Goal: Submit feedback/report problem

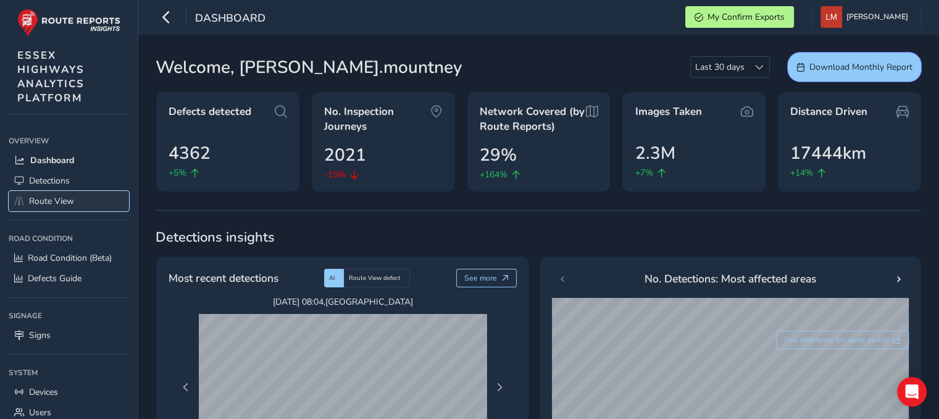
click at [69, 199] on span "Route View" at bounding box center [51, 201] width 45 height 12
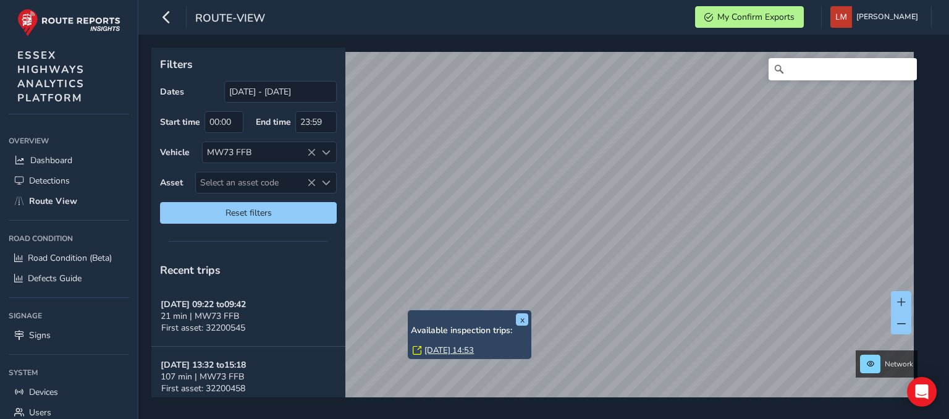
click at [453, 349] on link "[DATE] 14:53" at bounding box center [448, 350] width 49 height 11
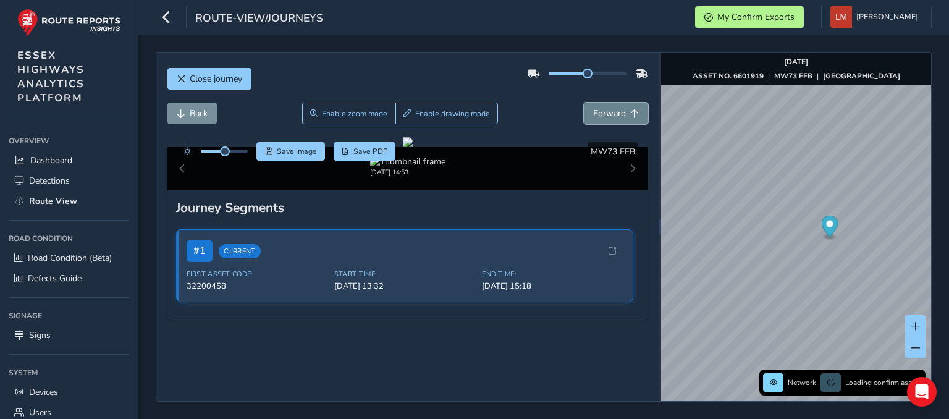
click at [617, 112] on button "Forward" at bounding box center [616, 114] width 64 height 22
click at [630, 115] on span "Forward" at bounding box center [634, 113] width 9 height 9
drag, startPoint x: 620, startPoint y: 115, endPoint x: 613, endPoint y: 116, distance: 7.5
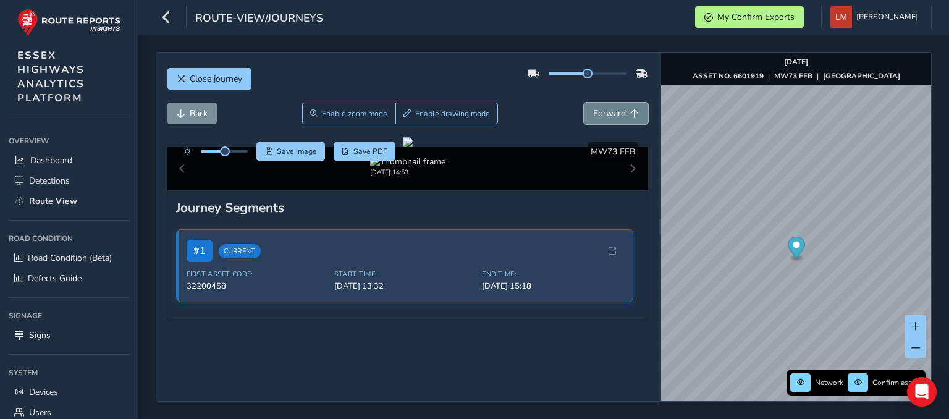
click at [620, 116] on button "Forward" at bounding box center [616, 114] width 64 height 22
click at [608, 117] on span "Forward" at bounding box center [609, 113] width 33 height 12
click at [607, 117] on span "Forward" at bounding box center [609, 113] width 33 height 12
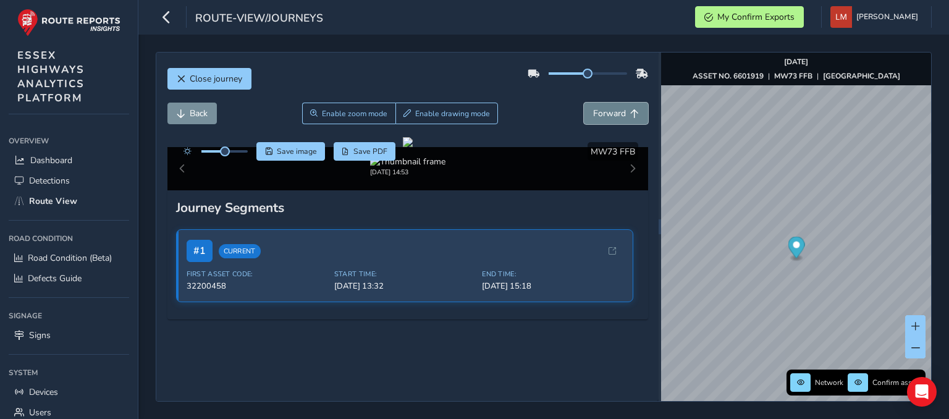
click at [605, 117] on span "Forward" at bounding box center [609, 113] width 33 height 12
click at [605, 118] on span "Forward" at bounding box center [609, 113] width 33 height 12
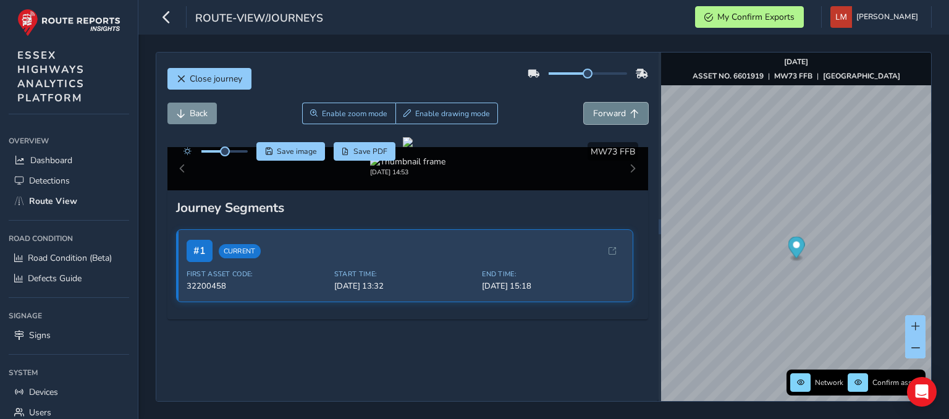
click at [604, 118] on span "Forward" at bounding box center [609, 113] width 33 height 12
click at [603, 119] on span "Forward" at bounding box center [609, 113] width 33 height 12
click at [603, 119] on button "Forward" at bounding box center [616, 114] width 64 height 22
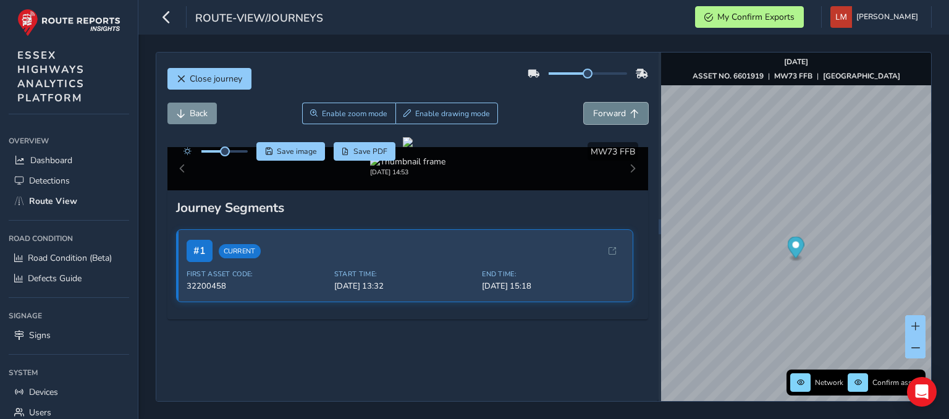
click at [603, 119] on button "Forward" at bounding box center [616, 114] width 64 height 22
click at [603, 120] on button "Forward" at bounding box center [616, 114] width 64 height 22
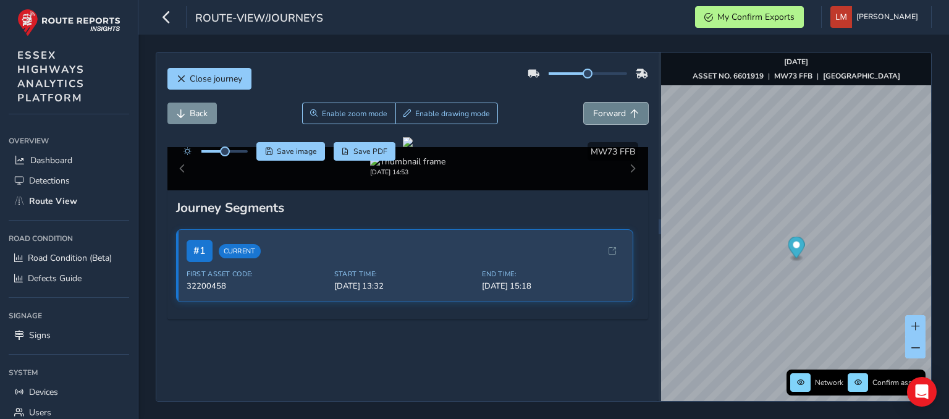
click at [603, 120] on button "Forward" at bounding box center [616, 114] width 64 height 22
click at [601, 121] on button "Forward" at bounding box center [616, 114] width 64 height 22
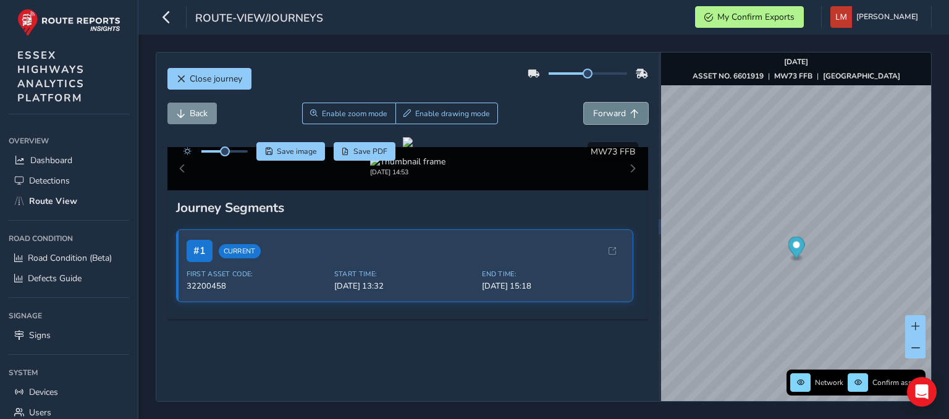
click at [601, 121] on button "Forward" at bounding box center [616, 114] width 64 height 22
click at [623, 418] on html "route-view/journeys My Confirm Exports [PERSON_NAME] Colour Scheme: Dark Dim Li…" at bounding box center [474, 209] width 949 height 419
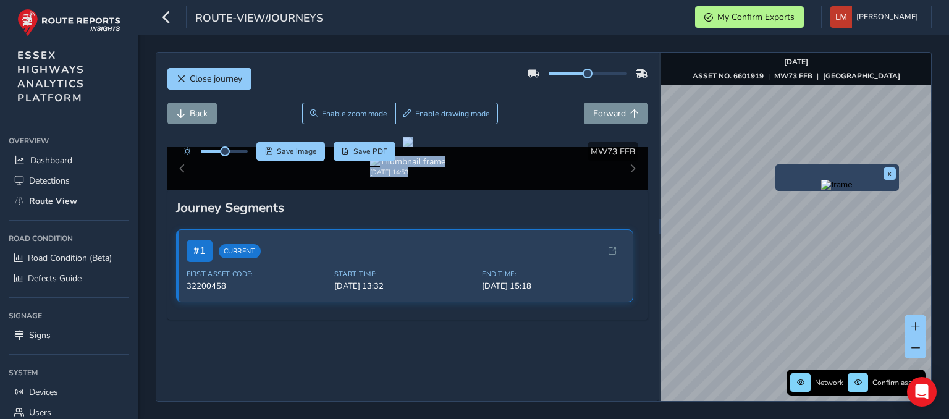
click at [830, 190] on img "Preview frame" at bounding box center [836, 185] width 31 height 10
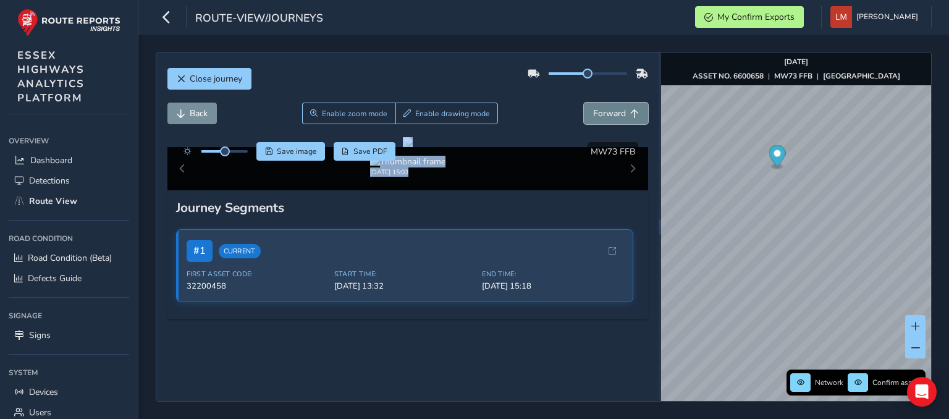
click at [605, 114] on span "Forward" at bounding box center [609, 113] width 33 height 12
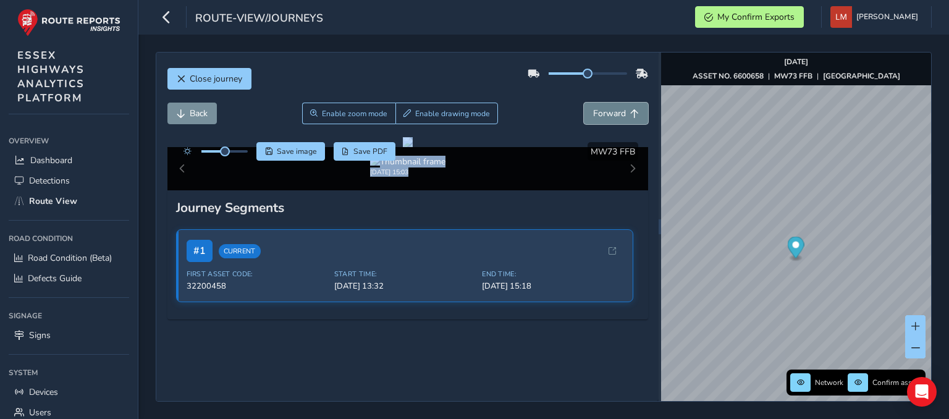
click at [605, 114] on span "Forward" at bounding box center [609, 113] width 33 height 12
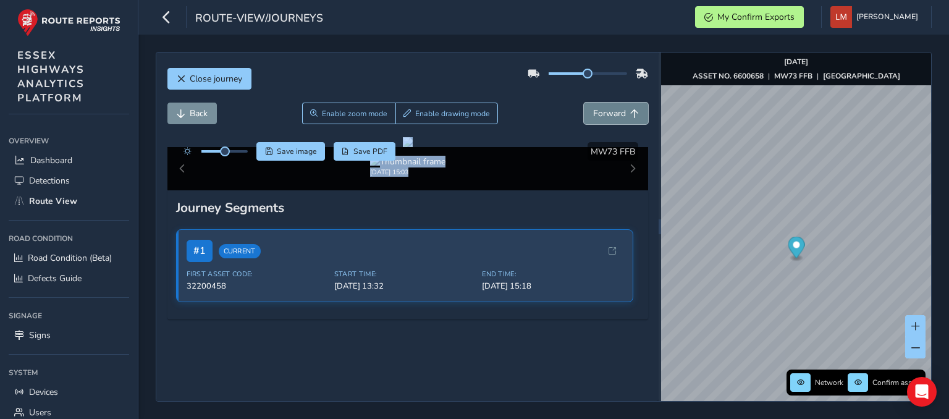
click at [605, 114] on span "Forward" at bounding box center [609, 113] width 33 height 12
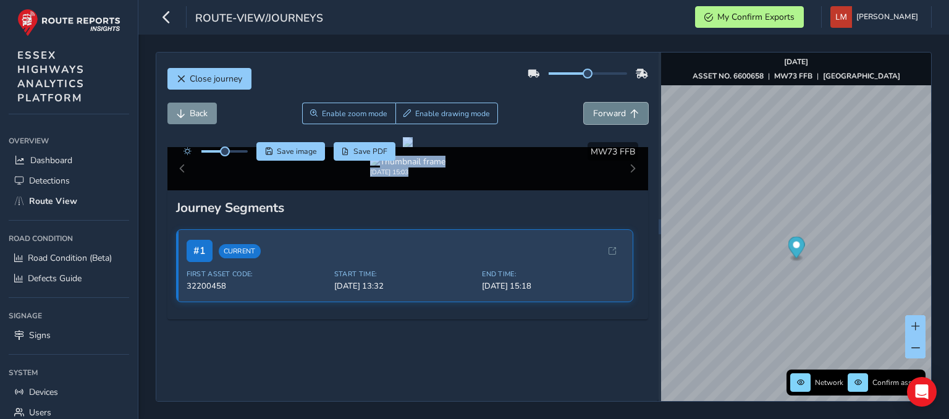
click at [605, 115] on span "Forward" at bounding box center [609, 113] width 33 height 12
click at [605, 116] on span "Forward" at bounding box center [609, 113] width 33 height 12
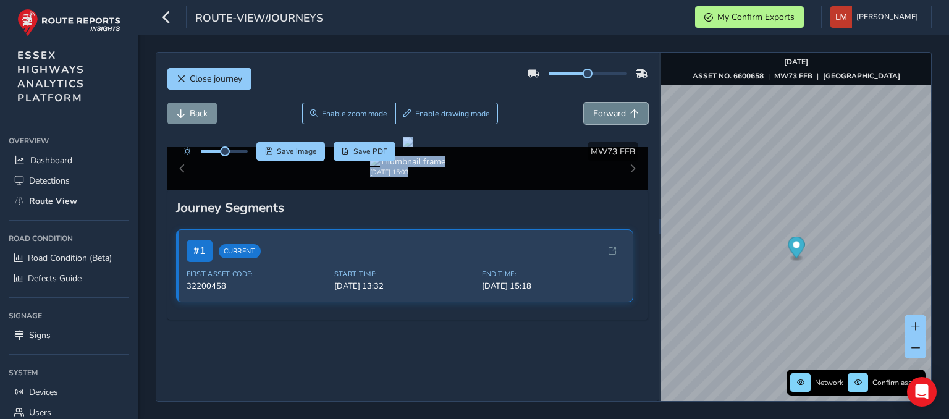
click at [605, 116] on span "Forward" at bounding box center [609, 113] width 33 height 12
click at [608, 112] on span "Forward" at bounding box center [609, 113] width 33 height 12
click at [608, 109] on span "Forward" at bounding box center [609, 113] width 33 height 12
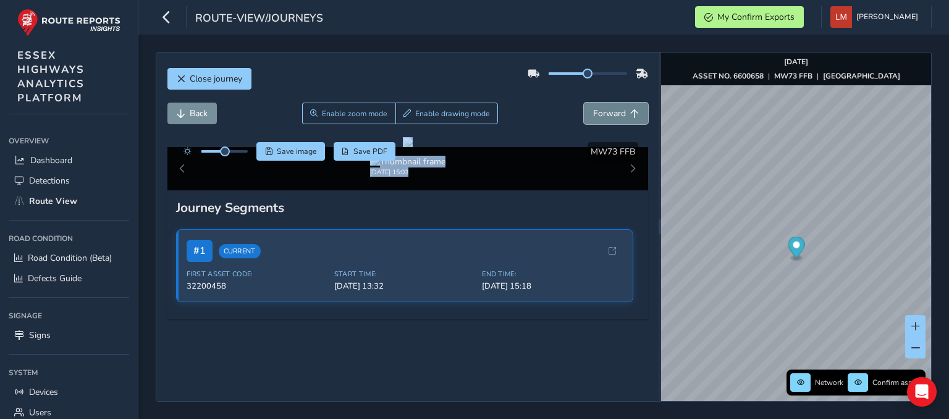
click at [609, 109] on span "Forward" at bounding box center [609, 113] width 33 height 12
click at [610, 111] on span "Forward" at bounding box center [609, 113] width 33 height 12
click at [603, 113] on span "Forward" at bounding box center [609, 113] width 33 height 12
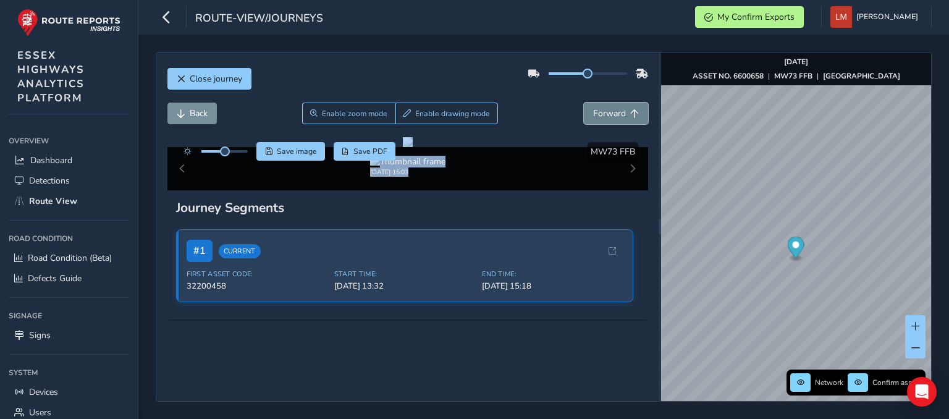
click at [603, 113] on span "Forward" at bounding box center [609, 113] width 33 height 12
click at [603, 112] on span "Forward" at bounding box center [609, 113] width 33 height 12
click at [606, 111] on span "Forward" at bounding box center [609, 113] width 33 height 12
click at [607, 110] on span "Forward" at bounding box center [609, 113] width 33 height 12
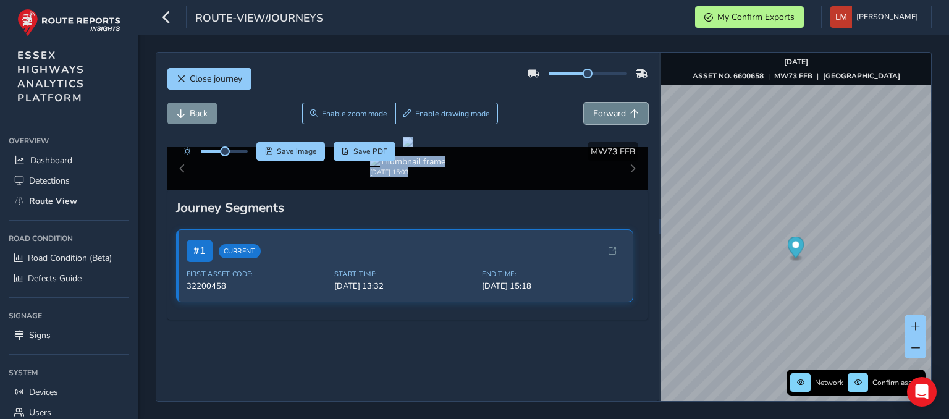
click at [607, 110] on span "Forward" at bounding box center [609, 113] width 33 height 12
click at [608, 108] on span "Forward" at bounding box center [609, 113] width 33 height 12
click at [609, 106] on button "Forward" at bounding box center [616, 114] width 64 height 22
click at [611, 106] on button "Forward" at bounding box center [616, 114] width 64 height 22
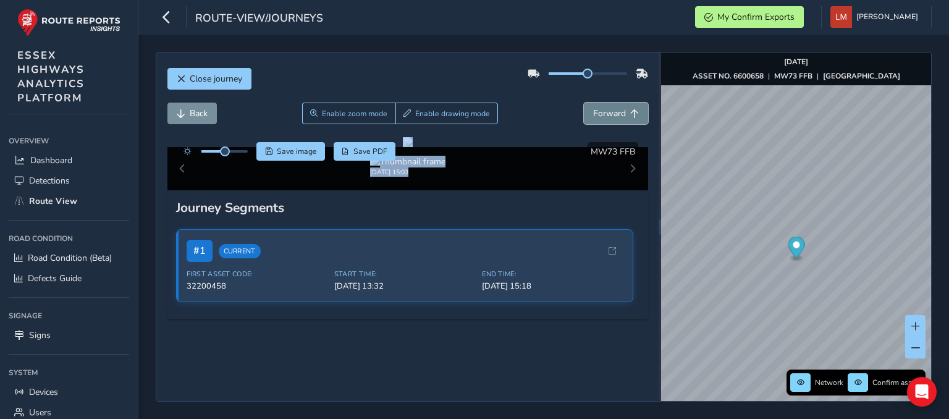
click at [611, 104] on button "Forward" at bounding box center [616, 114] width 64 height 22
click at [611, 103] on button "Forward" at bounding box center [616, 114] width 64 height 22
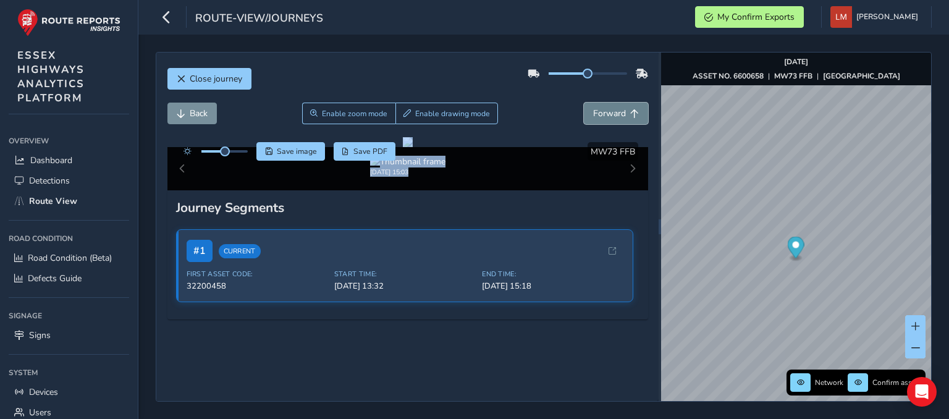
click at [611, 103] on button "Forward" at bounding box center [616, 114] width 64 height 22
click at [611, 102] on div "Close journey" at bounding box center [407, 84] width 481 height 40
click at [611, 95] on div "Close journey" at bounding box center [407, 84] width 481 height 40
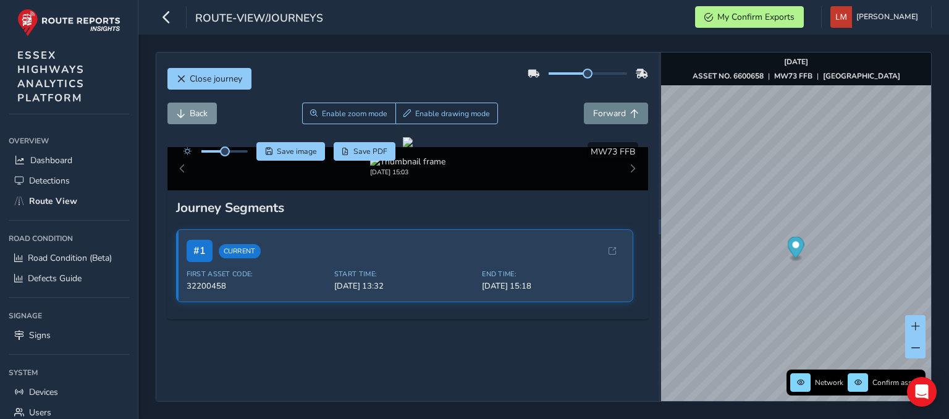
click at [610, 109] on span "Forward" at bounding box center [609, 113] width 33 height 12
click at [608, 116] on span "Forward" at bounding box center [609, 113] width 33 height 12
click at [608, 117] on span "Forward" at bounding box center [609, 113] width 33 height 12
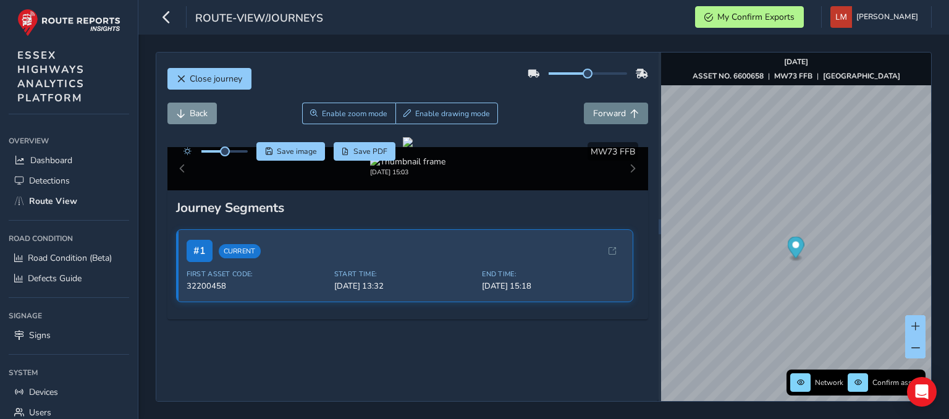
click at [608, 117] on span "Forward" at bounding box center [609, 113] width 33 height 12
click at [608, 116] on span "Forward" at bounding box center [609, 113] width 33 height 12
click at [609, 116] on span "Forward" at bounding box center [609, 113] width 33 height 12
click at [610, 115] on span "Forward" at bounding box center [609, 113] width 33 height 12
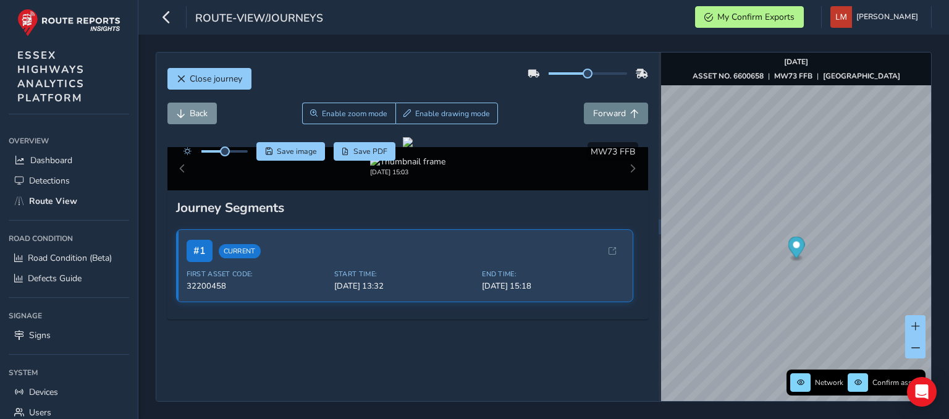
click at [610, 115] on span "Forward" at bounding box center [609, 113] width 33 height 12
click at [610, 114] on span "Forward" at bounding box center [609, 113] width 33 height 12
click at [610, 113] on span "Forward" at bounding box center [609, 113] width 33 height 12
click at [611, 113] on span "Forward" at bounding box center [609, 113] width 33 height 12
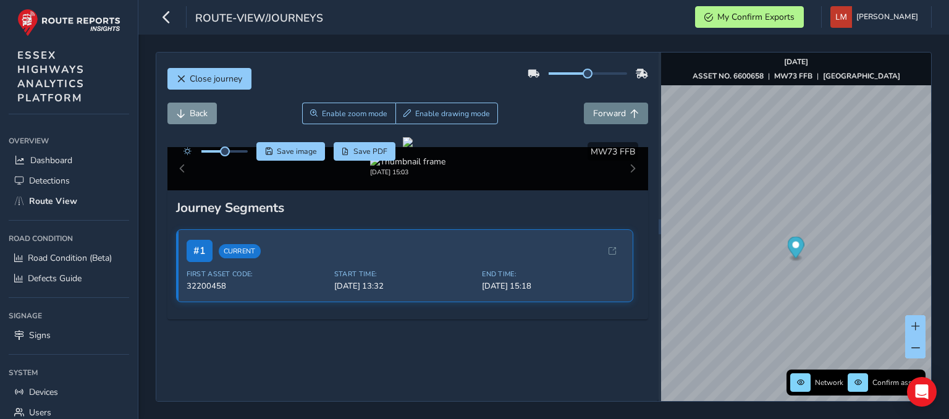
click at [612, 112] on span "Forward" at bounding box center [609, 113] width 33 height 12
click at [613, 112] on span "Forward" at bounding box center [609, 113] width 33 height 12
click at [614, 112] on span "Forward" at bounding box center [609, 113] width 33 height 12
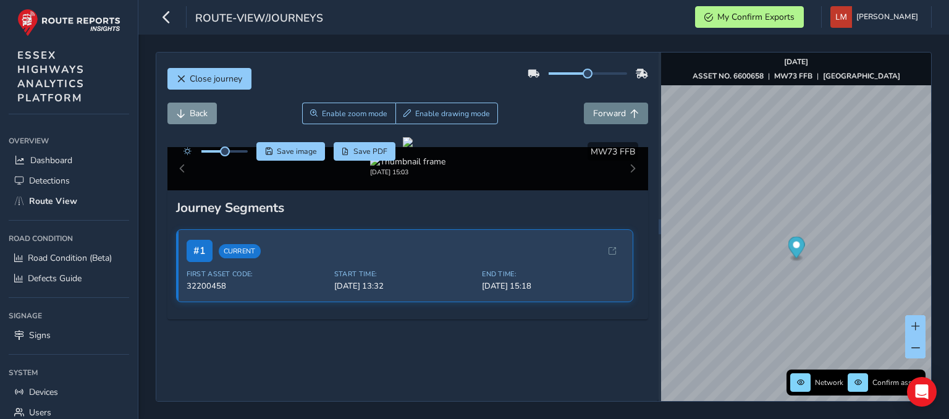
click at [614, 112] on span "Forward" at bounding box center [609, 113] width 33 height 12
click at [615, 111] on span "Forward" at bounding box center [609, 113] width 33 height 12
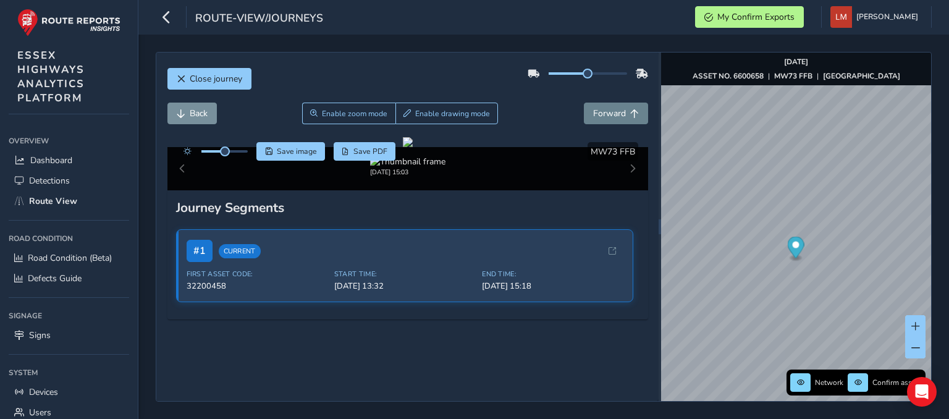
click at [615, 111] on span "Forward" at bounding box center [609, 113] width 33 height 12
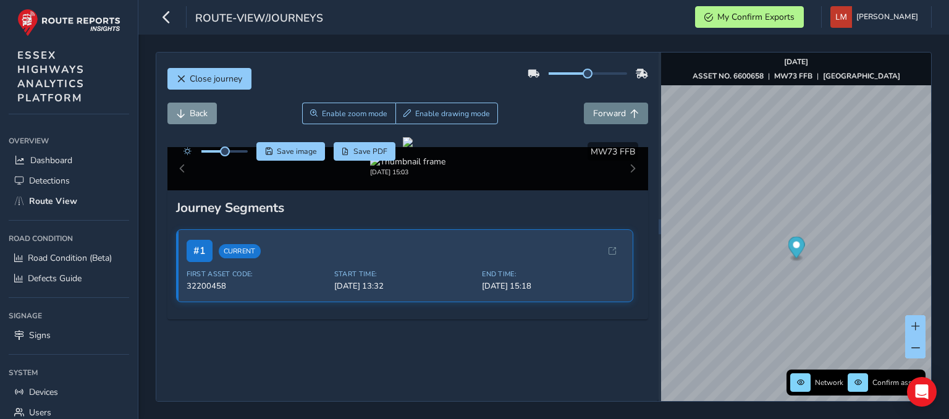
click at [615, 111] on span "Forward" at bounding box center [609, 113] width 33 height 12
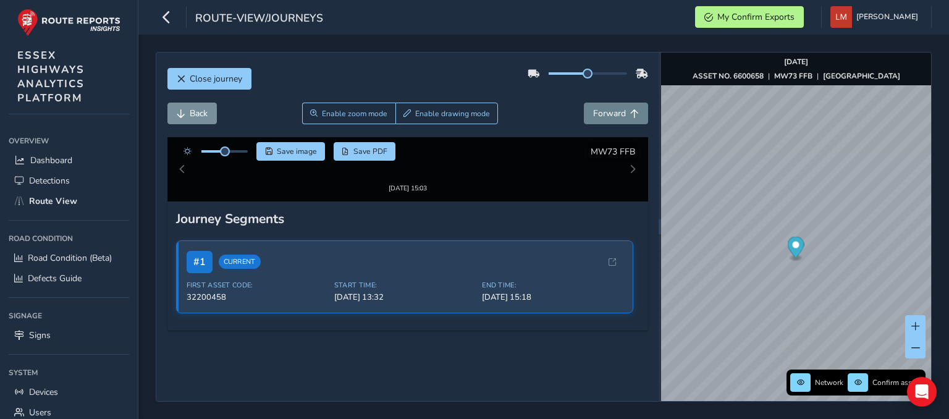
click at [615, 111] on span "Forward" at bounding box center [609, 113] width 33 height 12
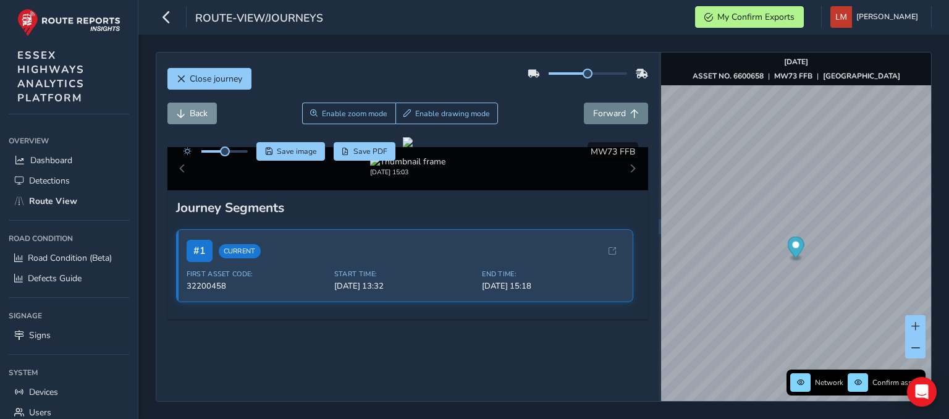
click at [615, 111] on span "Forward" at bounding box center [609, 113] width 33 height 12
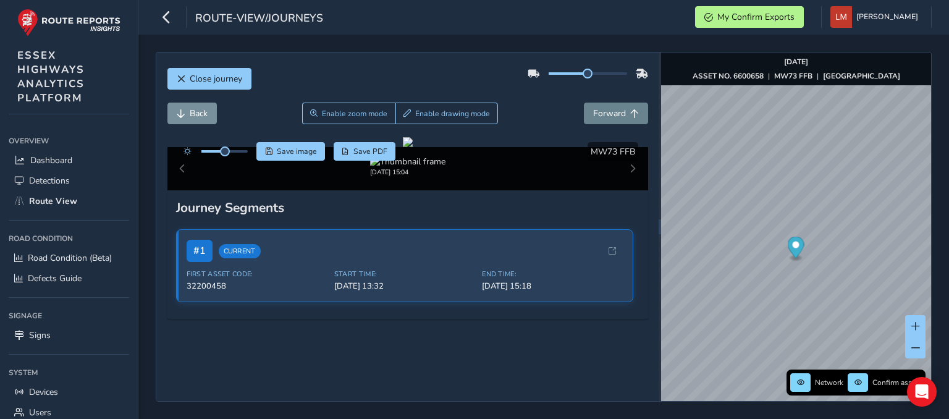
click at [610, 113] on span "Forward" at bounding box center [609, 113] width 33 height 12
click at [611, 112] on span "Forward" at bounding box center [609, 113] width 33 height 12
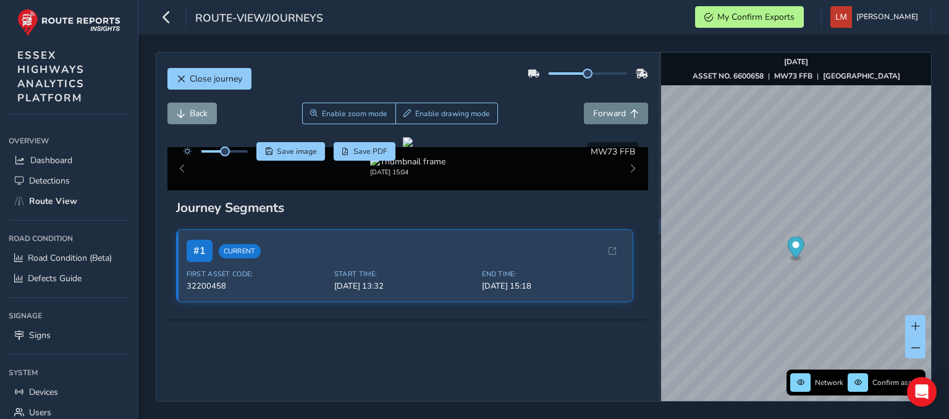
click at [611, 112] on span "Forward" at bounding box center [609, 113] width 33 height 12
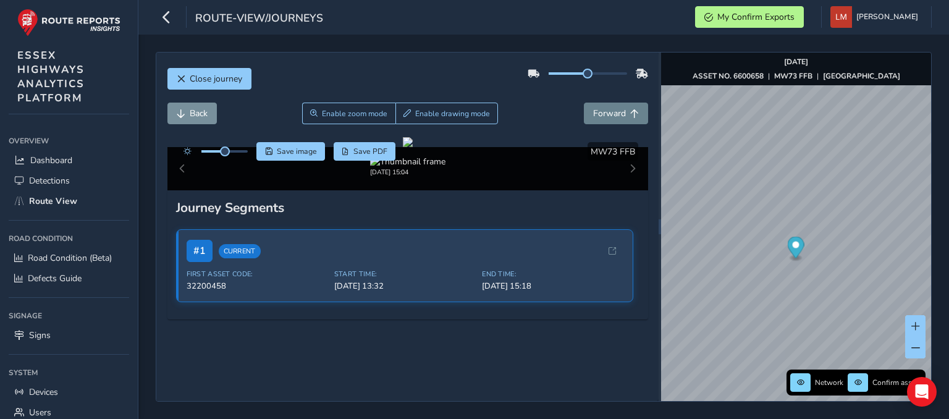
click at [611, 112] on span "Forward" at bounding box center [609, 113] width 33 height 12
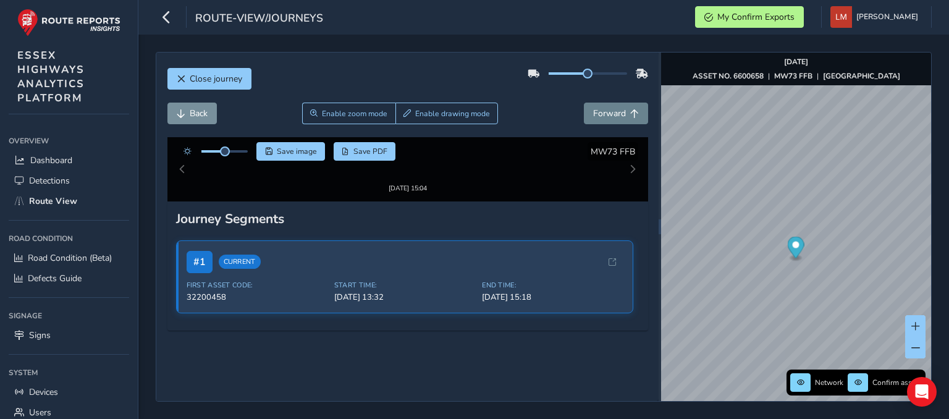
click at [611, 112] on span "Forward" at bounding box center [609, 113] width 33 height 12
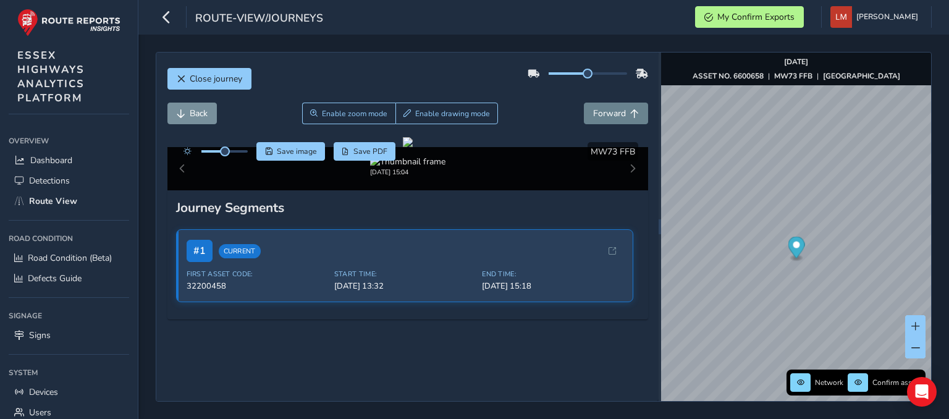
click at [611, 112] on span "Forward" at bounding box center [609, 113] width 33 height 12
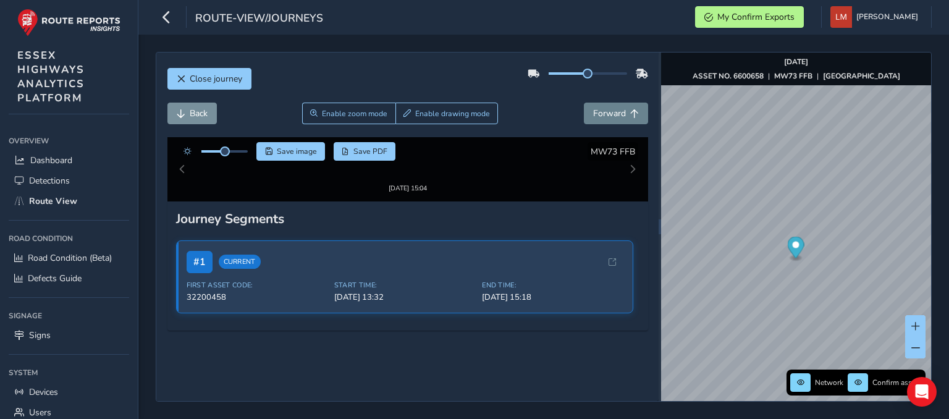
click at [611, 112] on span "Forward" at bounding box center [609, 113] width 33 height 12
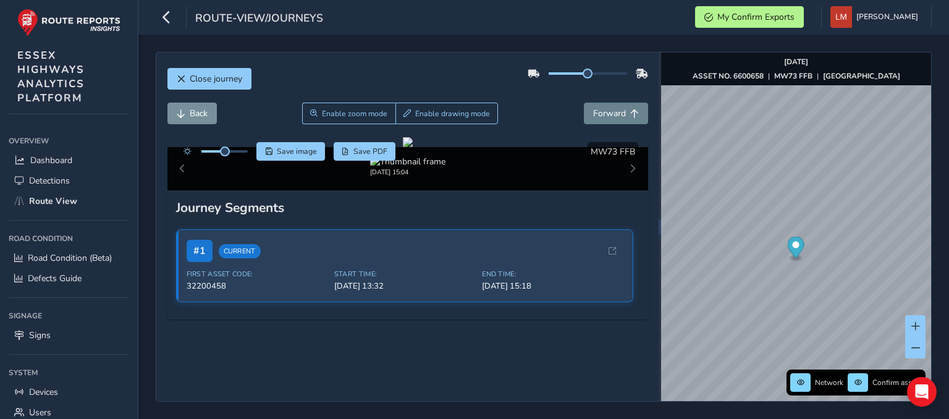
click at [611, 112] on span "Forward" at bounding box center [609, 113] width 33 height 12
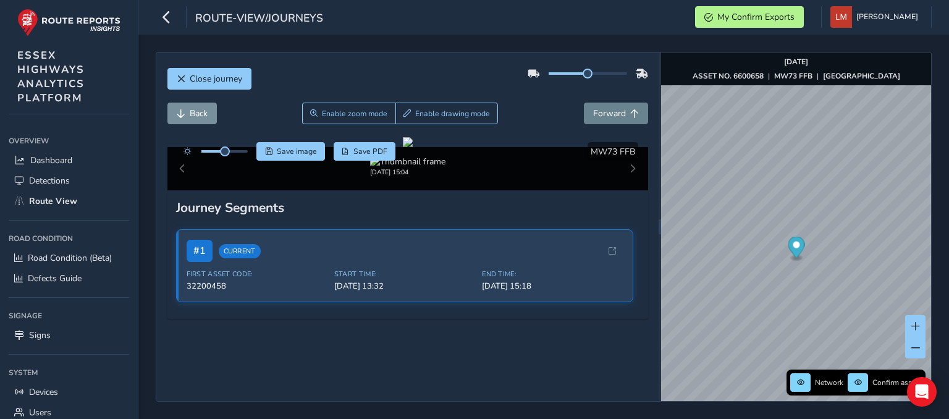
click at [611, 112] on span "Forward" at bounding box center [609, 113] width 33 height 12
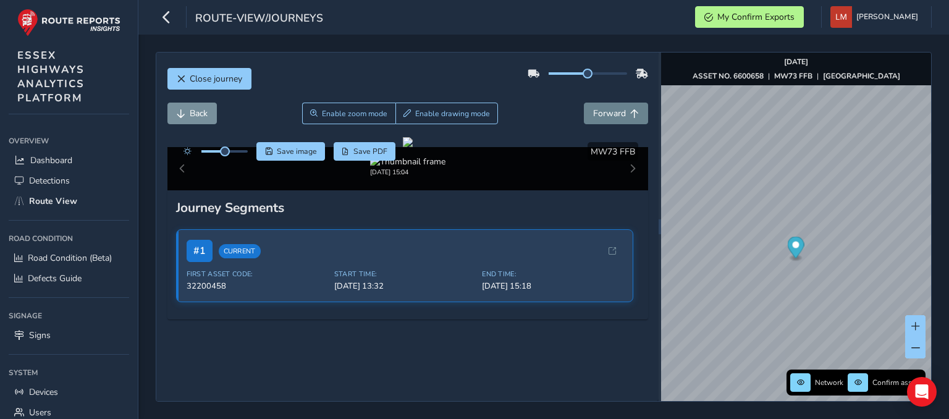
click at [611, 112] on span "Forward" at bounding box center [609, 113] width 33 height 12
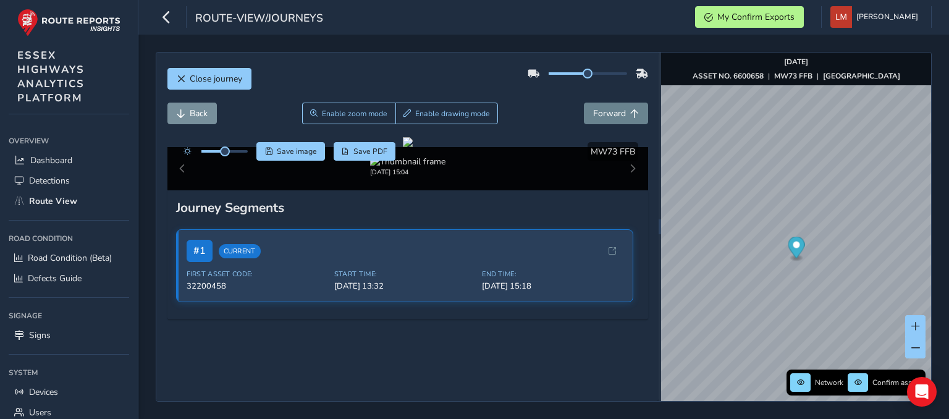
click at [611, 112] on span "Forward" at bounding box center [609, 113] width 33 height 12
click at [613, 112] on span "Forward" at bounding box center [609, 113] width 33 height 12
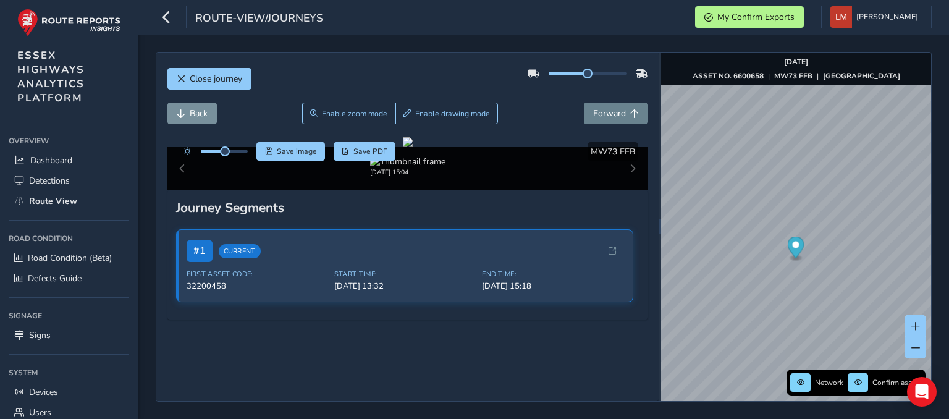
click at [613, 112] on span "Forward" at bounding box center [609, 113] width 33 height 12
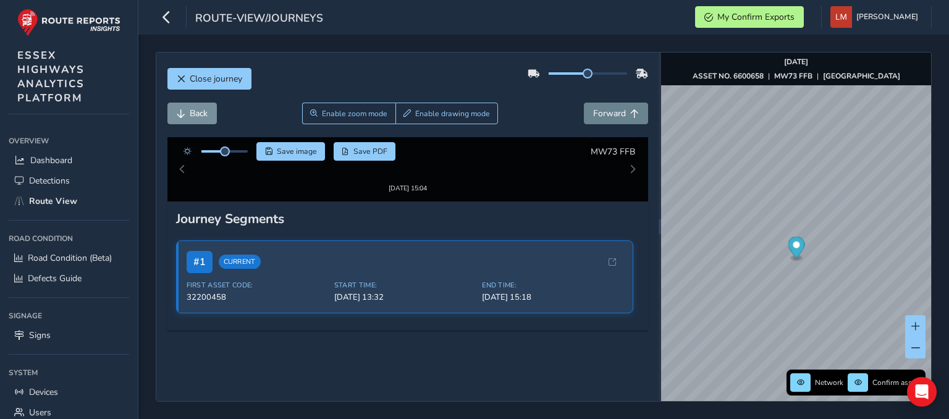
click at [613, 112] on span "Forward" at bounding box center [609, 113] width 33 height 12
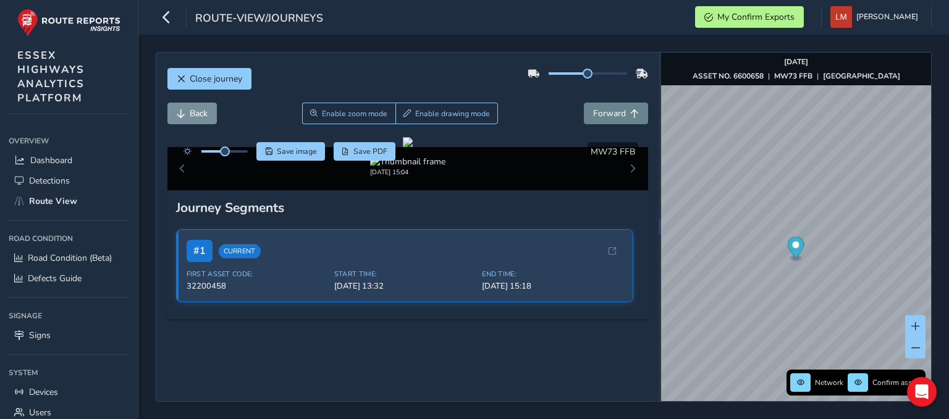
click at [613, 112] on span "Forward" at bounding box center [609, 113] width 33 height 12
click at [613, 111] on span "Forward" at bounding box center [609, 113] width 33 height 12
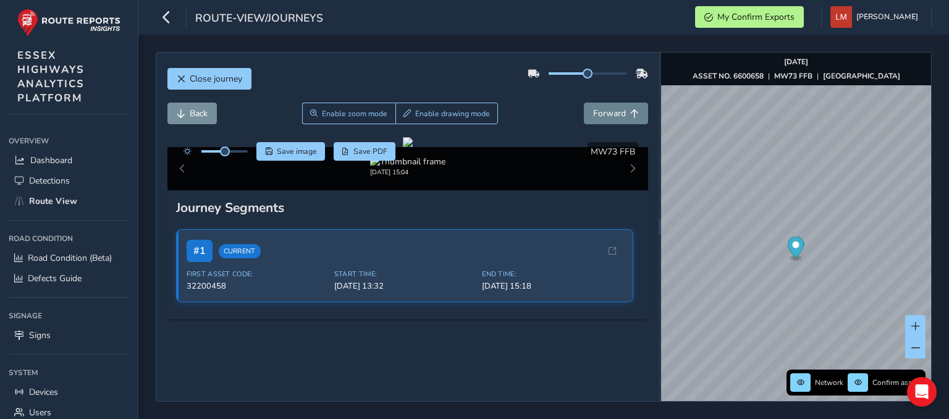
click at [613, 111] on span "Forward" at bounding box center [609, 113] width 33 height 12
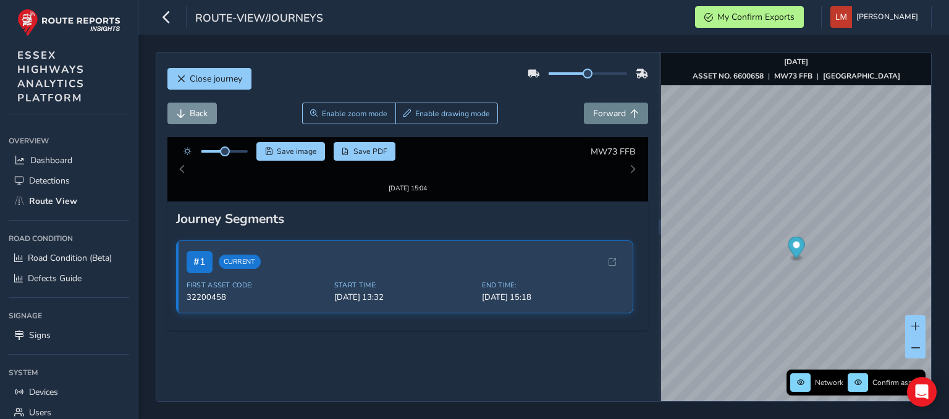
click at [613, 111] on span "Forward" at bounding box center [609, 113] width 33 height 12
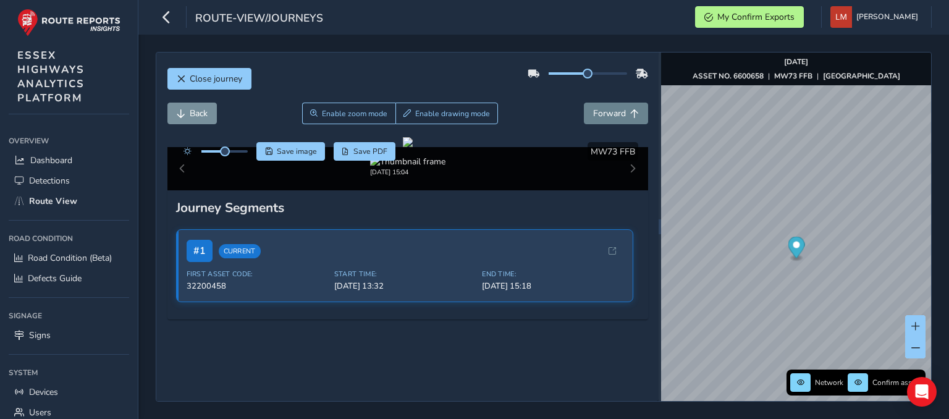
click at [613, 111] on span "Forward" at bounding box center [609, 113] width 33 height 12
click at [611, 124] on button "Forward" at bounding box center [616, 114] width 64 height 22
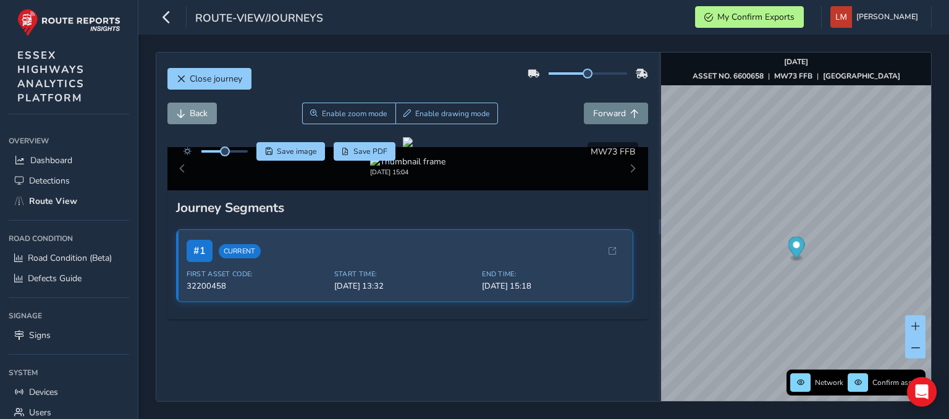
click at [613, 124] on button "Forward" at bounding box center [616, 114] width 64 height 22
click at [615, 123] on button "Forward" at bounding box center [616, 114] width 64 height 22
click at [617, 114] on button "Forward" at bounding box center [616, 114] width 64 height 22
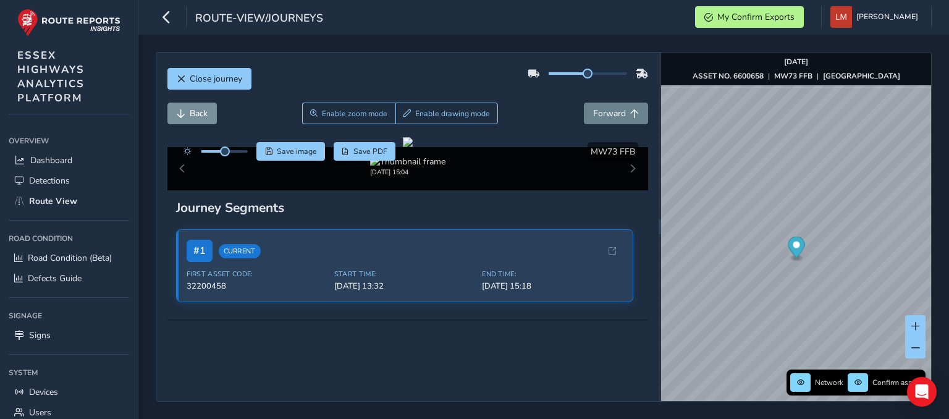
click at [624, 107] on button "Forward" at bounding box center [616, 114] width 64 height 22
click at [629, 105] on button "Forward" at bounding box center [616, 114] width 64 height 22
click at [628, 107] on button "Forward" at bounding box center [616, 114] width 64 height 22
click at [629, 106] on button "Forward" at bounding box center [616, 114] width 64 height 22
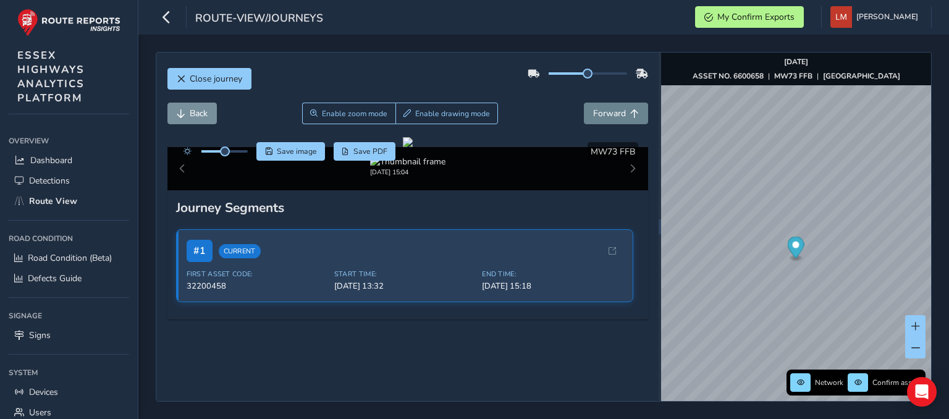
click at [630, 109] on span "Forward" at bounding box center [634, 113] width 9 height 9
click at [618, 110] on button "Forward" at bounding box center [616, 114] width 64 height 22
click at [630, 111] on span "Forward" at bounding box center [634, 113] width 9 height 9
click at [630, 109] on span "Forward" at bounding box center [634, 113] width 9 height 9
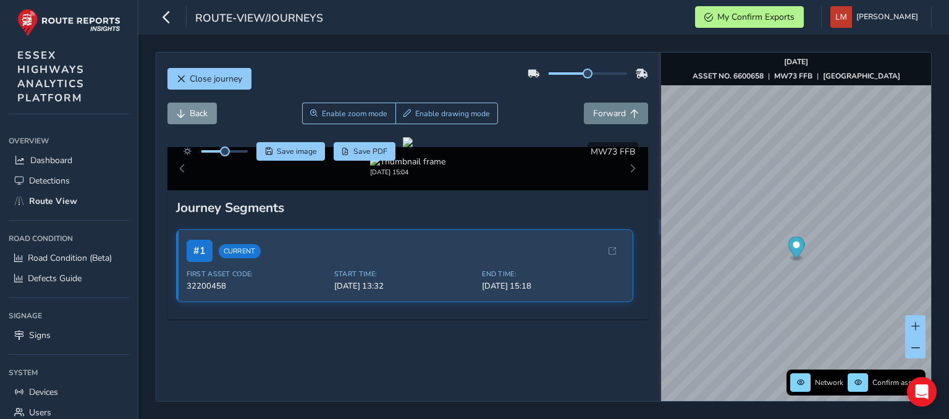
click at [630, 109] on span "Forward" at bounding box center [634, 113] width 9 height 9
click at [625, 107] on button "Forward" at bounding box center [616, 114] width 64 height 22
click at [628, 106] on button "Forward" at bounding box center [616, 114] width 64 height 22
click at [626, 107] on button "Forward" at bounding box center [616, 114] width 64 height 22
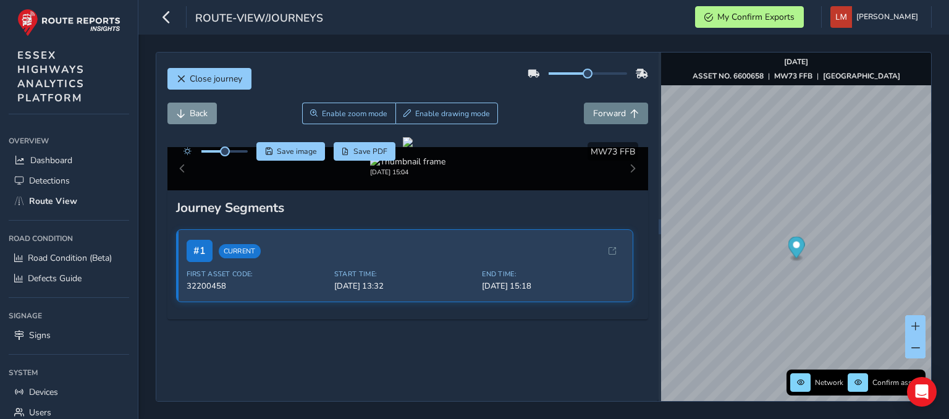
click at [623, 108] on button "Forward" at bounding box center [616, 114] width 64 height 22
click at [624, 107] on button "Forward" at bounding box center [616, 114] width 64 height 22
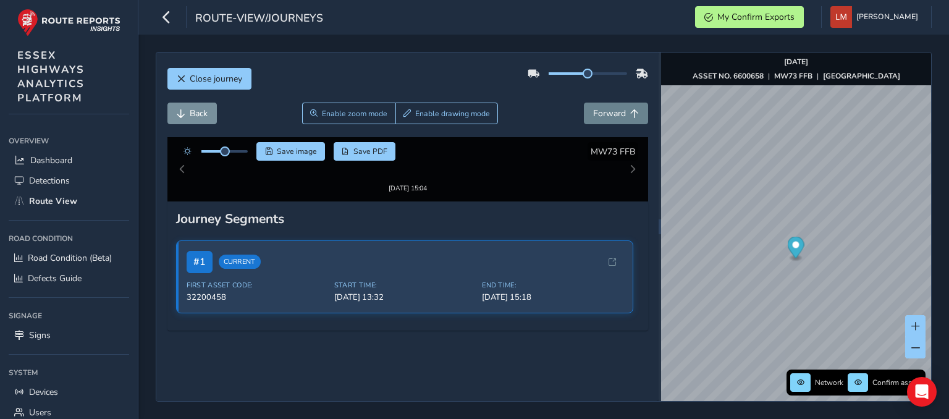
click at [624, 107] on button "Forward" at bounding box center [616, 114] width 64 height 22
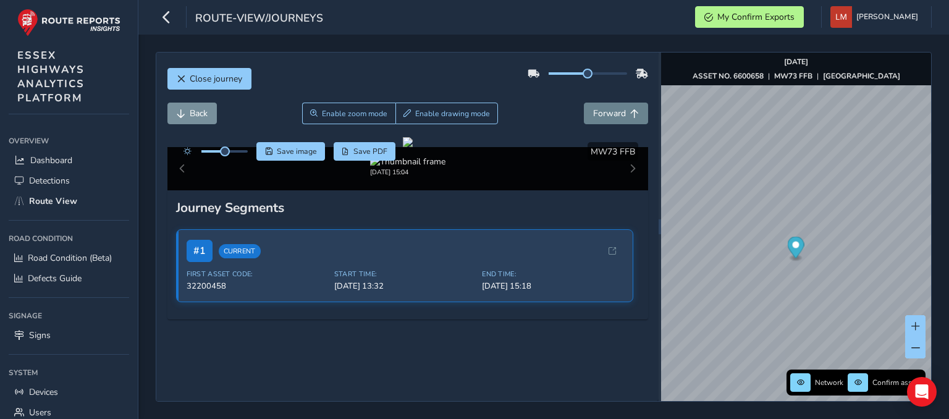
click at [626, 106] on button "Forward" at bounding box center [616, 114] width 64 height 22
click at [624, 107] on button "Forward" at bounding box center [616, 114] width 64 height 22
click at [623, 108] on button "Forward" at bounding box center [616, 114] width 64 height 22
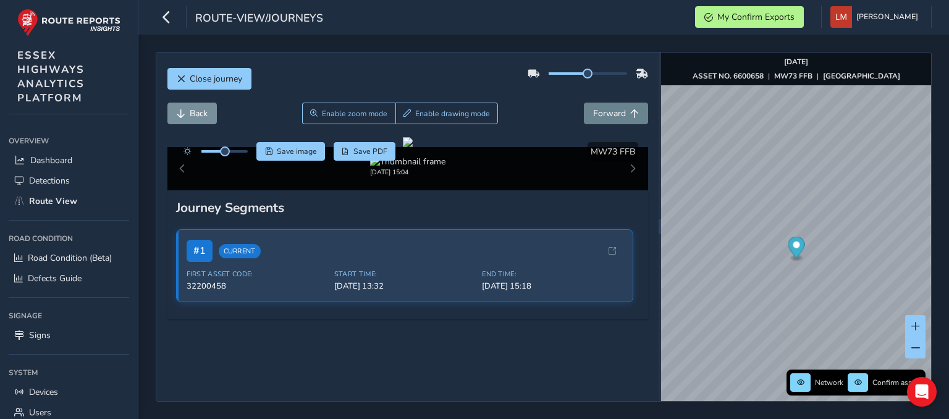
click at [630, 109] on span "Forward" at bounding box center [634, 113] width 9 height 9
click at [617, 114] on button "Forward" at bounding box center [616, 114] width 64 height 22
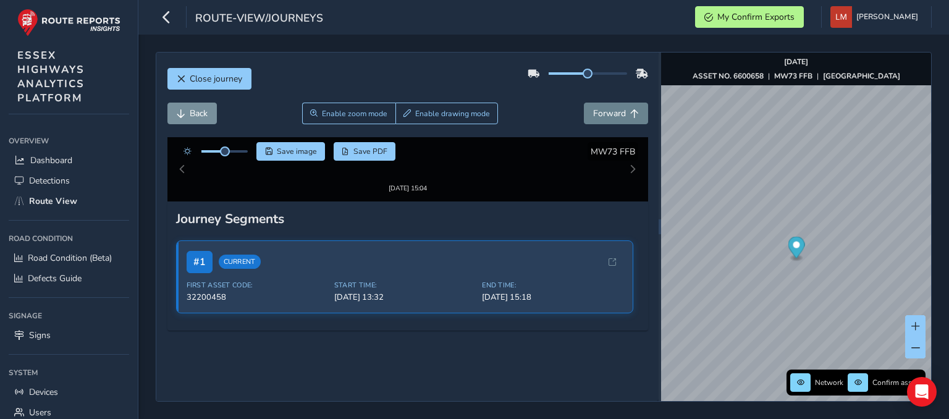
click at [617, 114] on button "Forward" at bounding box center [616, 114] width 64 height 22
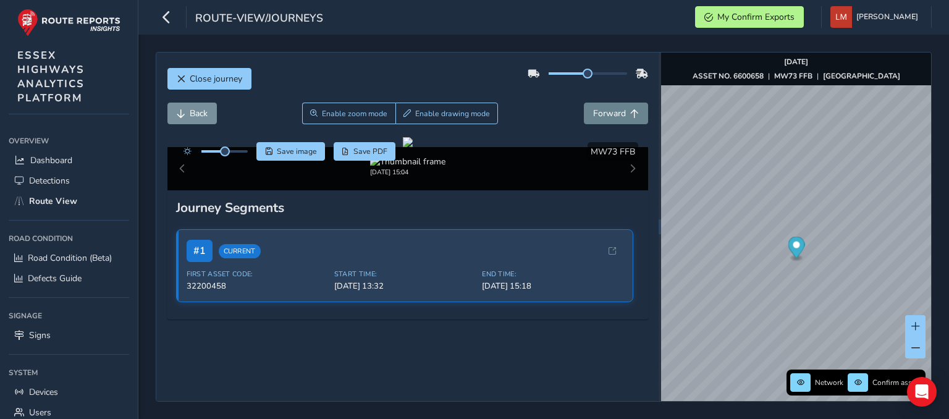
click at [617, 114] on button "Forward" at bounding box center [616, 114] width 64 height 22
click at [617, 112] on button "Forward" at bounding box center [616, 114] width 64 height 22
click at [617, 109] on button "Forward" at bounding box center [616, 114] width 64 height 22
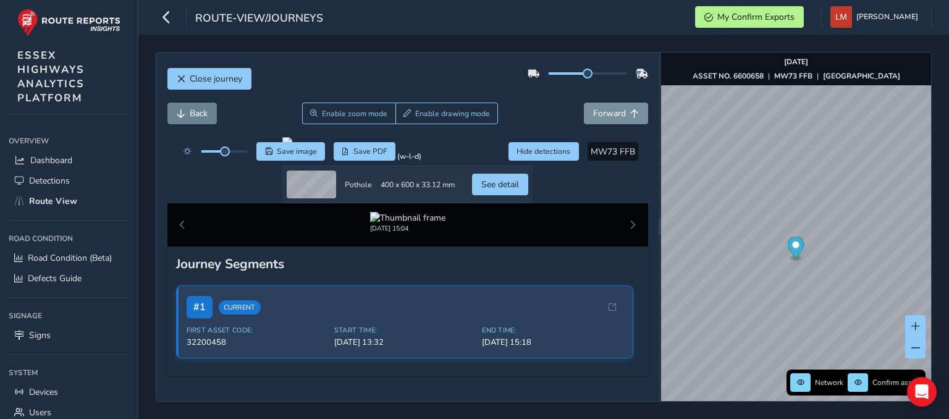
click at [203, 120] on button "Back" at bounding box center [191, 114] width 49 height 22
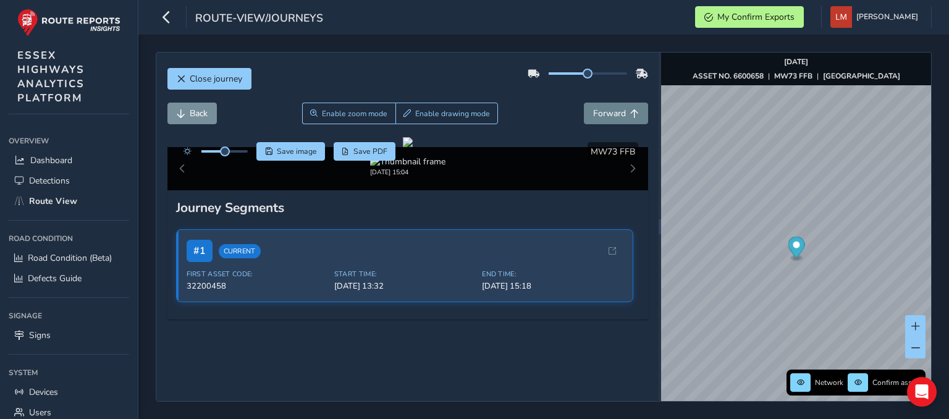
click at [616, 119] on button "Forward" at bounding box center [616, 114] width 64 height 22
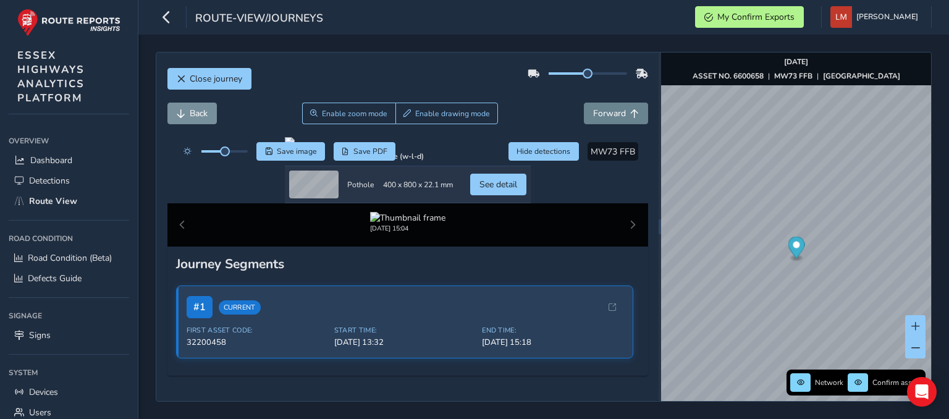
click at [615, 119] on button "Forward" at bounding box center [616, 114] width 64 height 22
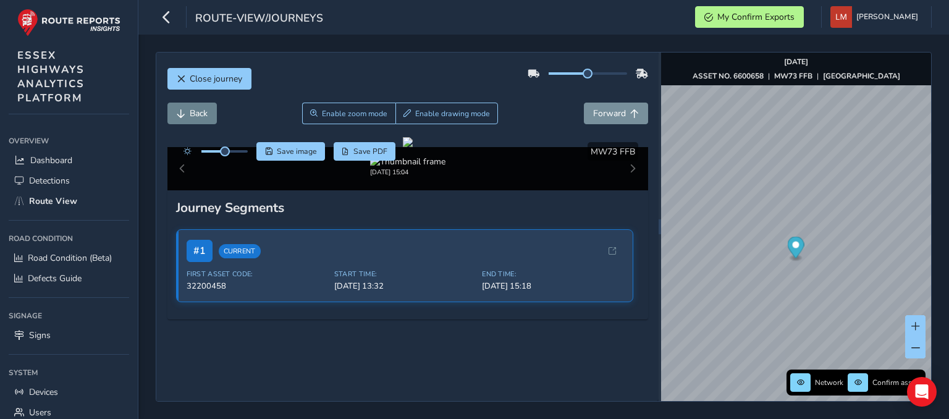
click at [199, 121] on button "Back" at bounding box center [191, 114] width 49 height 22
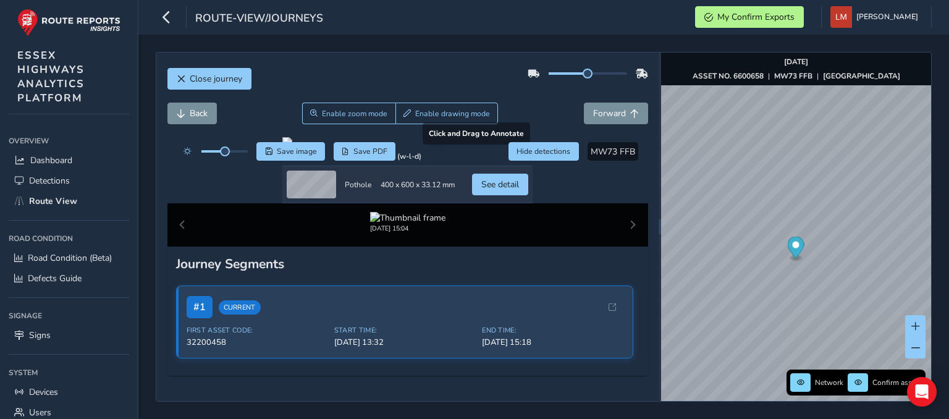
click at [334, 147] on div at bounding box center [407, 142] width 250 height 10
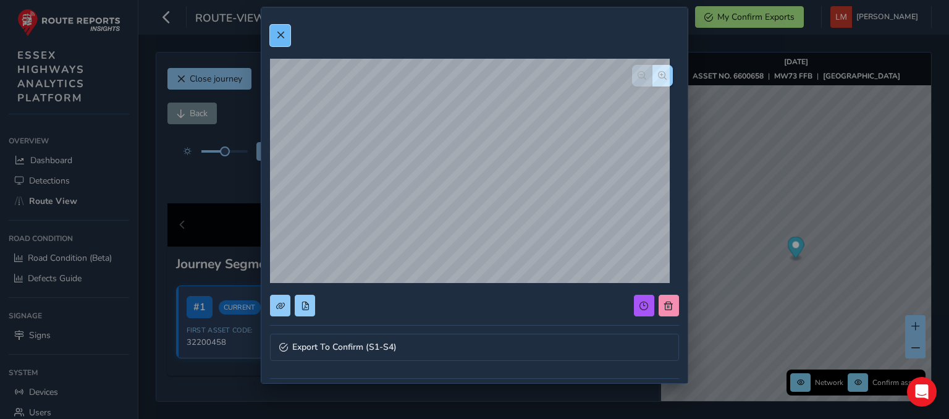
click at [274, 33] on button at bounding box center [280, 36] width 20 height 22
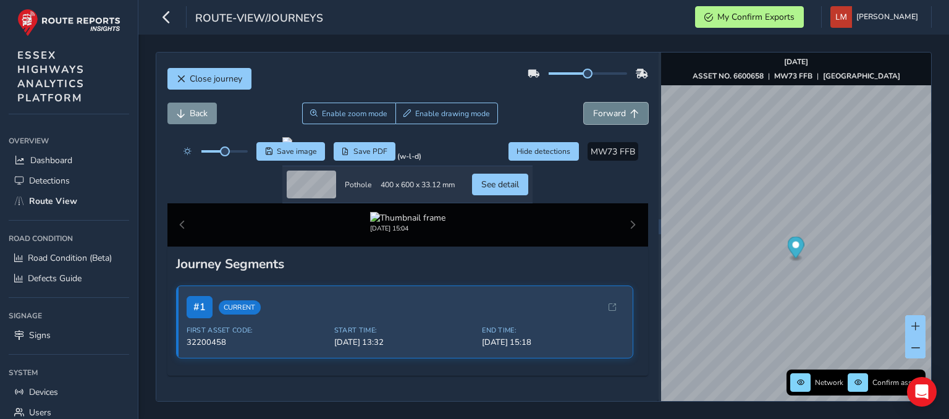
click at [630, 114] on span "Forward" at bounding box center [634, 113] width 9 height 9
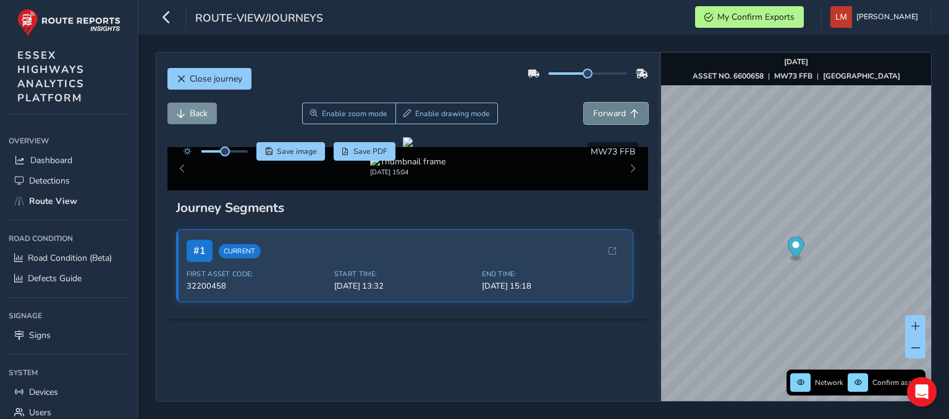
click at [630, 114] on span "Forward" at bounding box center [634, 113] width 9 height 9
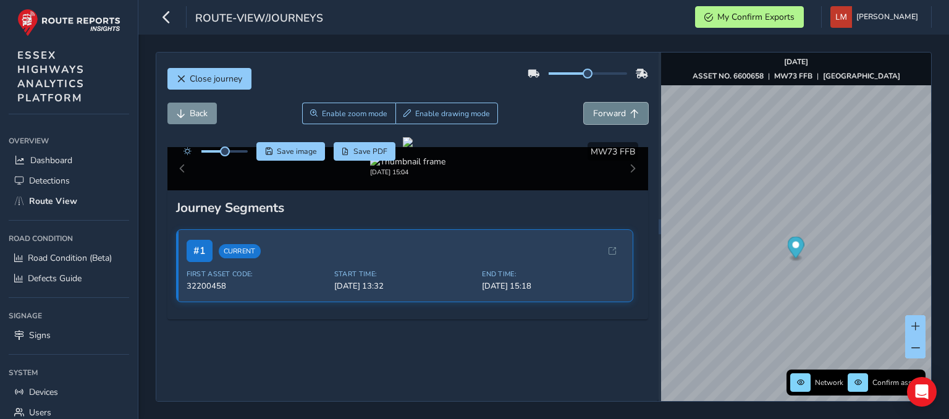
click at [630, 114] on span "Forward" at bounding box center [634, 113] width 9 height 9
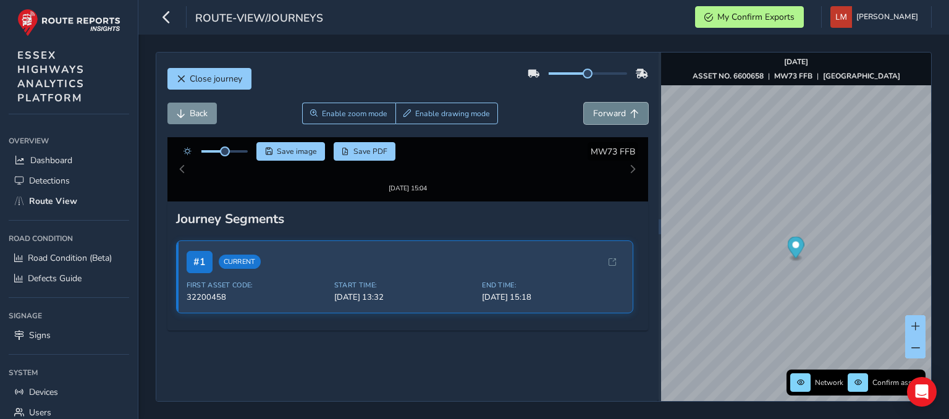
click at [619, 113] on button "Forward" at bounding box center [616, 114] width 64 height 22
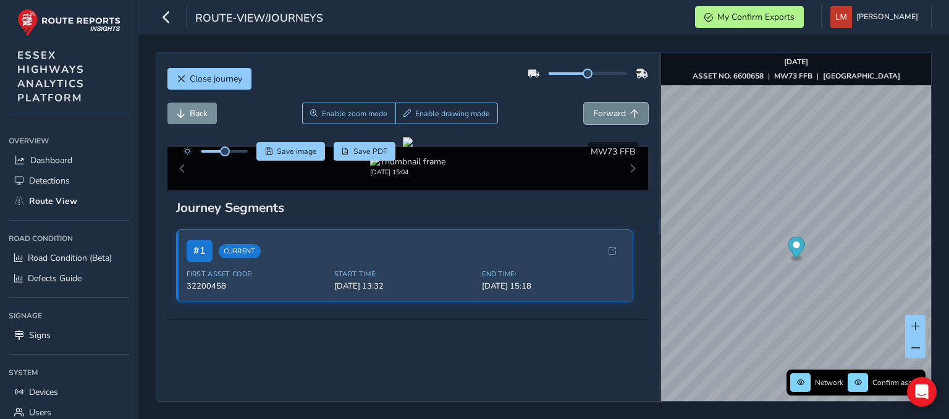
click at [619, 113] on button "Forward" at bounding box center [616, 114] width 64 height 22
drag, startPoint x: 619, startPoint y: 113, endPoint x: 617, endPoint y: 120, distance: 7.0
click at [617, 120] on button "Forward" at bounding box center [616, 114] width 64 height 22
click at [630, 114] on span "Forward" at bounding box center [634, 113] width 9 height 9
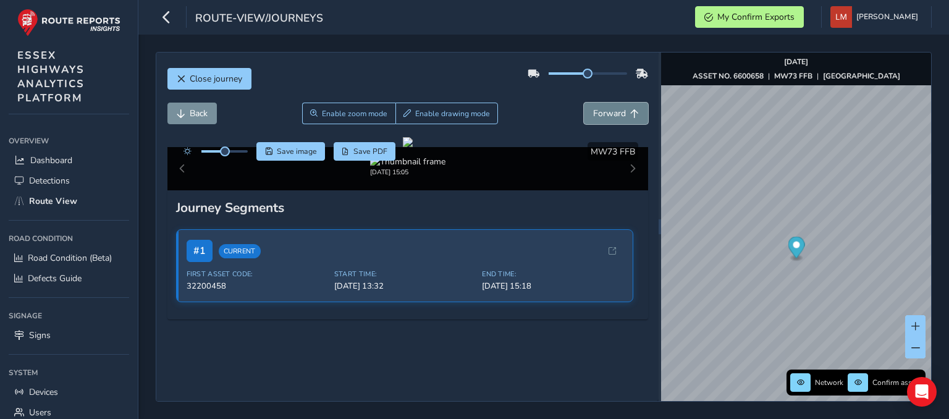
click at [630, 114] on span "Forward" at bounding box center [634, 113] width 9 height 9
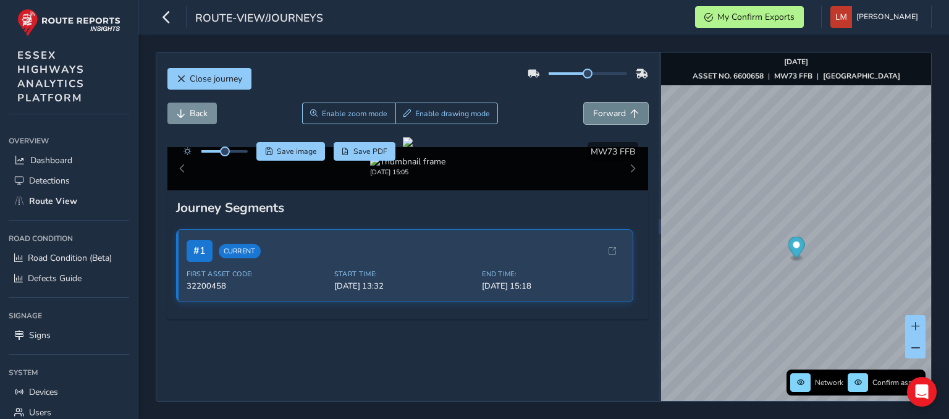
click at [630, 114] on span "Forward" at bounding box center [634, 113] width 9 height 9
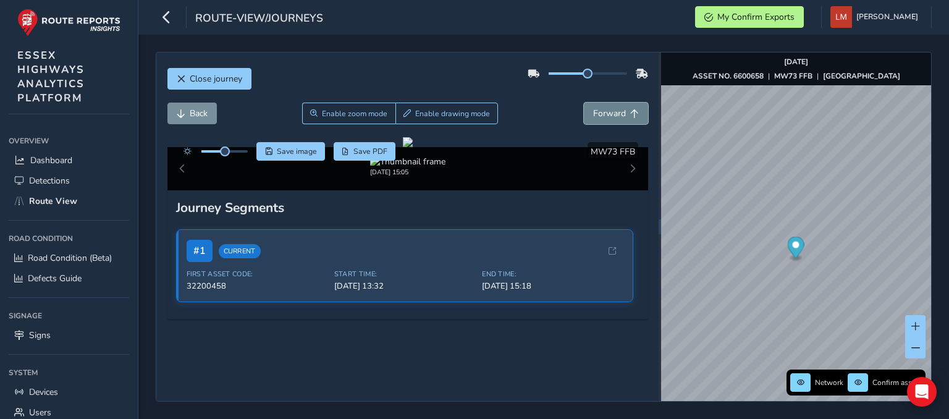
click at [630, 114] on span "Forward" at bounding box center [634, 113] width 9 height 9
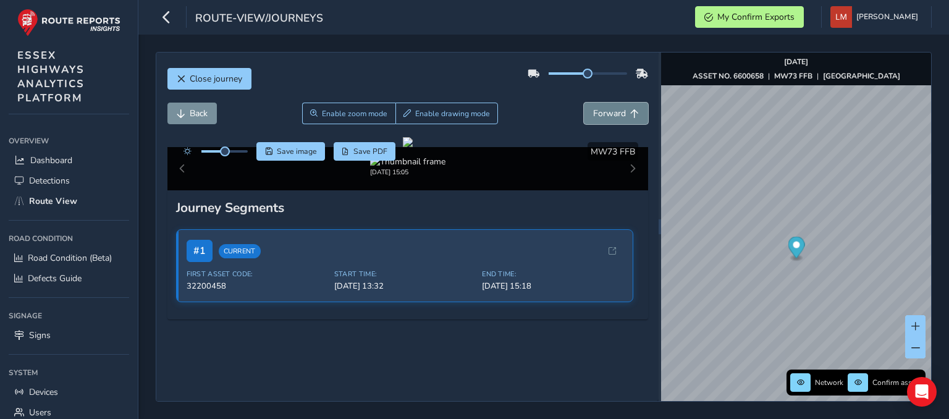
click at [630, 114] on span "Forward" at bounding box center [634, 113] width 9 height 9
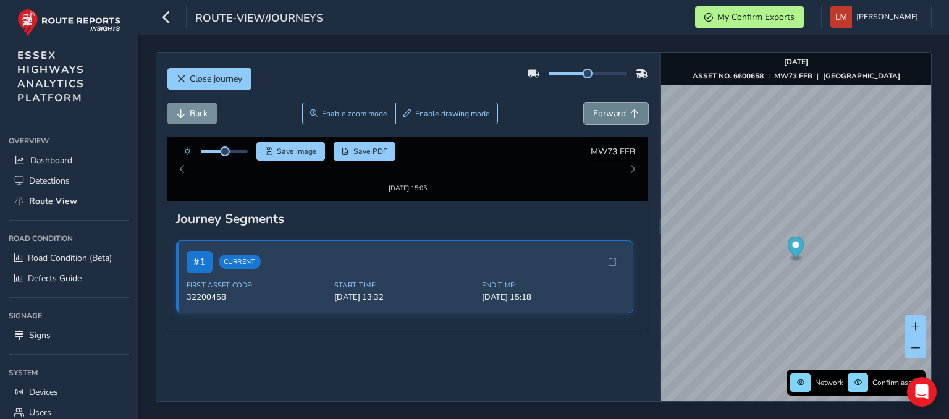
click at [630, 114] on span "Forward" at bounding box center [634, 113] width 9 height 9
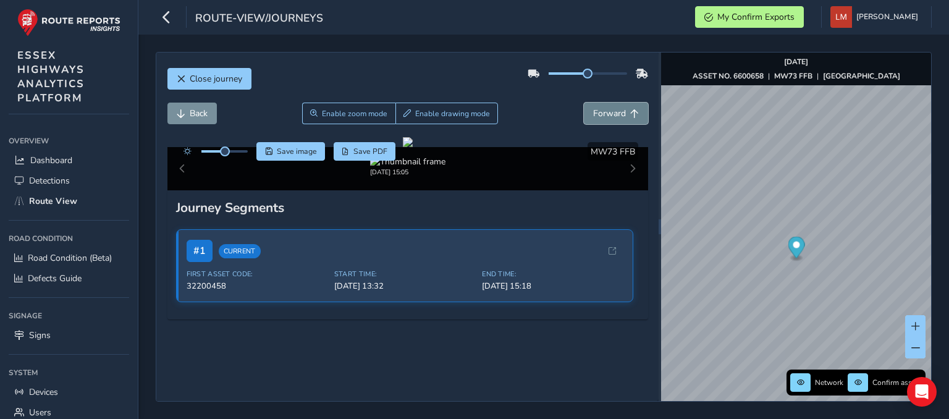
click at [630, 114] on span "Forward" at bounding box center [634, 113] width 9 height 9
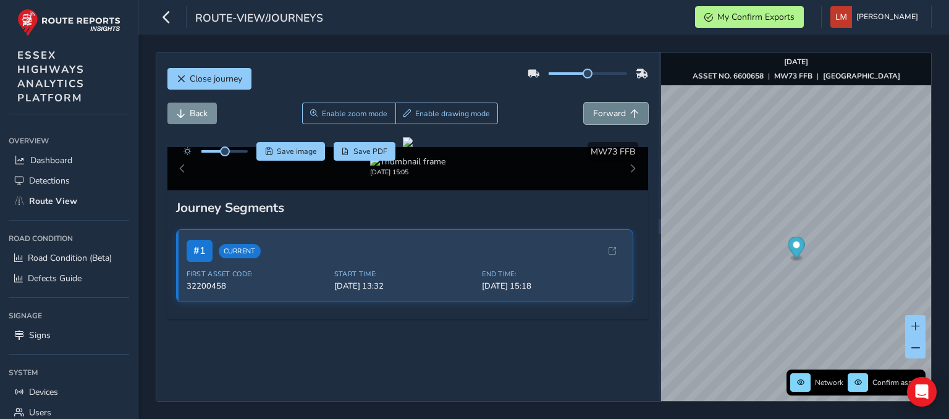
click at [630, 114] on span "Forward" at bounding box center [634, 113] width 9 height 9
click at [198, 107] on span "Back" at bounding box center [199, 113] width 18 height 12
click at [629, 121] on button "Forward" at bounding box center [616, 114] width 64 height 22
click at [629, 120] on button "Forward" at bounding box center [616, 114] width 64 height 22
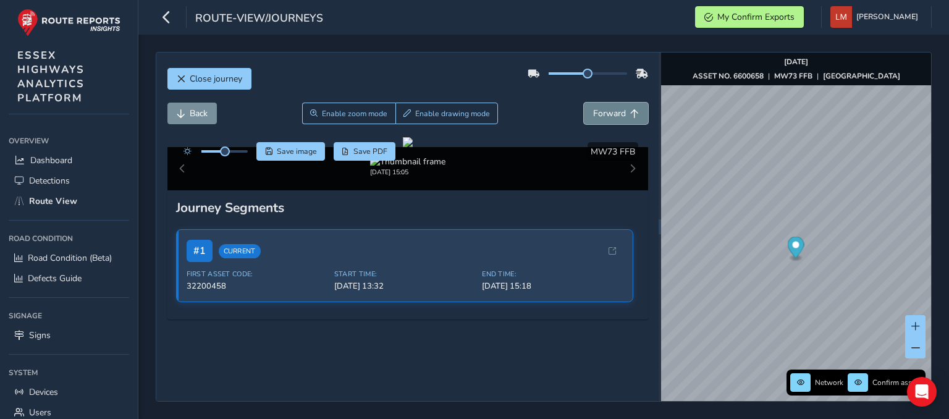
click at [629, 118] on button "Forward" at bounding box center [616, 114] width 64 height 22
click at [613, 117] on span "Forward" at bounding box center [609, 113] width 33 height 12
click at [613, 114] on span "Forward" at bounding box center [609, 113] width 33 height 12
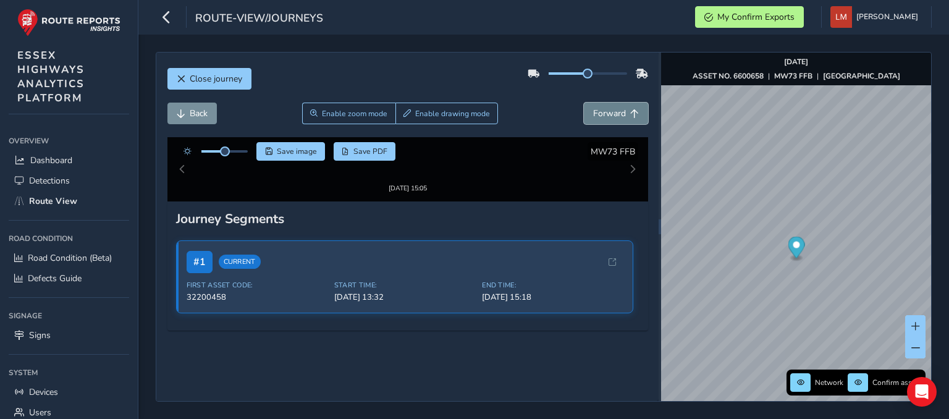
click at [613, 114] on span "Forward" at bounding box center [609, 113] width 33 height 12
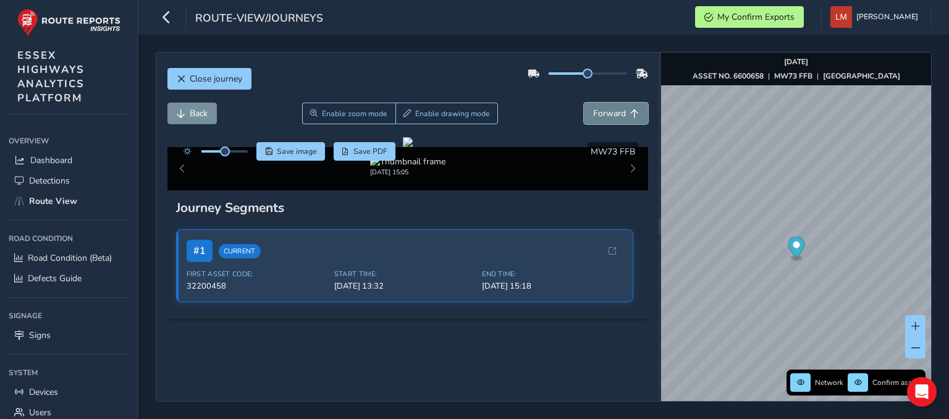
click at [613, 114] on span "Forward" at bounding box center [609, 113] width 33 height 12
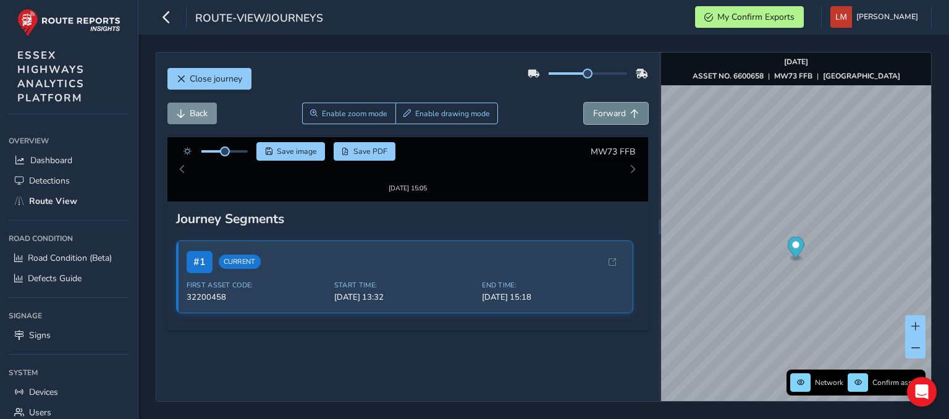
click at [613, 114] on span "Forward" at bounding box center [609, 113] width 33 height 12
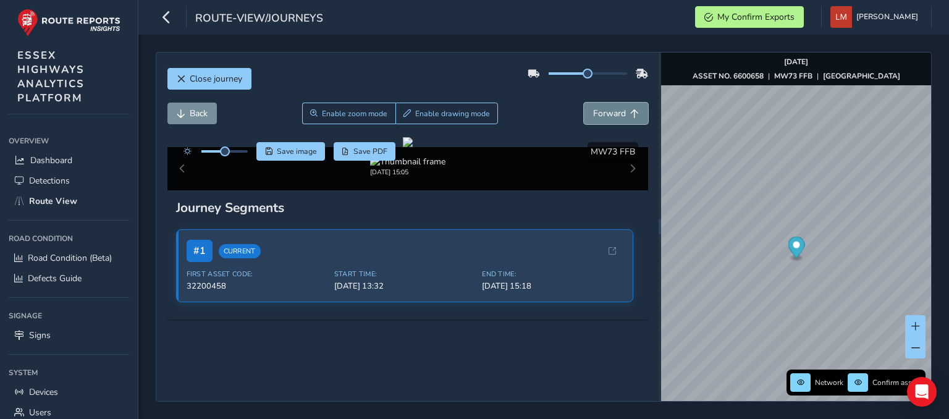
click at [613, 114] on span "Forward" at bounding box center [609, 113] width 33 height 12
click at [614, 113] on span "Forward" at bounding box center [609, 113] width 33 height 12
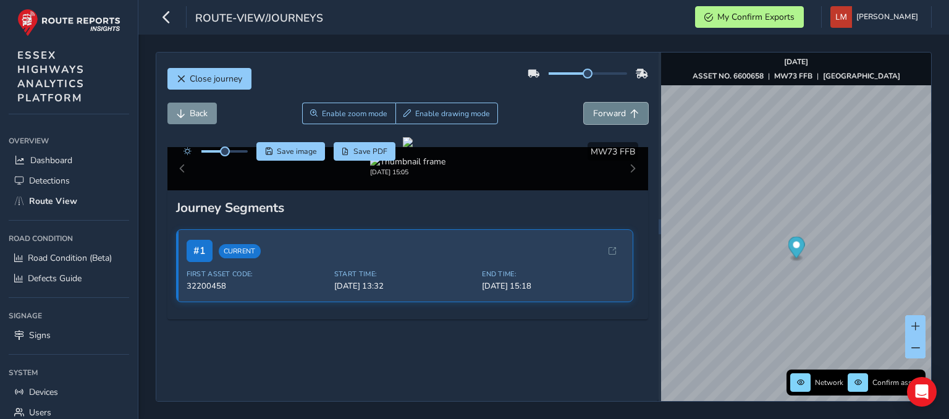
click at [614, 113] on span "Forward" at bounding box center [609, 113] width 33 height 12
click at [615, 112] on span "Forward" at bounding box center [609, 113] width 33 height 12
click at [613, 124] on div "Back Enable zoom mode Enable drawing mode Forward" at bounding box center [407, 120] width 481 height 35
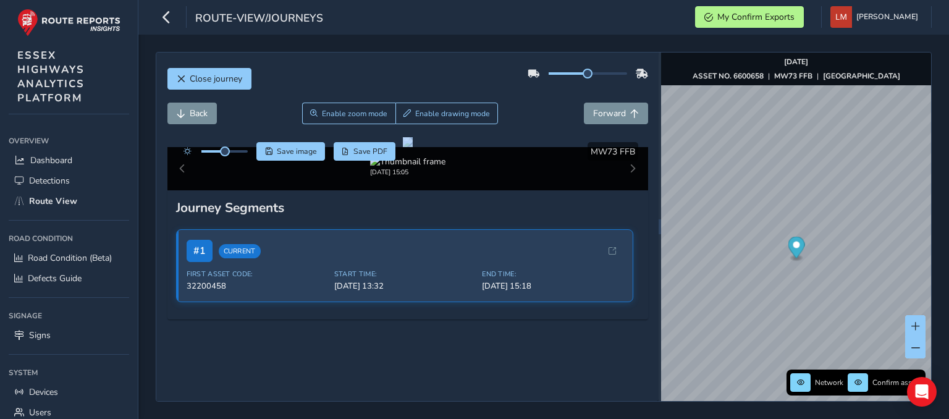
click at [613, 124] on div "Back Enable zoom mode Enable drawing mode Forward" at bounding box center [407, 120] width 481 height 35
drag, startPoint x: 536, startPoint y: 117, endPoint x: 539, endPoint y: 109, distance: 7.8
click at [534, 112] on div "Back Enable zoom mode Enable drawing mode Forward" at bounding box center [407, 114] width 481 height 22
click at [584, 103] on button "Forward" at bounding box center [616, 114] width 64 height 22
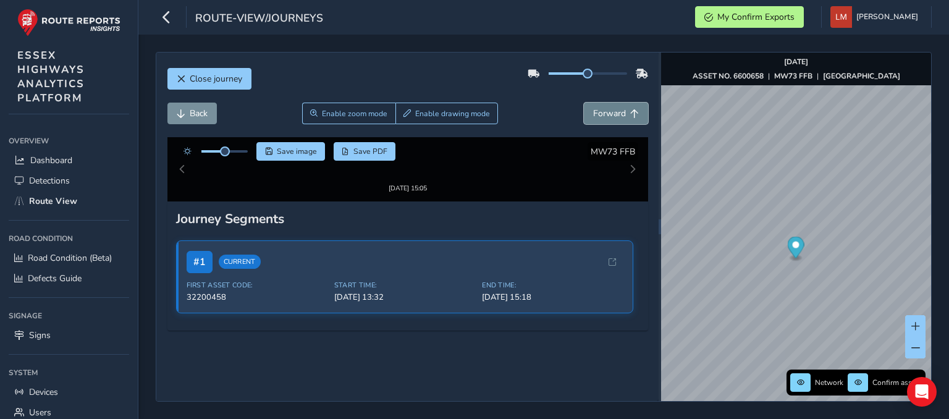
click at [608, 117] on span "Forward" at bounding box center [609, 113] width 33 height 12
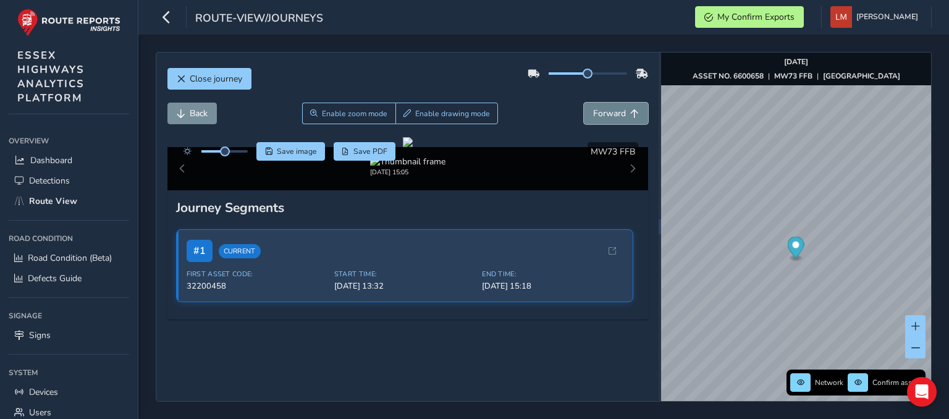
click at [607, 118] on span "Forward" at bounding box center [609, 113] width 33 height 12
click at [607, 119] on span "Forward" at bounding box center [609, 113] width 33 height 12
click at [619, 108] on button "Forward" at bounding box center [616, 114] width 64 height 22
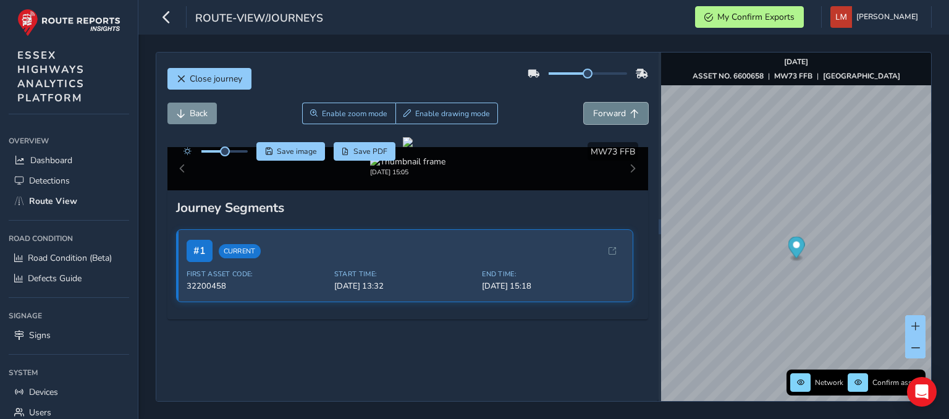
click at [620, 108] on button "Forward" at bounding box center [616, 114] width 64 height 22
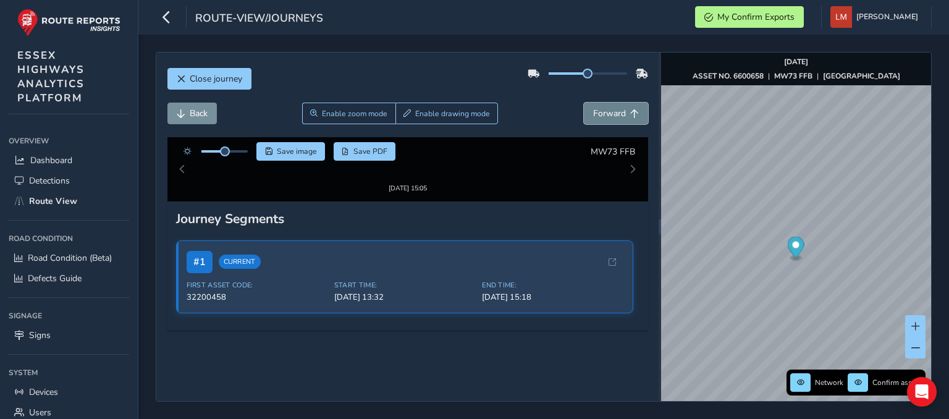
click at [620, 108] on button "Forward" at bounding box center [616, 114] width 64 height 22
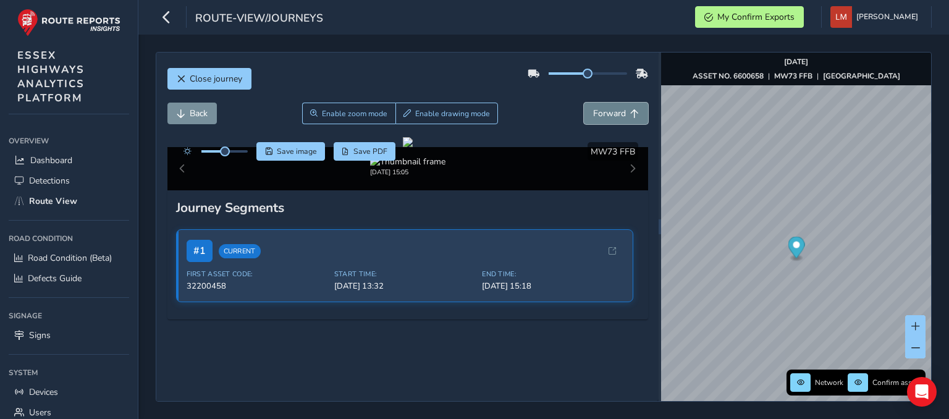
click at [620, 108] on button "Forward" at bounding box center [616, 114] width 64 height 22
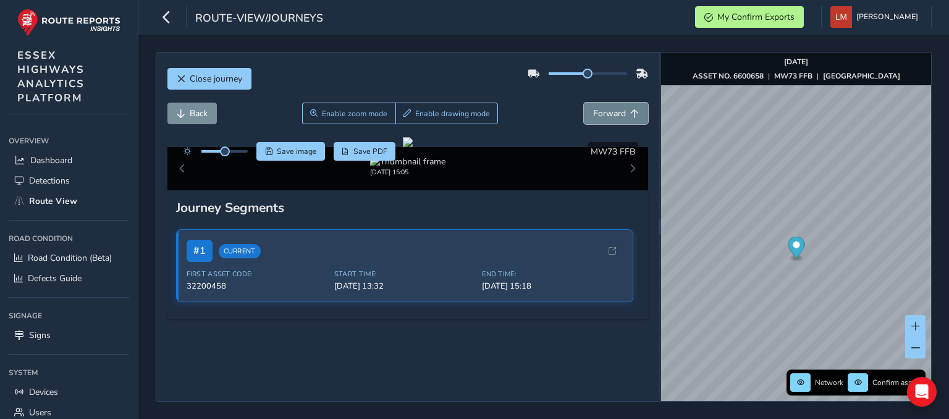
click at [620, 108] on button "Forward" at bounding box center [616, 114] width 64 height 22
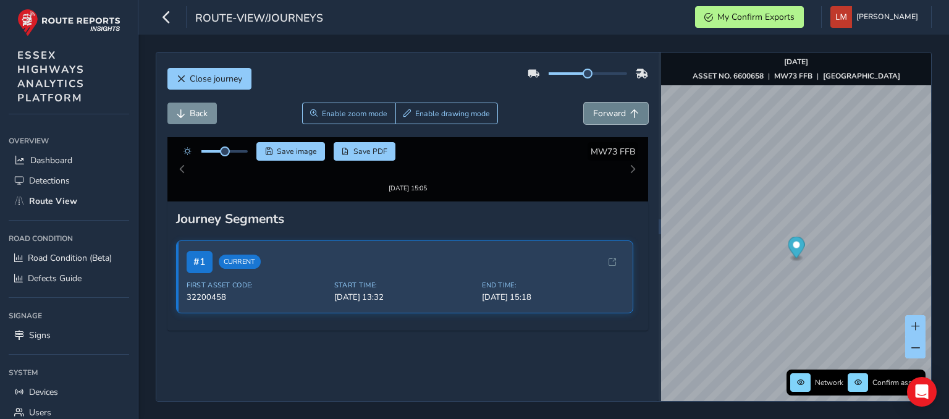
click at [620, 108] on button "Forward" at bounding box center [616, 114] width 64 height 22
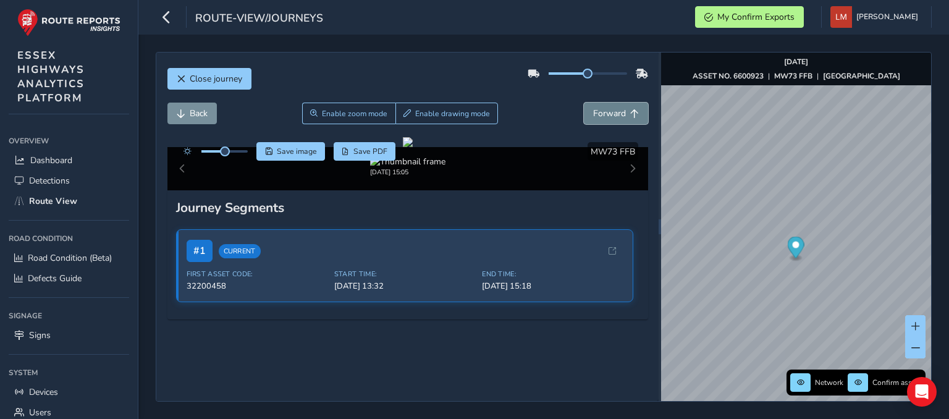
click at [620, 108] on button "Forward" at bounding box center [616, 114] width 64 height 22
click at [620, 107] on button "Forward" at bounding box center [616, 114] width 64 height 22
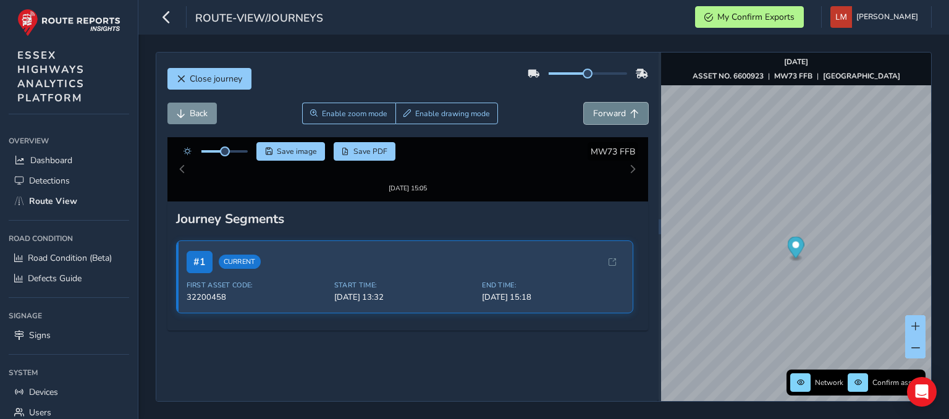
click at [620, 107] on button "Forward" at bounding box center [616, 114] width 64 height 22
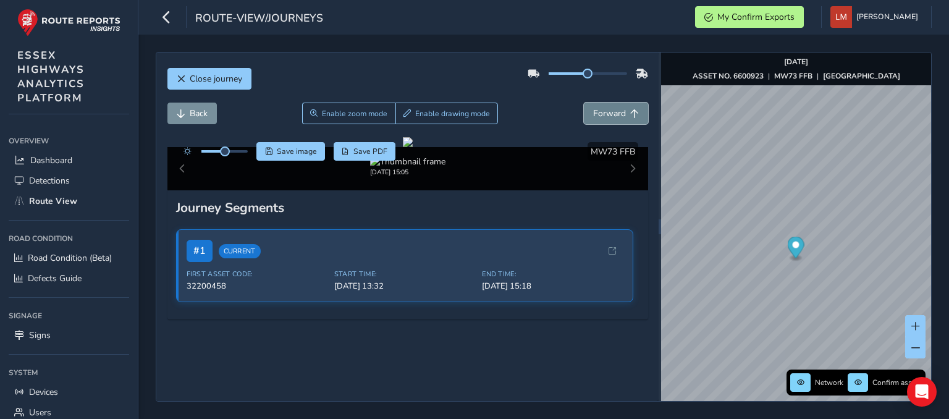
click at [622, 106] on button "Forward" at bounding box center [616, 114] width 64 height 22
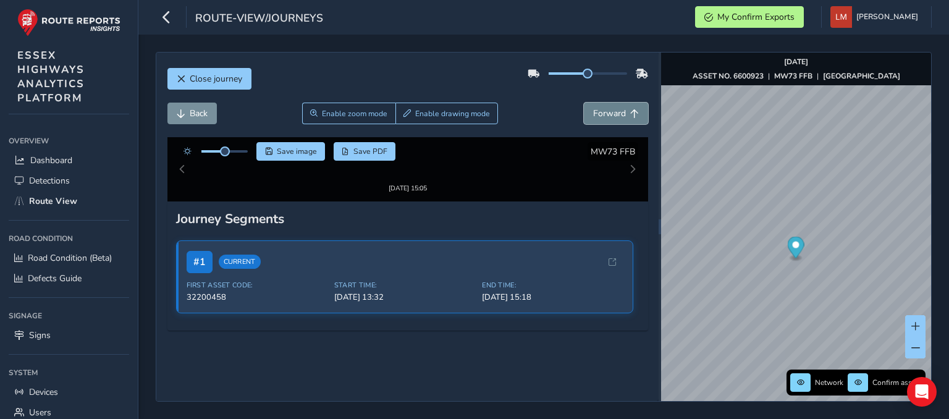
click at [622, 106] on button "Forward" at bounding box center [616, 114] width 64 height 22
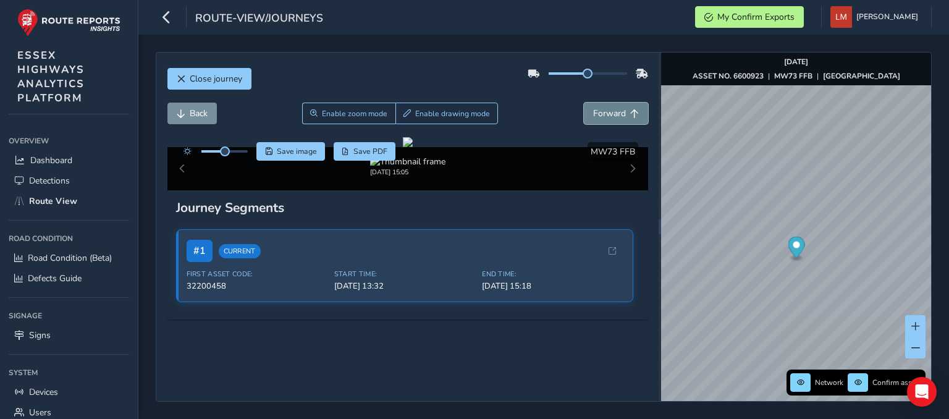
click at [622, 106] on button "Forward" at bounding box center [616, 114] width 64 height 22
click at [621, 106] on button "Forward" at bounding box center [616, 114] width 64 height 22
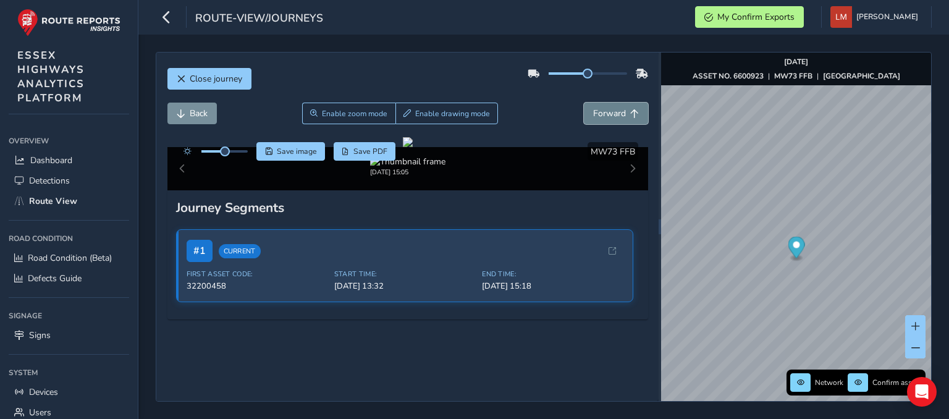
click at [621, 106] on button "Forward" at bounding box center [616, 114] width 64 height 22
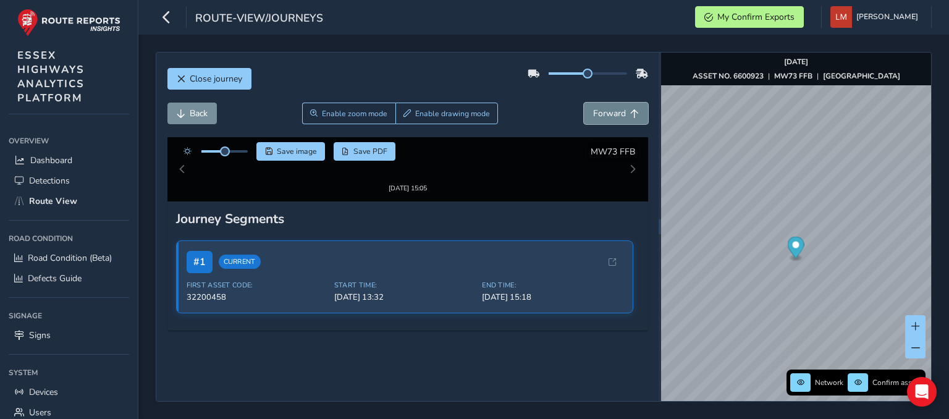
click at [624, 104] on button "Forward" at bounding box center [616, 114] width 64 height 22
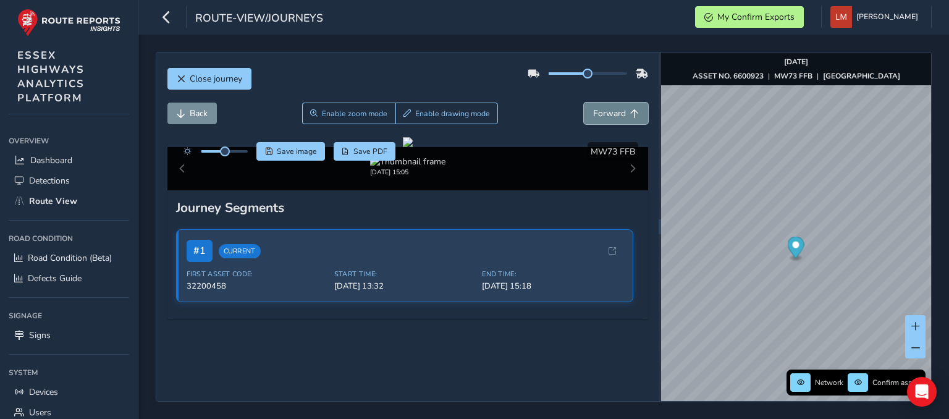
click at [621, 104] on button "Forward" at bounding box center [616, 114] width 64 height 22
click at [620, 104] on button "Forward" at bounding box center [616, 114] width 64 height 22
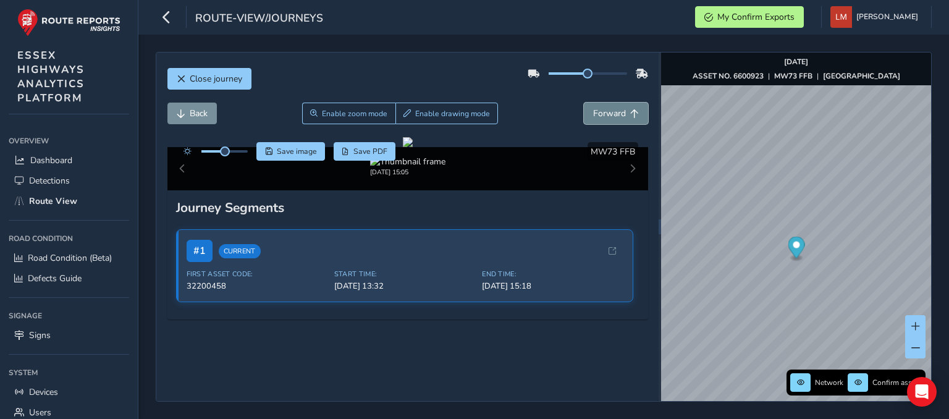
click at [620, 104] on button "Forward" at bounding box center [616, 114] width 64 height 22
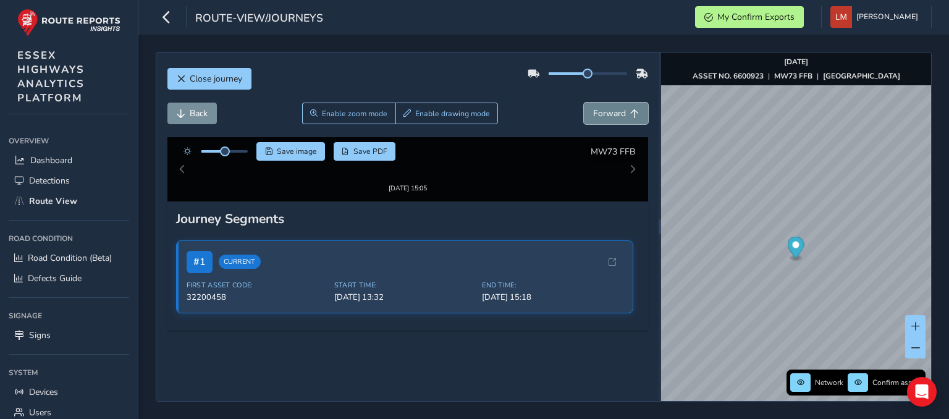
click at [620, 104] on button "Forward" at bounding box center [616, 114] width 64 height 22
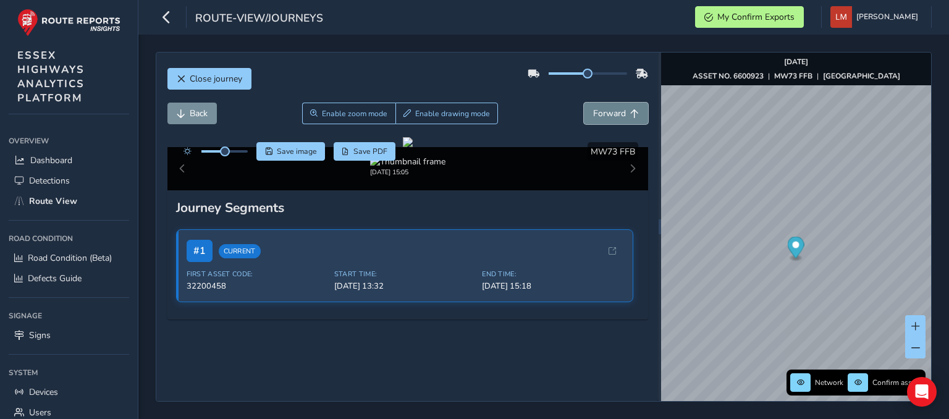
click at [620, 105] on button "Forward" at bounding box center [616, 114] width 64 height 22
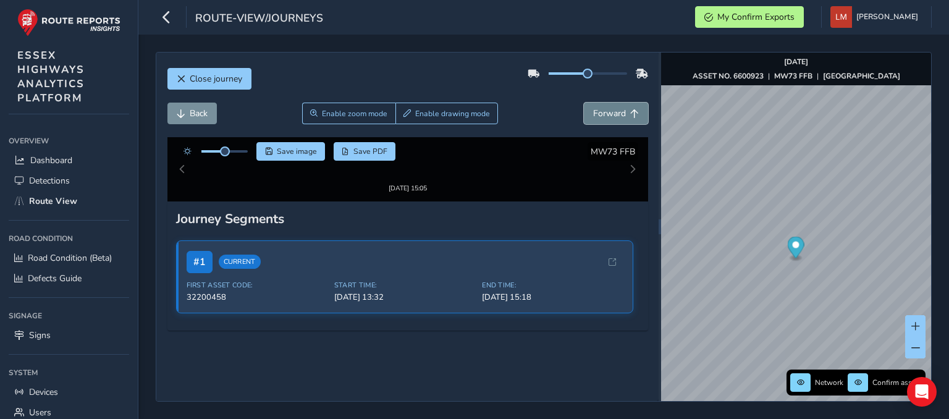
click at [620, 105] on button "Forward" at bounding box center [616, 114] width 64 height 22
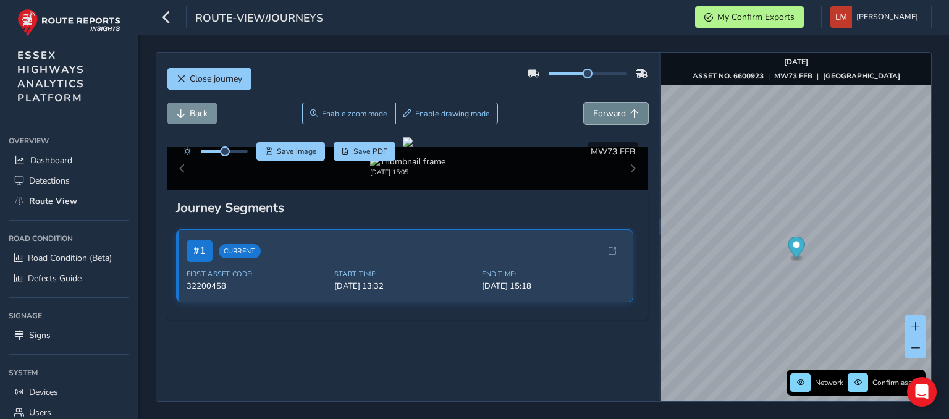
click at [620, 105] on button "Forward" at bounding box center [616, 114] width 64 height 22
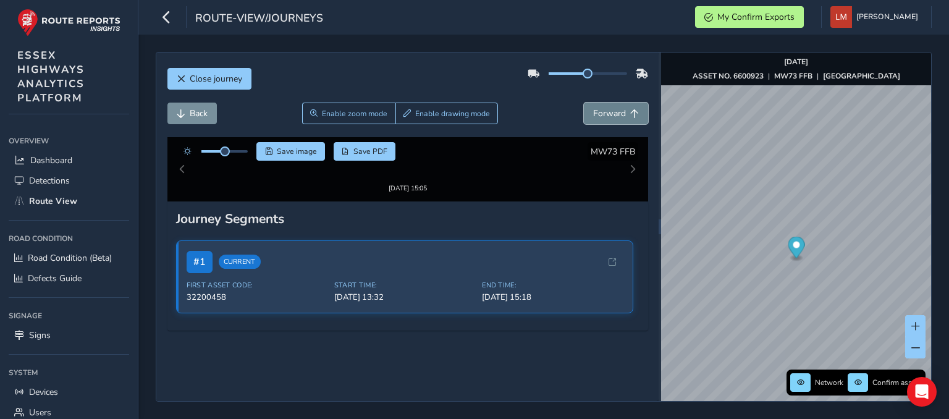
click at [620, 105] on button "Forward" at bounding box center [616, 114] width 64 height 22
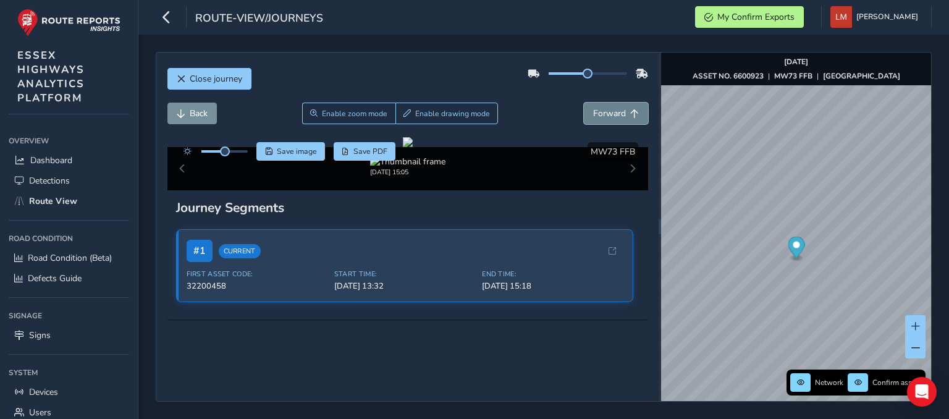
click at [620, 105] on button "Forward" at bounding box center [616, 114] width 64 height 22
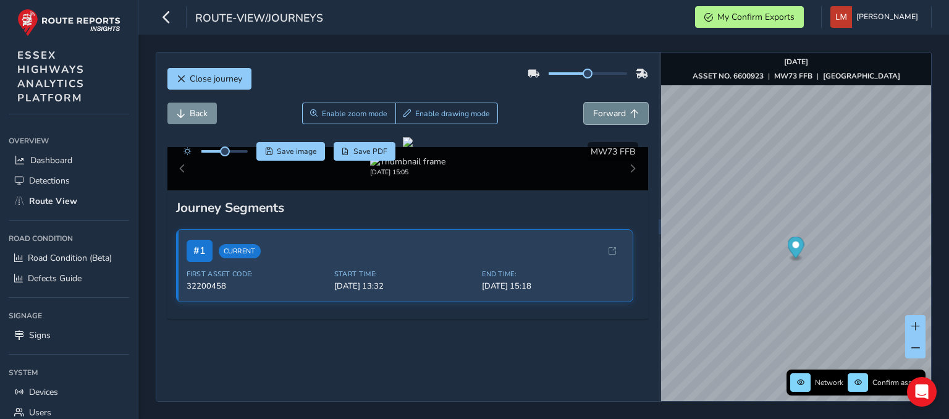
click at [620, 105] on button "Forward" at bounding box center [616, 114] width 64 height 22
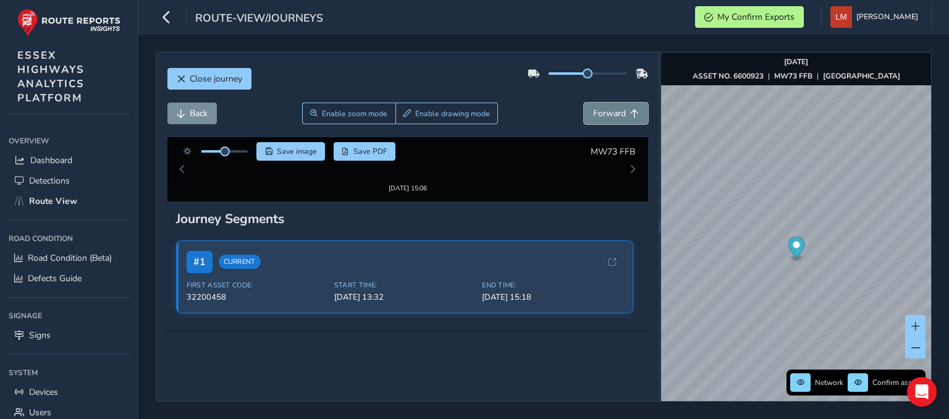
click at [620, 105] on button "Forward" at bounding box center [616, 114] width 64 height 22
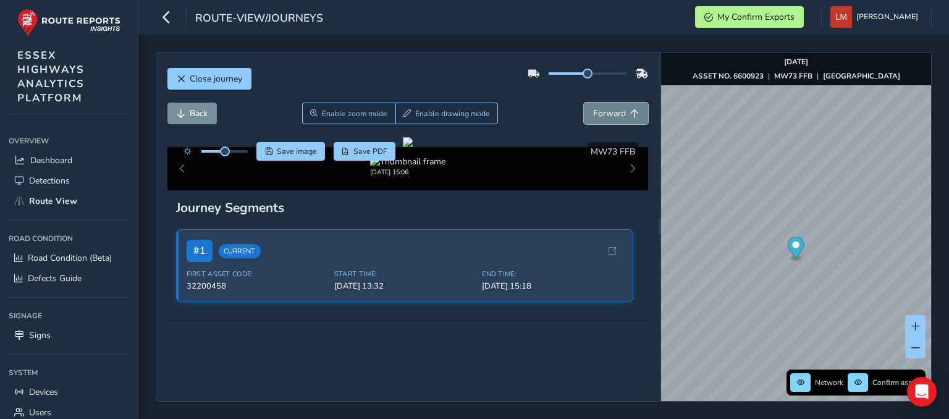
click at [620, 105] on button "Forward" at bounding box center [616, 114] width 64 height 22
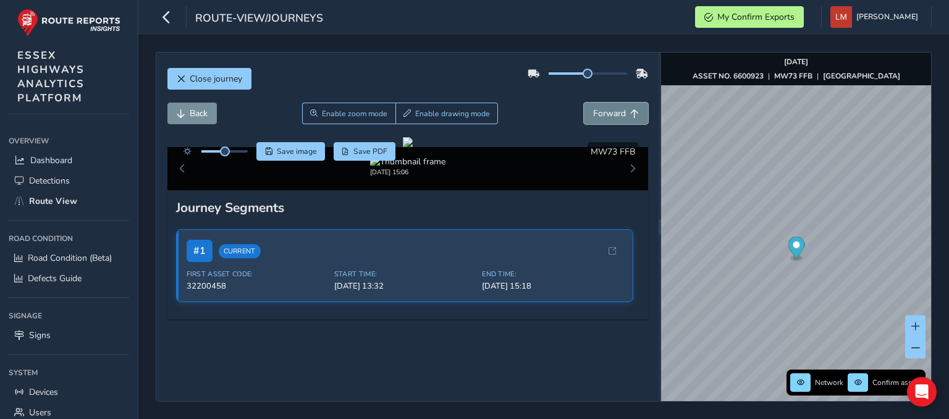
click at [620, 105] on button "Forward" at bounding box center [616, 114] width 64 height 22
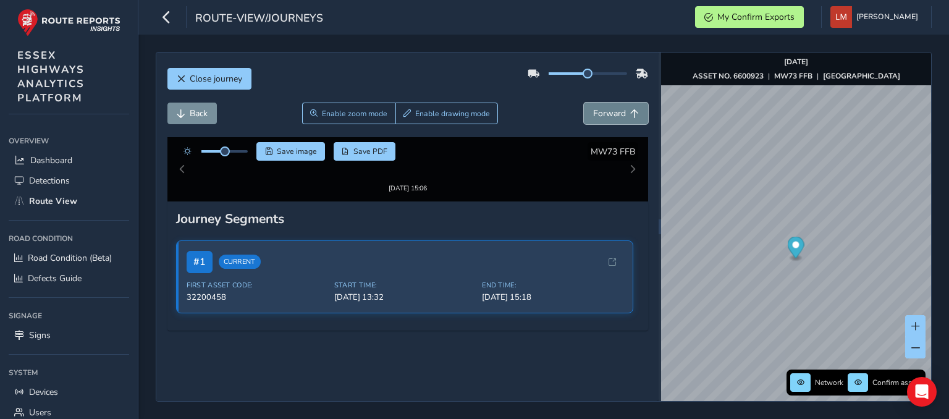
click at [620, 105] on button "Forward" at bounding box center [616, 114] width 64 height 22
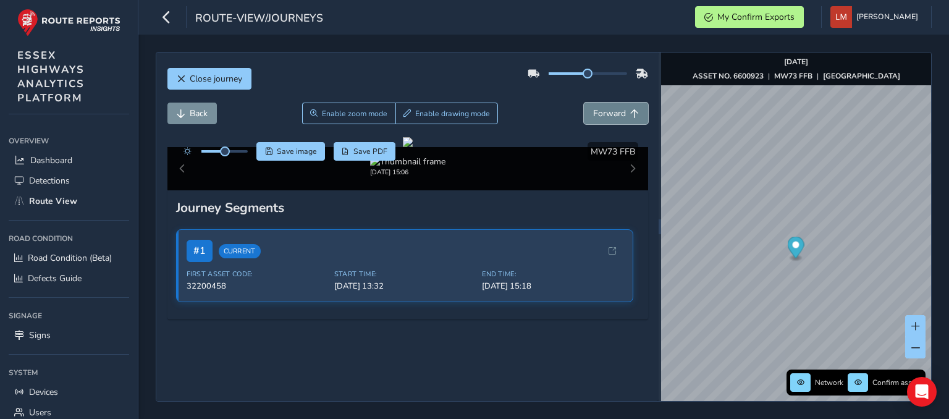
click at [621, 105] on button "Forward" at bounding box center [616, 114] width 64 height 22
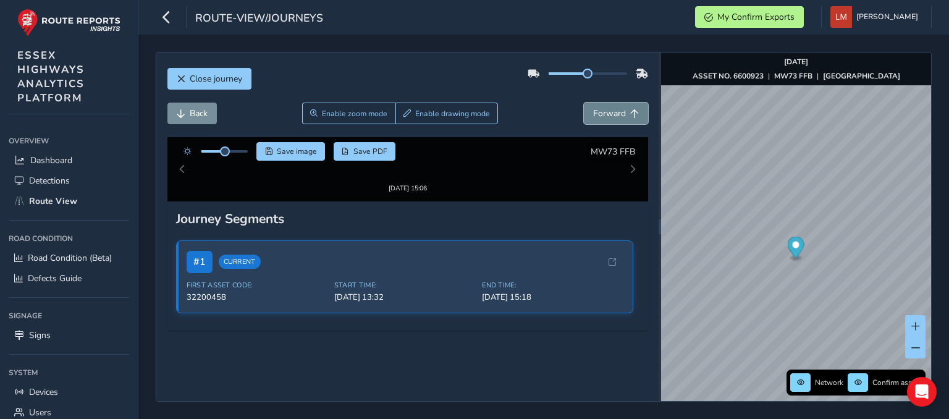
click at [621, 105] on button "Forward" at bounding box center [616, 114] width 64 height 22
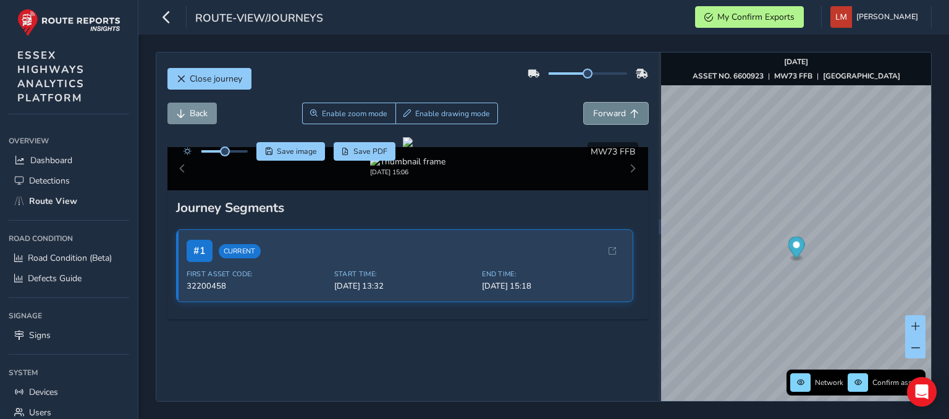
click at [622, 105] on button "Forward" at bounding box center [616, 114] width 64 height 22
click at [623, 104] on button "Forward" at bounding box center [616, 114] width 64 height 22
click at [623, 103] on button "Forward" at bounding box center [616, 114] width 64 height 22
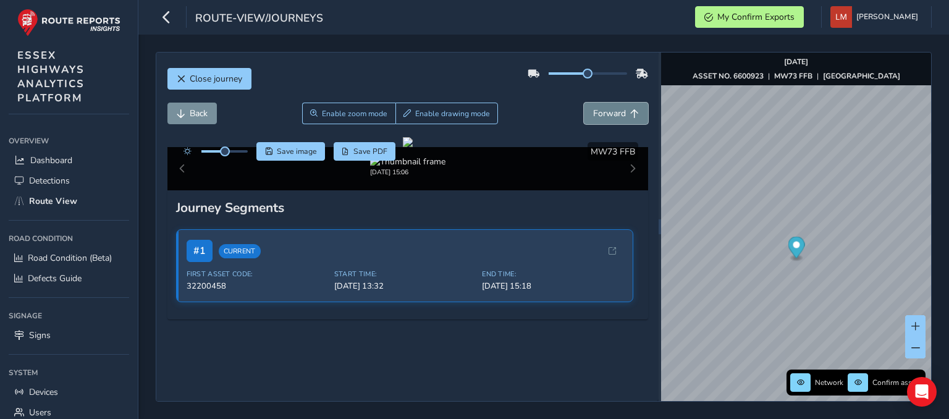
click at [623, 103] on button "Forward" at bounding box center [616, 114] width 64 height 22
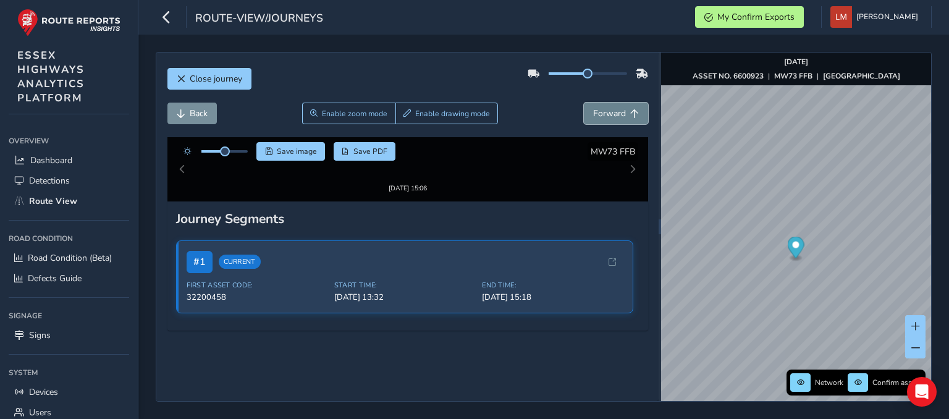
click at [623, 103] on button "Forward" at bounding box center [616, 114] width 64 height 22
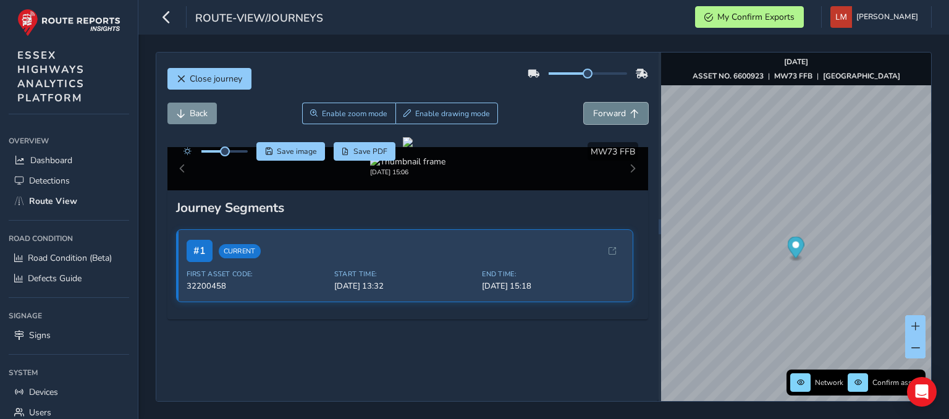
click at [623, 103] on button "Forward" at bounding box center [616, 114] width 64 height 22
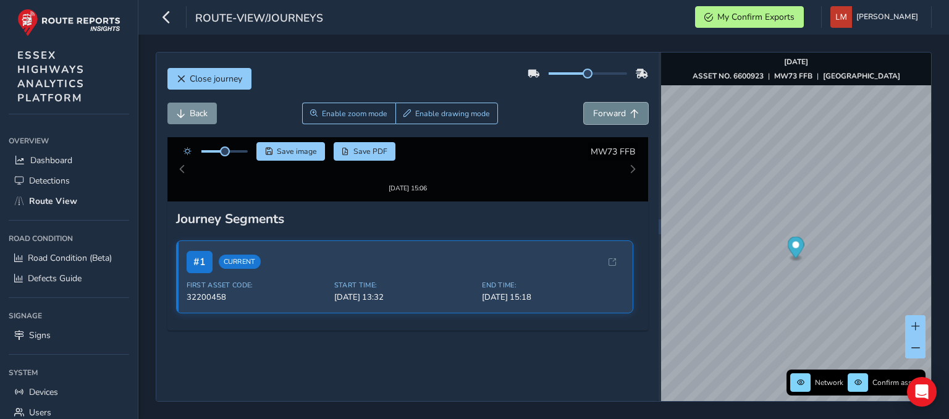
click at [623, 103] on button "Forward" at bounding box center [616, 114] width 64 height 22
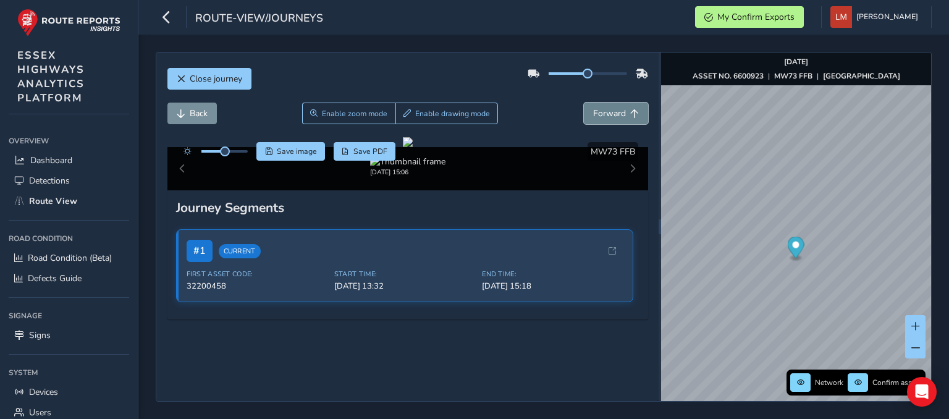
click at [623, 103] on button "Forward" at bounding box center [616, 114] width 64 height 22
click at [624, 103] on button "Forward" at bounding box center [616, 114] width 64 height 22
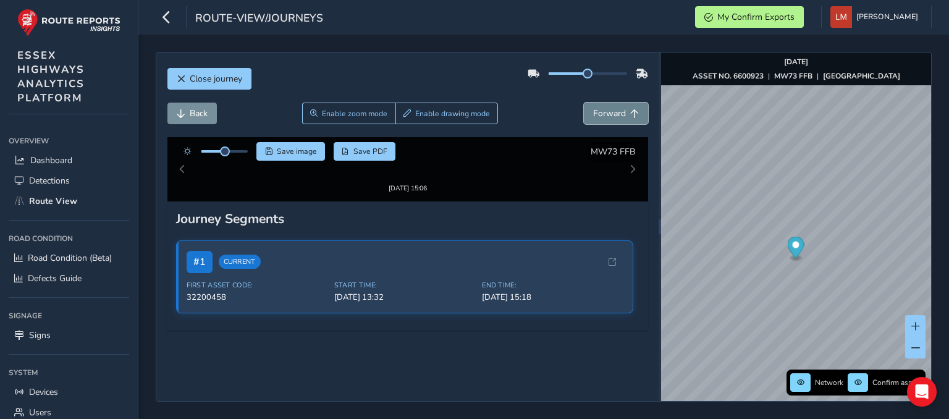
click at [624, 103] on button "Forward" at bounding box center [616, 114] width 64 height 22
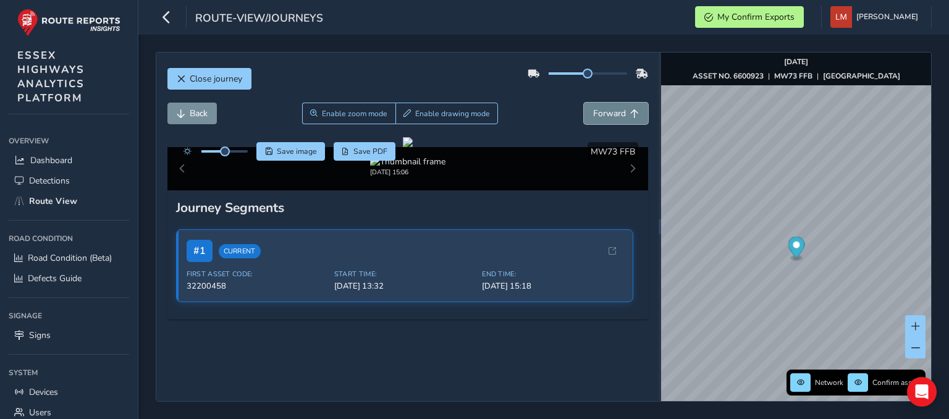
click at [624, 103] on button "Forward" at bounding box center [616, 114] width 64 height 22
click at [625, 103] on button "Forward" at bounding box center [616, 114] width 64 height 22
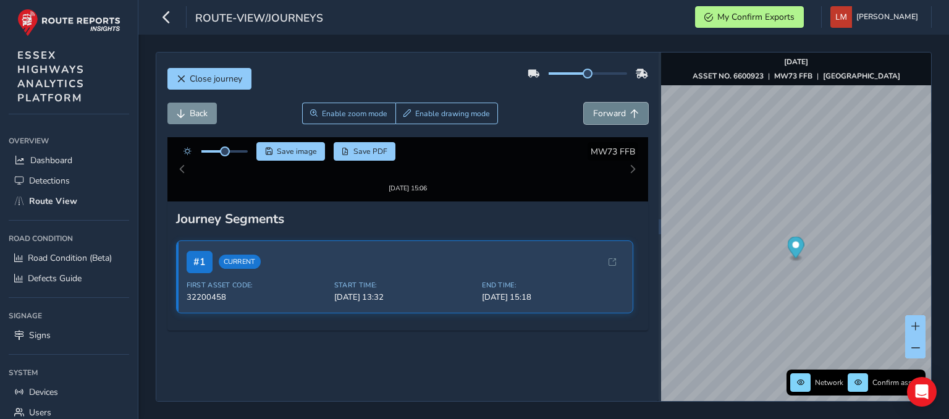
click at [625, 103] on button "Forward" at bounding box center [616, 114] width 64 height 22
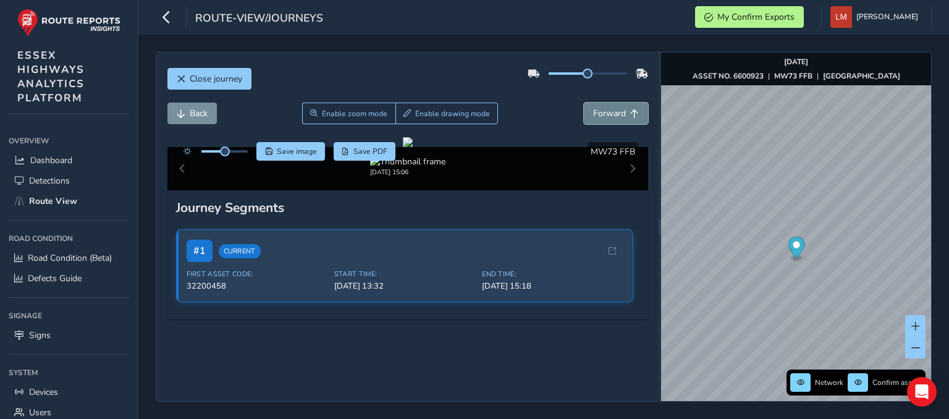
click at [625, 103] on button "Forward" at bounding box center [616, 114] width 64 height 22
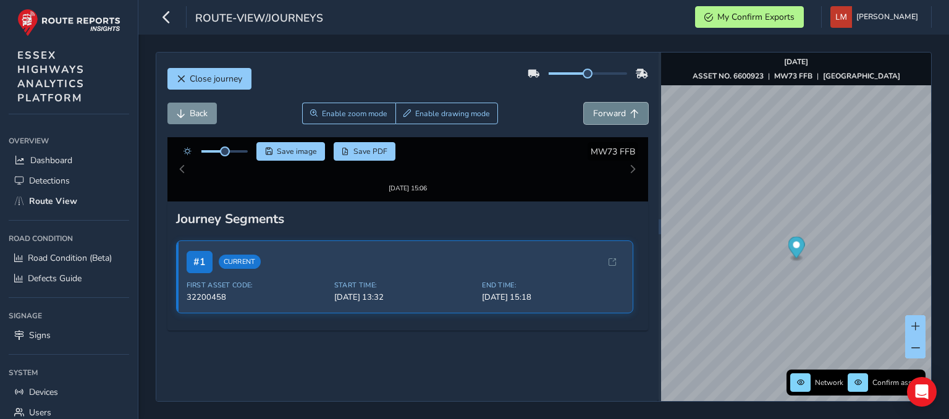
click at [625, 103] on button "Forward" at bounding box center [616, 114] width 64 height 22
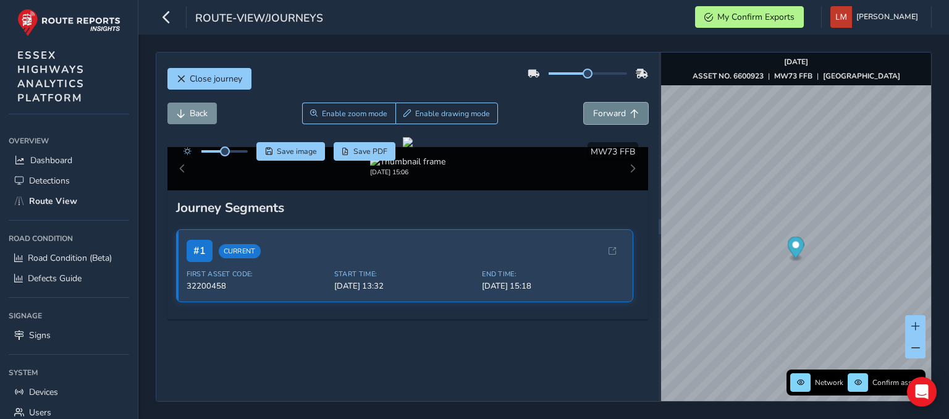
click at [625, 103] on button "Forward" at bounding box center [616, 114] width 64 height 22
click at [624, 103] on button "Forward" at bounding box center [616, 114] width 64 height 22
click at [623, 103] on button "Forward" at bounding box center [616, 114] width 64 height 22
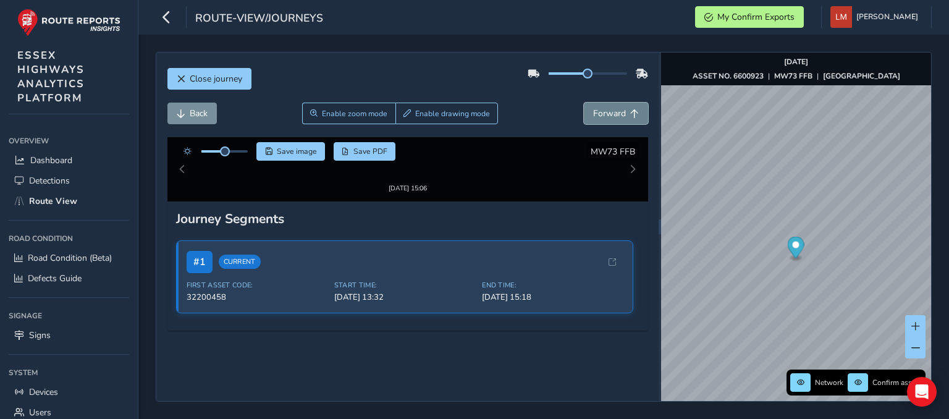
click at [623, 103] on button "Forward" at bounding box center [616, 114] width 64 height 22
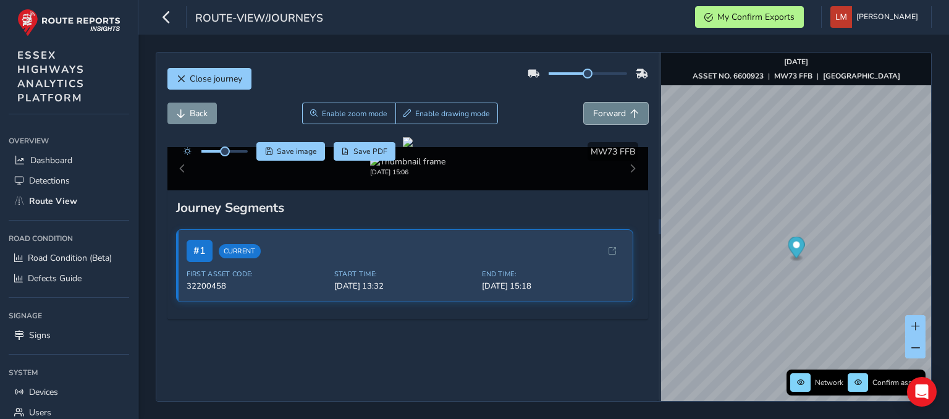
click at [623, 103] on button "Forward" at bounding box center [616, 114] width 64 height 22
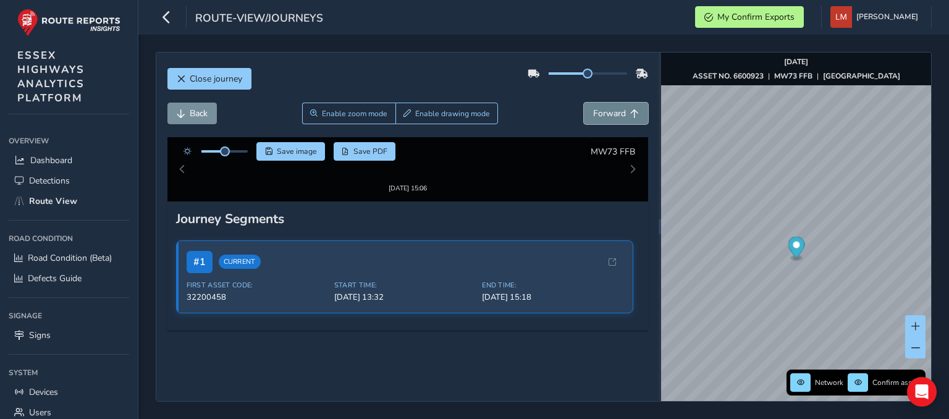
click at [623, 103] on button "Forward" at bounding box center [616, 114] width 64 height 22
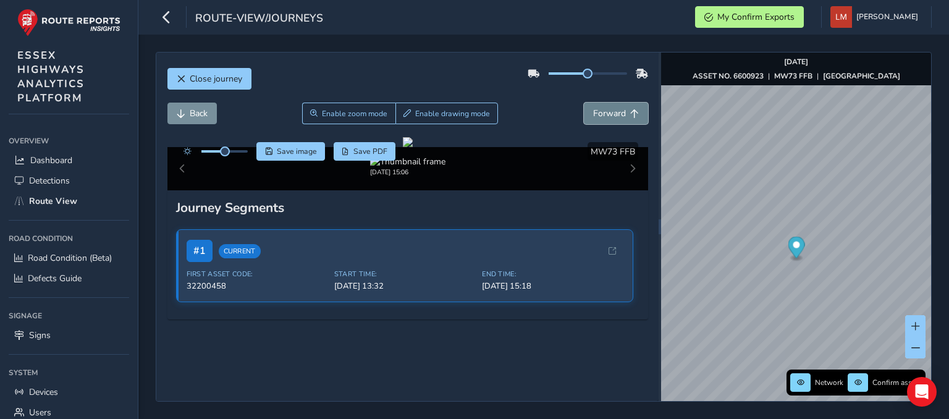
click at [623, 103] on button "Forward" at bounding box center [616, 114] width 64 height 22
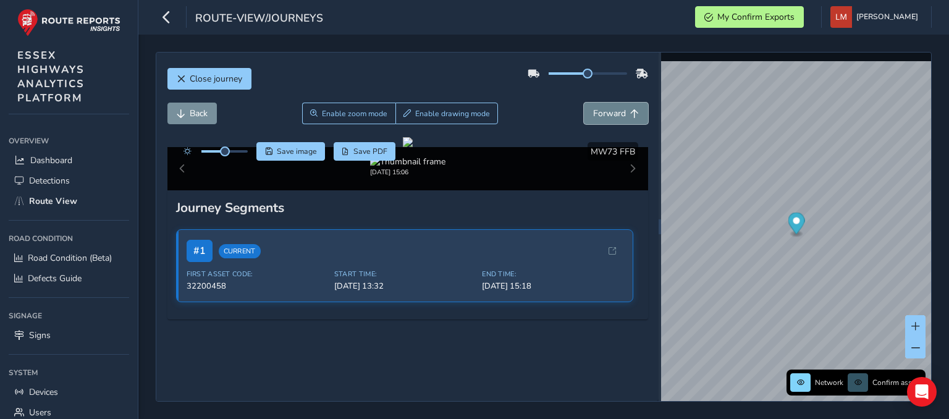
click at [623, 103] on button "Forward" at bounding box center [616, 114] width 64 height 22
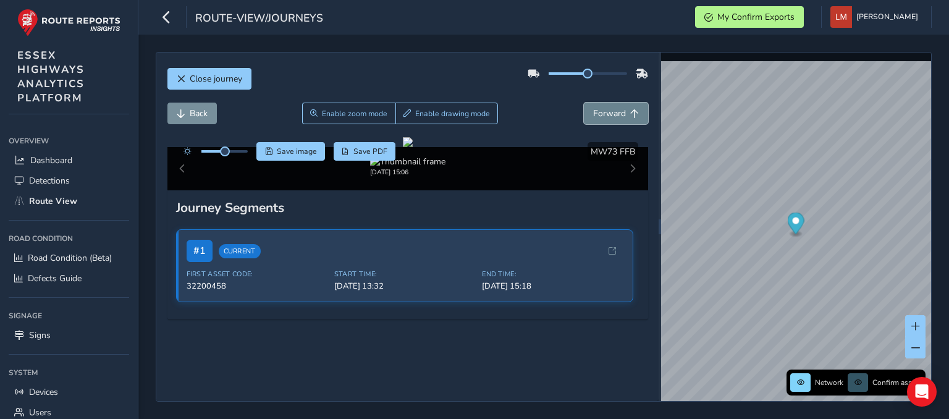
click at [623, 103] on button "Forward" at bounding box center [616, 114] width 64 height 22
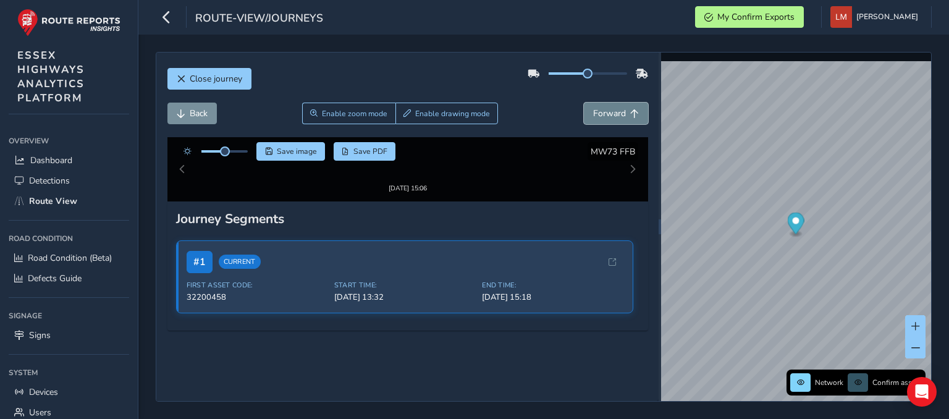
click at [623, 103] on button "Forward" at bounding box center [616, 114] width 64 height 22
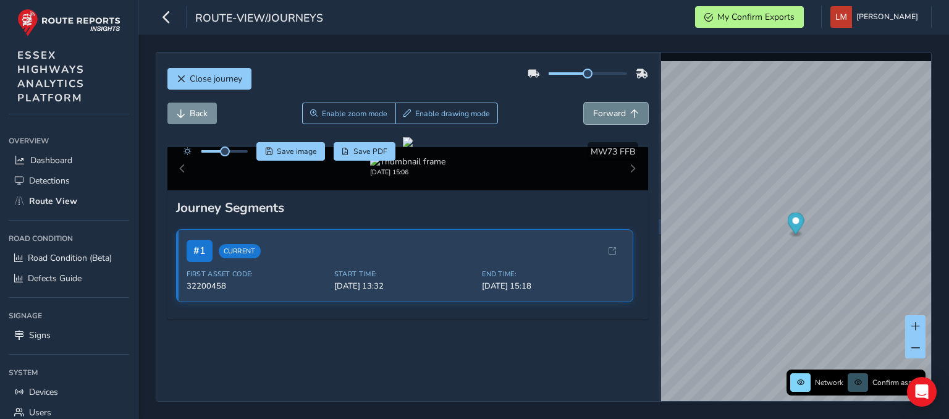
click at [623, 103] on button "Forward" at bounding box center [616, 114] width 64 height 22
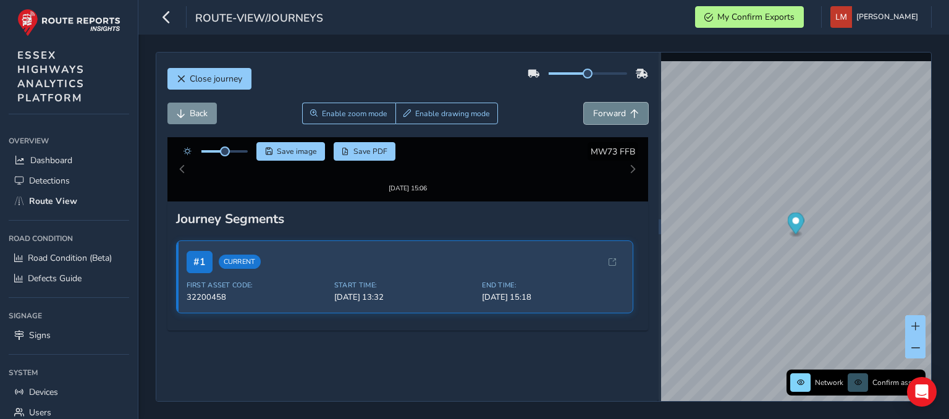
click at [623, 103] on button "Forward" at bounding box center [616, 114] width 64 height 22
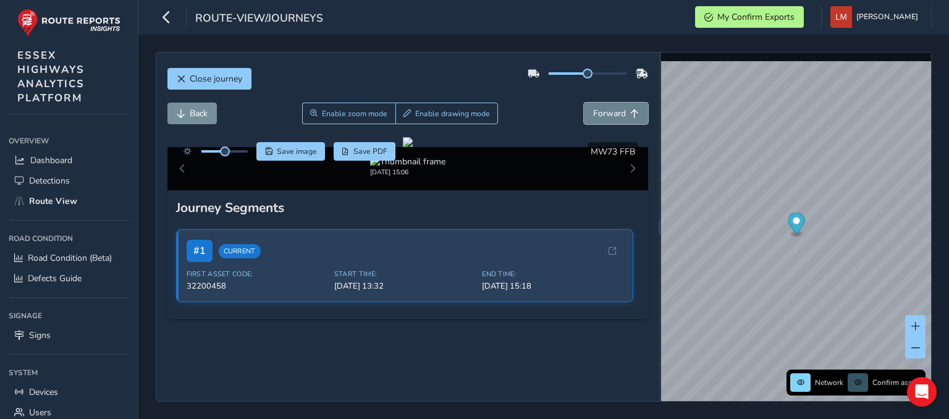
click at [623, 103] on button "Forward" at bounding box center [616, 114] width 64 height 22
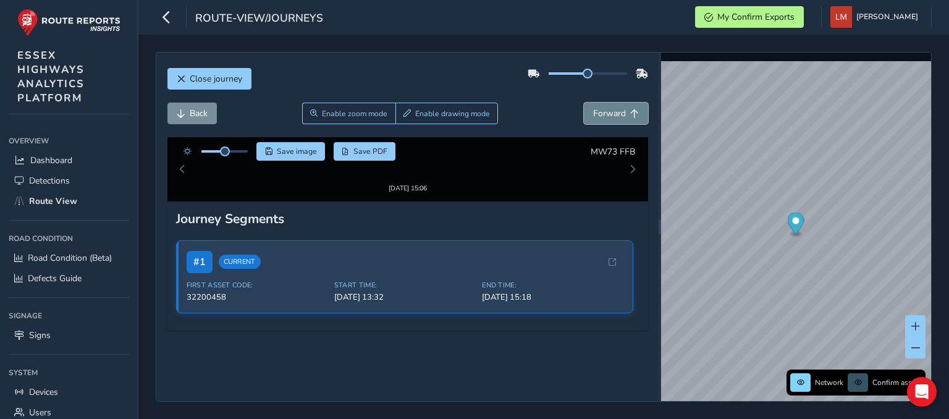
click at [623, 103] on button "Forward" at bounding box center [616, 114] width 64 height 22
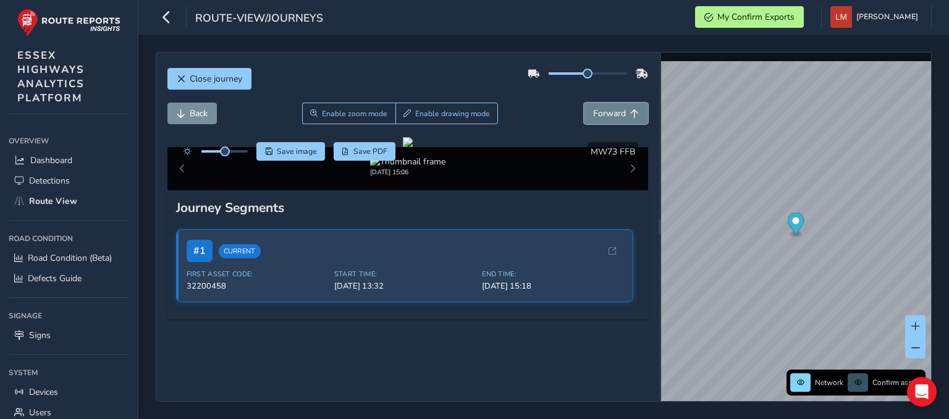
click at [623, 103] on button "Forward" at bounding box center [616, 114] width 64 height 22
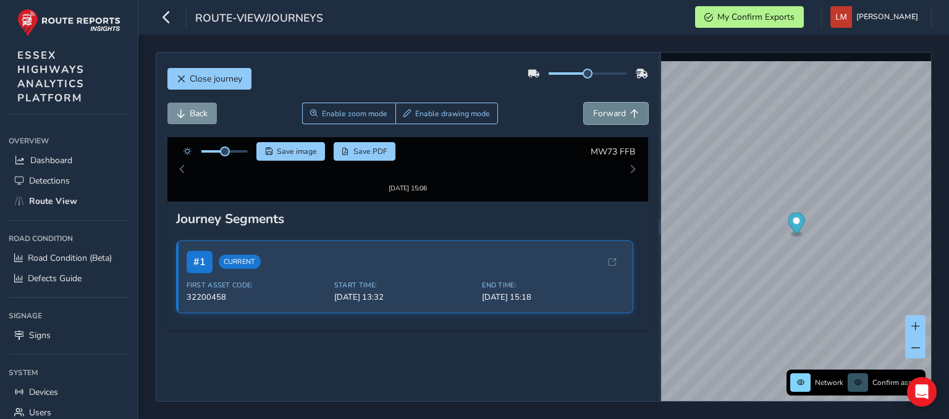
click at [623, 103] on button "Forward" at bounding box center [616, 114] width 64 height 22
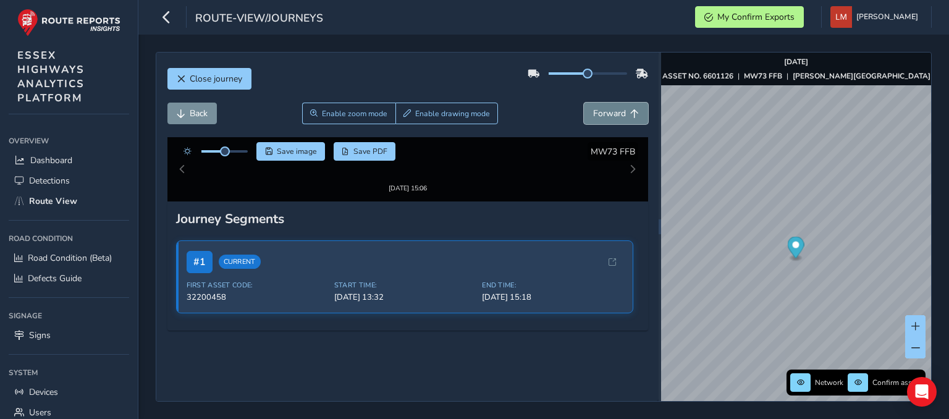
click at [623, 103] on button "Forward" at bounding box center [616, 114] width 64 height 22
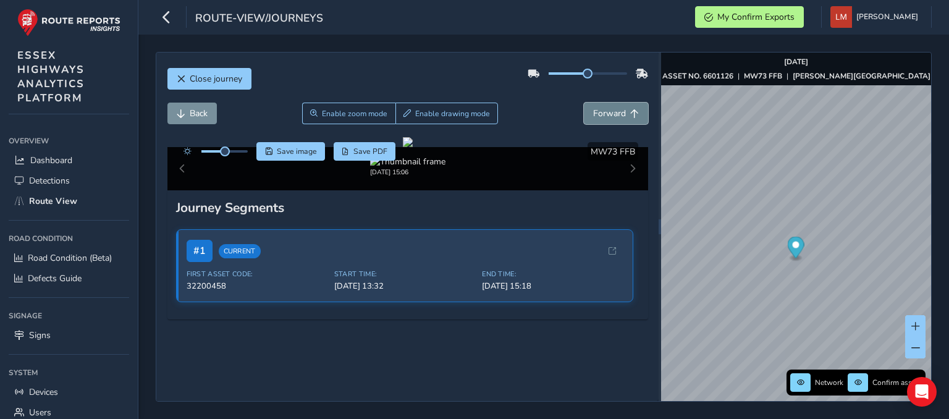
click at [623, 103] on button "Forward" at bounding box center [616, 114] width 64 height 22
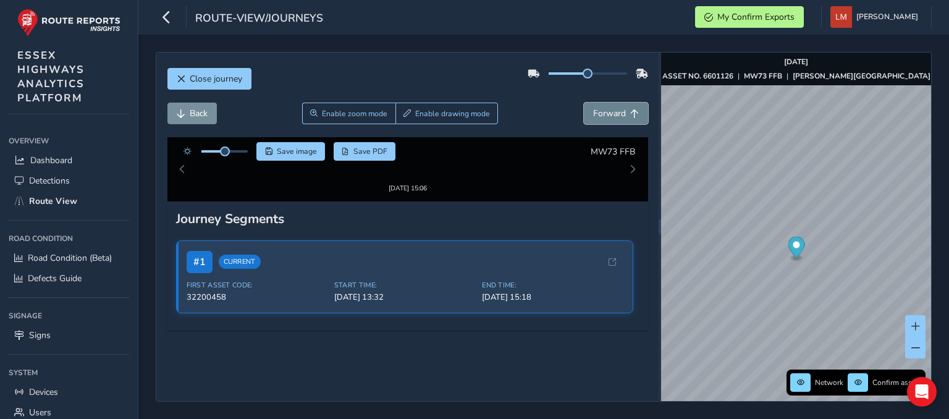
click at [623, 103] on button "Forward" at bounding box center [616, 114] width 64 height 22
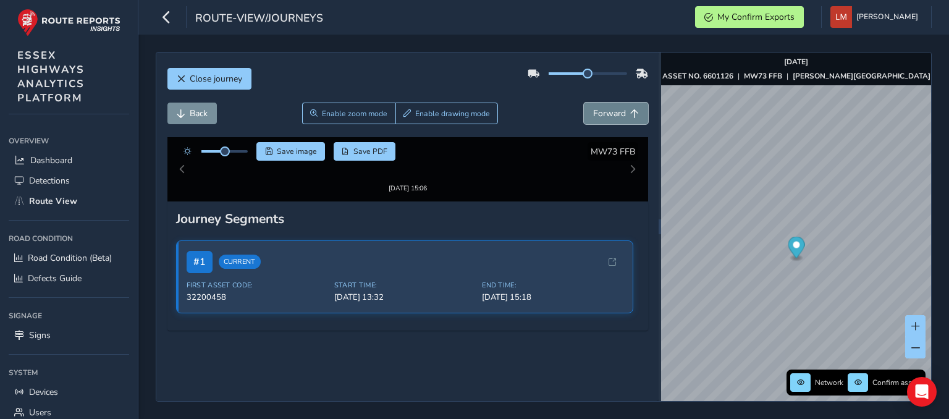
click at [623, 103] on button "Forward" at bounding box center [616, 114] width 64 height 22
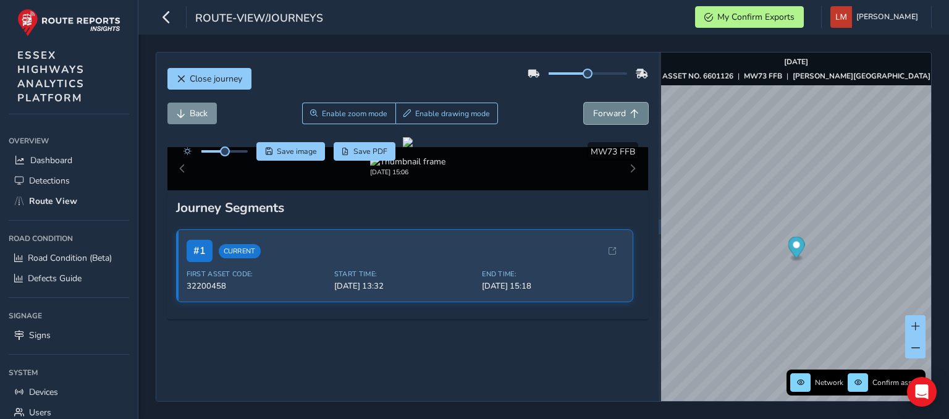
click at [623, 103] on button "Forward" at bounding box center [616, 114] width 64 height 22
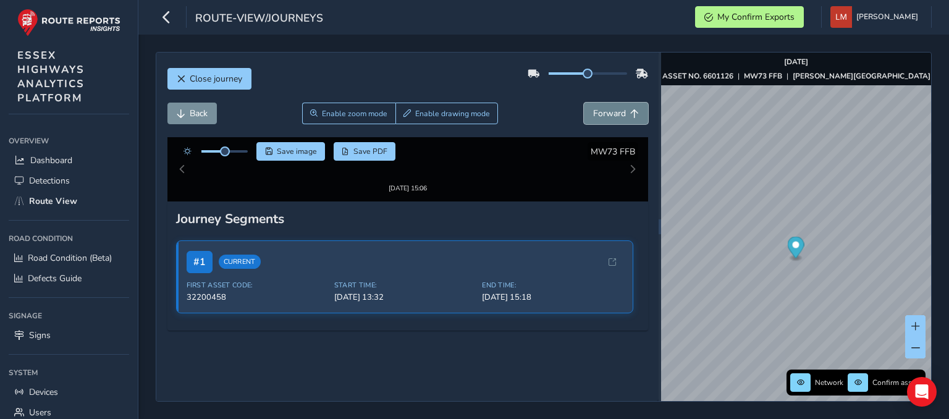
click at [623, 103] on button "Forward" at bounding box center [616, 114] width 64 height 22
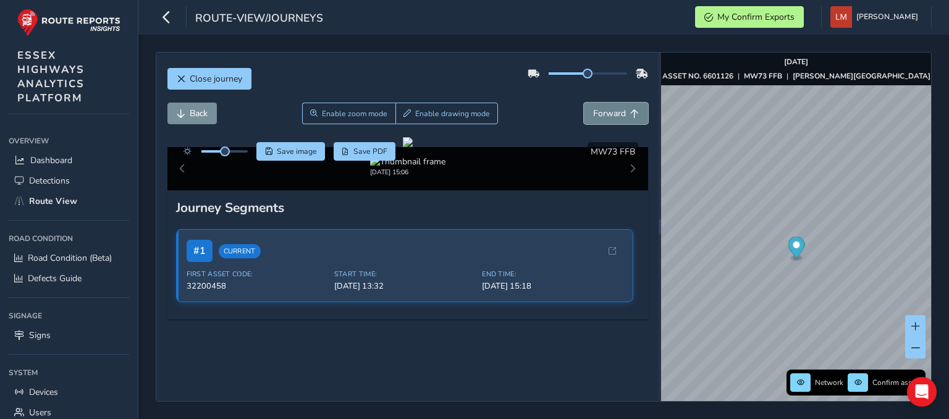
click at [623, 103] on button "Forward" at bounding box center [616, 114] width 64 height 22
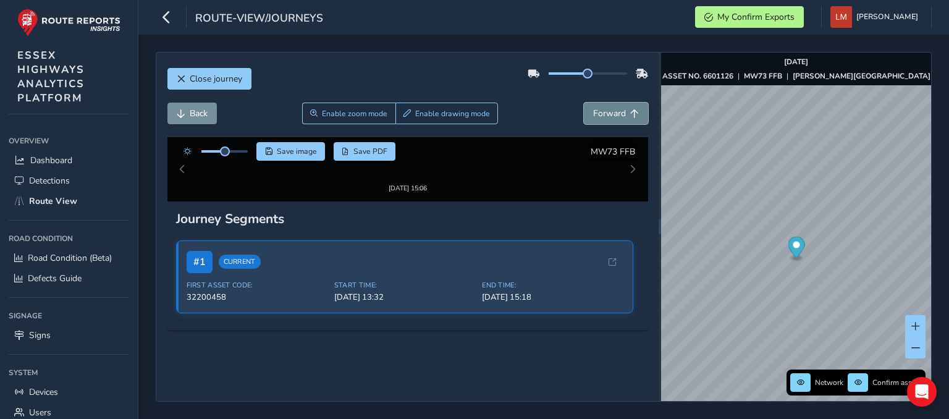
click at [623, 103] on button "Forward" at bounding box center [616, 114] width 64 height 22
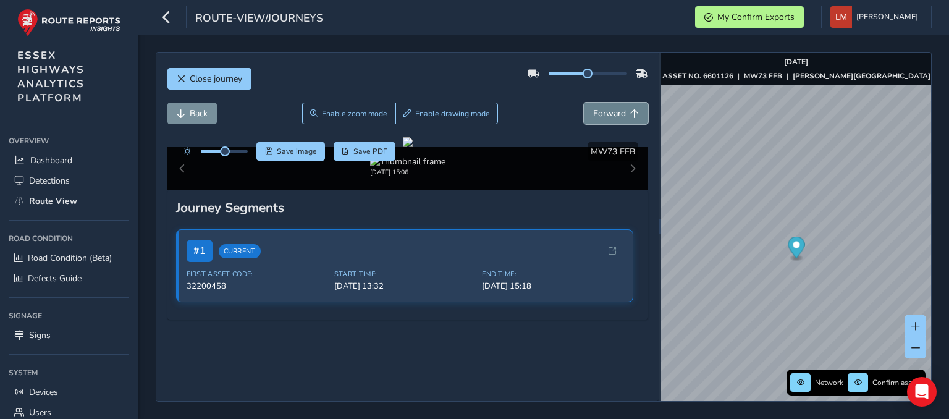
click at [622, 103] on button "Forward" at bounding box center [616, 114] width 64 height 22
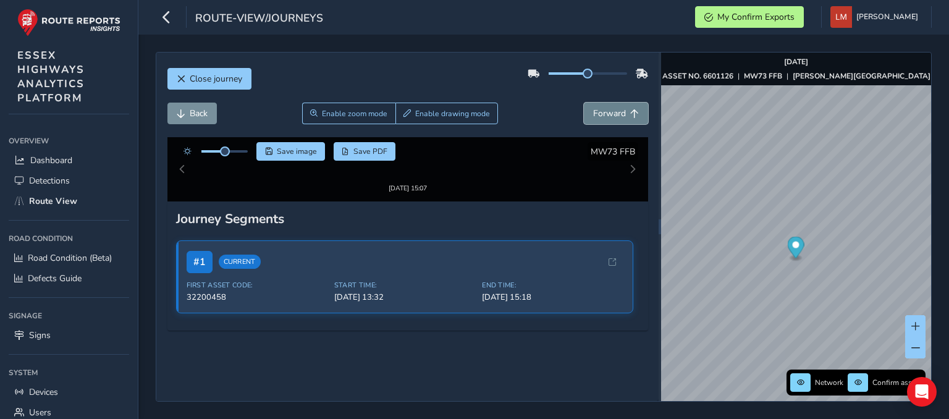
click at [622, 103] on button "Forward" at bounding box center [616, 114] width 64 height 22
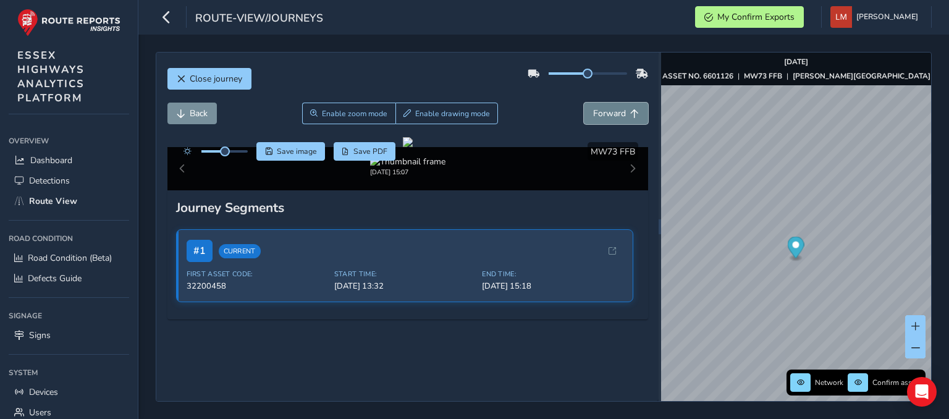
click at [622, 103] on button "Forward" at bounding box center [616, 114] width 64 height 22
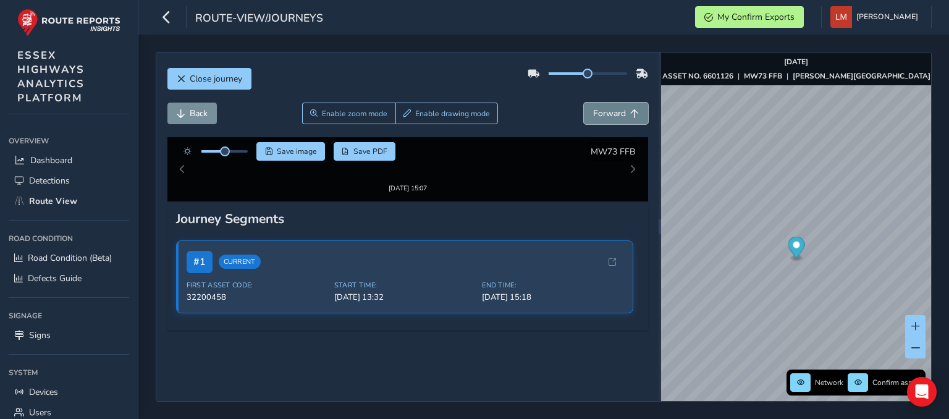
click at [622, 103] on button "Forward" at bounding box center [616, 114] width 64 height 22
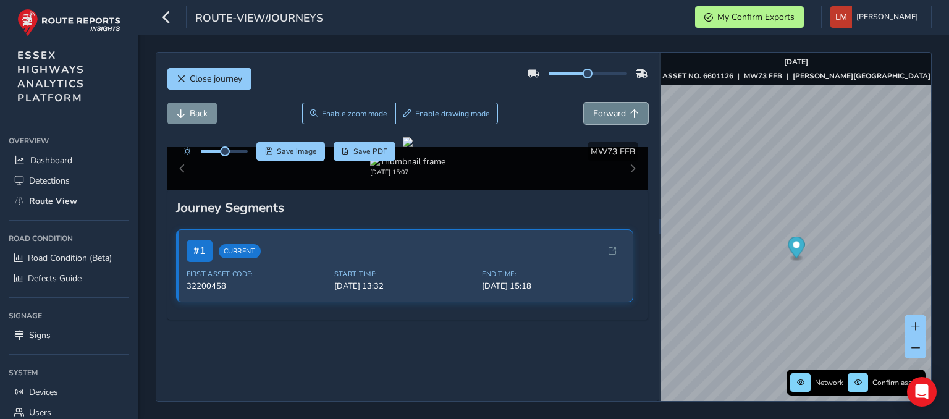
click at [622, 103] on button "Forward" at bounding box center [616, 114] width 64 height 22
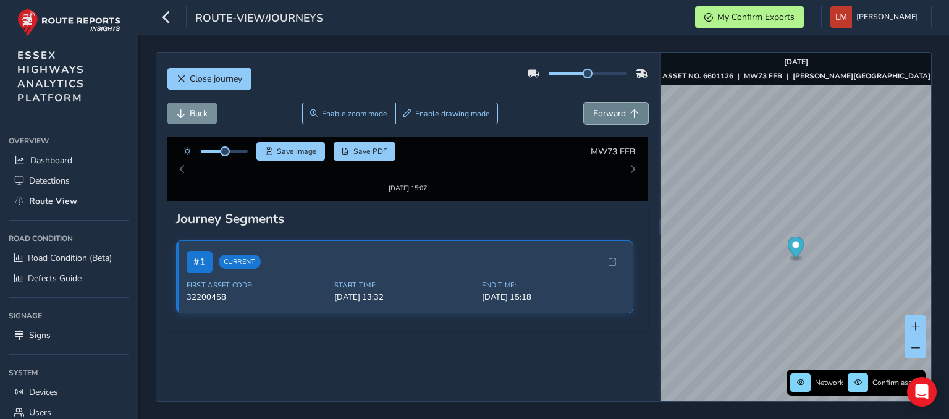
click at [622, 103] on button "Forward" at bounding box center [616, 114] width 64 height 22
click at [621, 103] on button "Forward" at bounding box center [616, 114] width 64 height 22
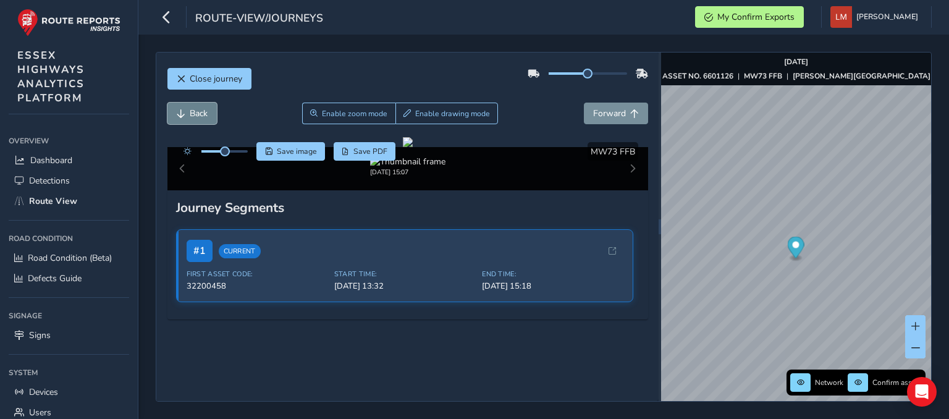
click at [195, 120] on button "Back" at bounding box center [191, 114] width 49 height 22
click at [198, 122] on button "Back" at bounding box center [191, 114] width 49 height 22
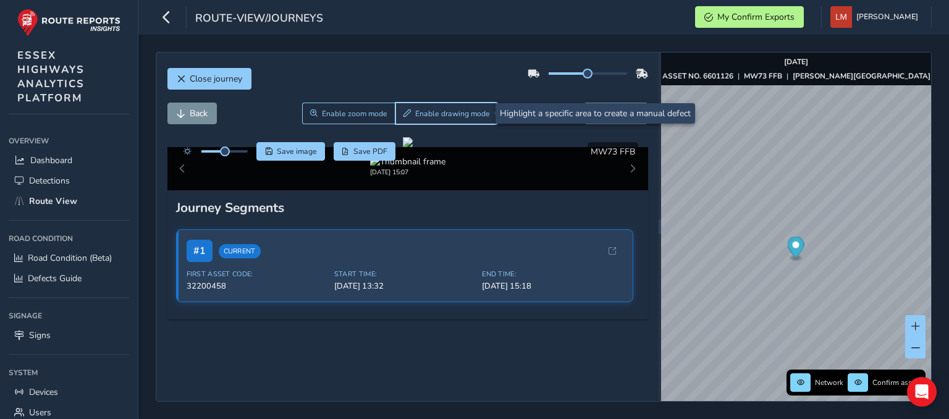
click at [452, 115] on span "Enable drawing mode" at bounding box center [452, 114] width 75 height 10
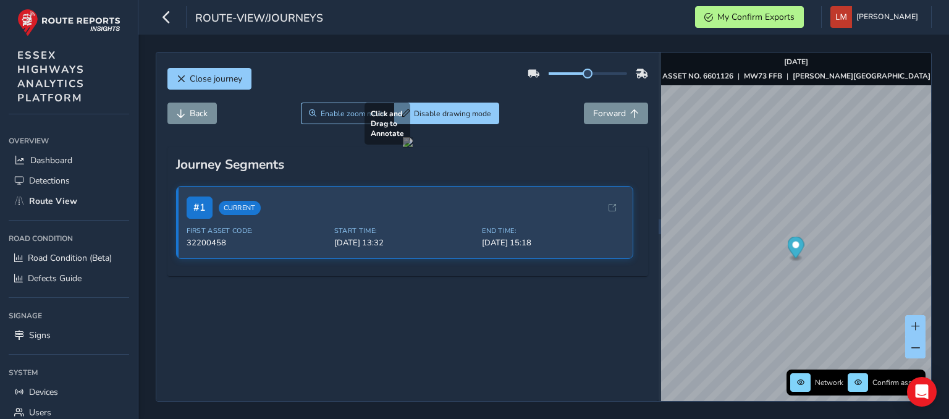
drag, startPoint x: 427, startPoint y: 305, endPoint x: 547, endPoint y: 400, distance: 153.0
click at [413, 147] on div at bounding box center [408, 142] width 10 height 10
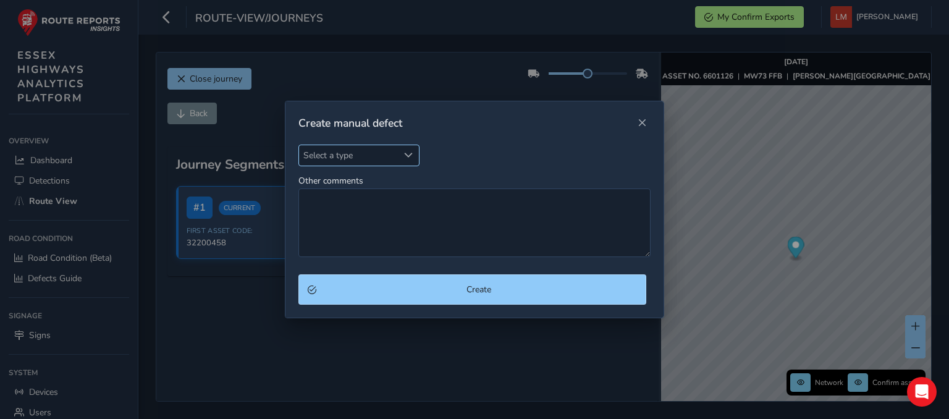
click at [323, 156] on span "Select a type" at bounding box center [348, 155] width 99 height 20
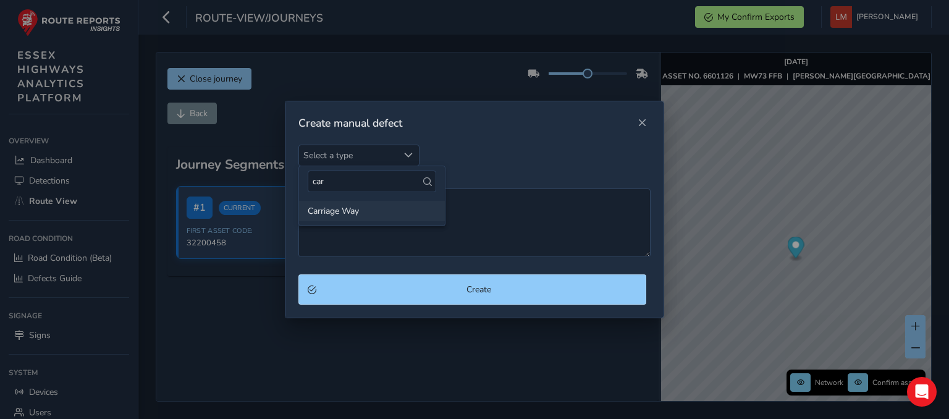
type input "car"
click at [350, 214] on li "Carriage Way" at bounding box center [372, 211] width 146 height 20
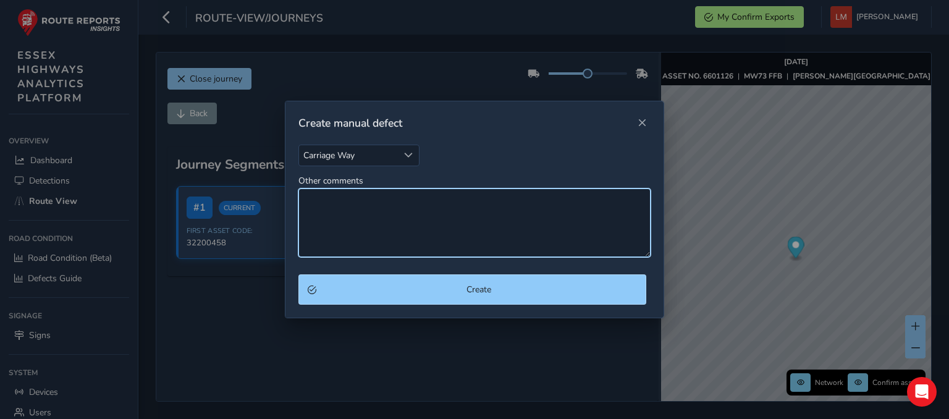
click at [364, 218] on textarea "Other comments" at bounding box center [474, 222] width 352 height 69
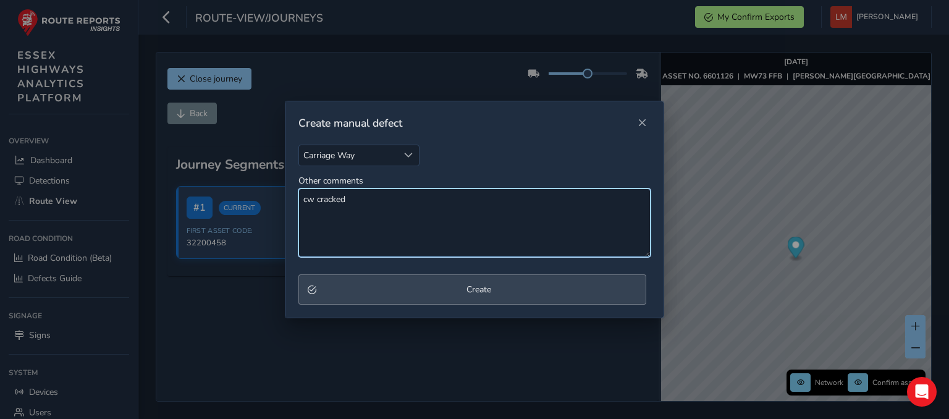
type textarea "cw cracked"
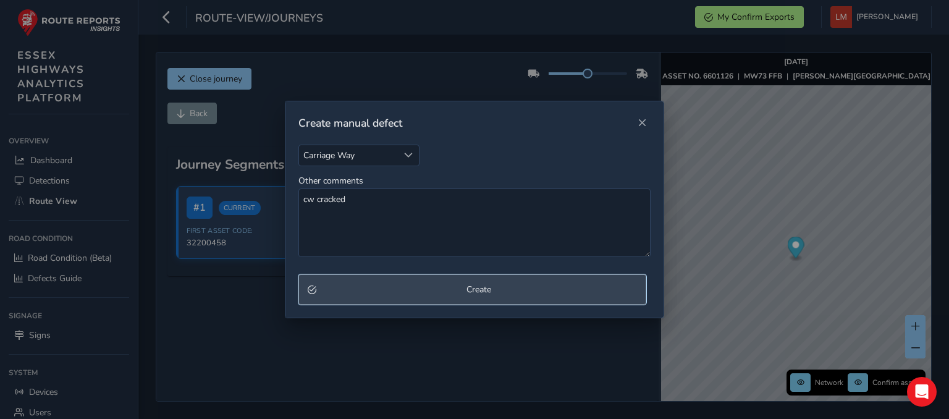
click at [426, 293] on span "Create" at bounding box center [479, 290] width 316 height 12
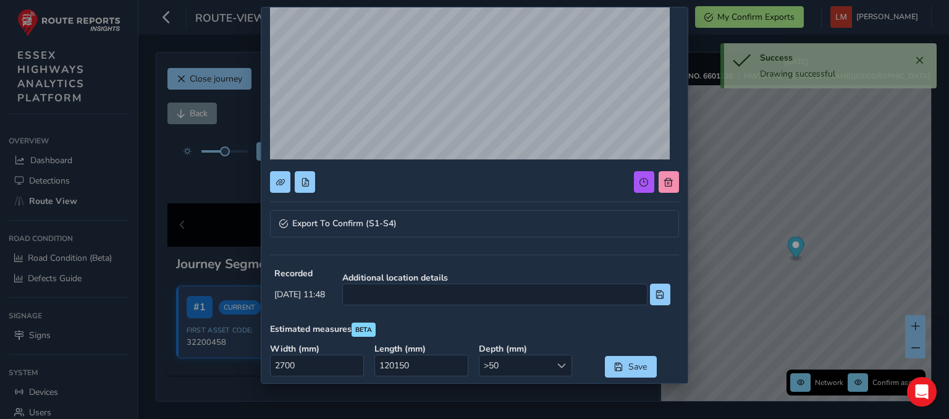
scroll to position [305, 0]
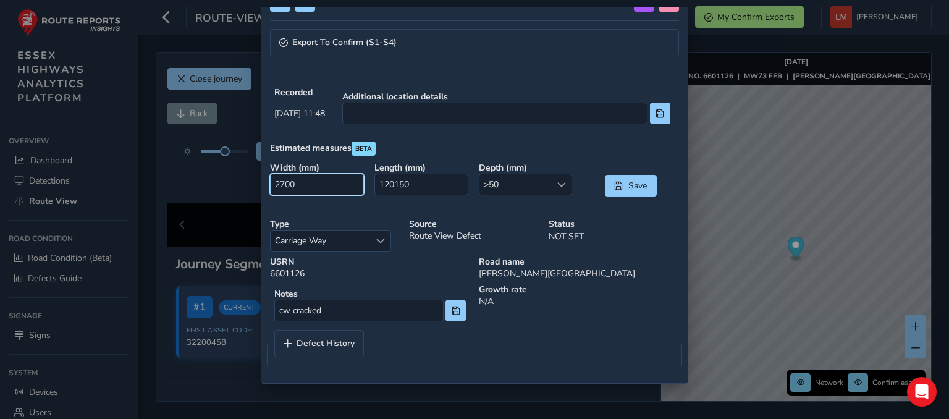
drag, startPoint x: 301, startPoint y: 186, endPoint x: 109, endPoint y: 132, distance: 200.2
click at [110, 137] on div "Export To Confirm (S1-S4) Recorded [DATE] 11:48 Additional location details Est…" at bounding box center [474, 209] width 949 height 419
type input "200"
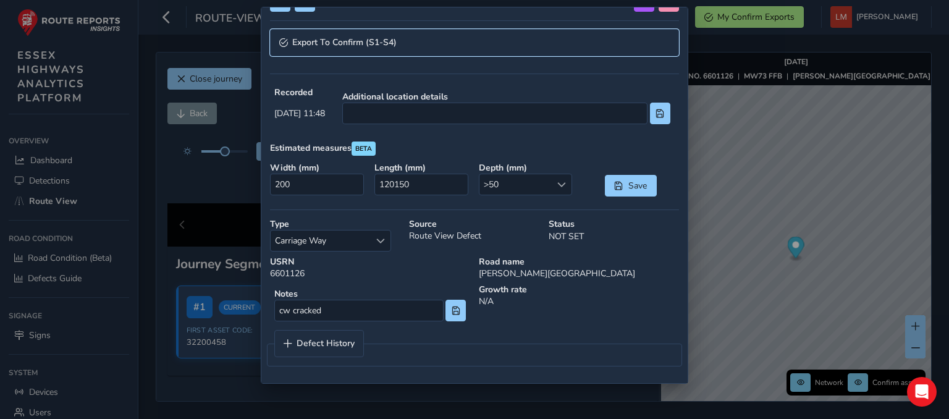
click at [428, 43] on link "Export To Confirm (S1-S4)" at bounding box center [474, 42] width 408 height 27
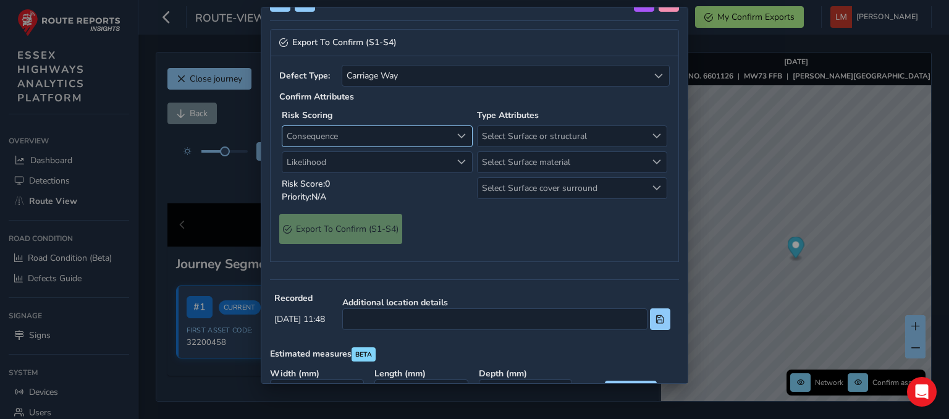
click at [387, 132] on span "Consequence" at bounding box center [366, 136] width 169 height 20
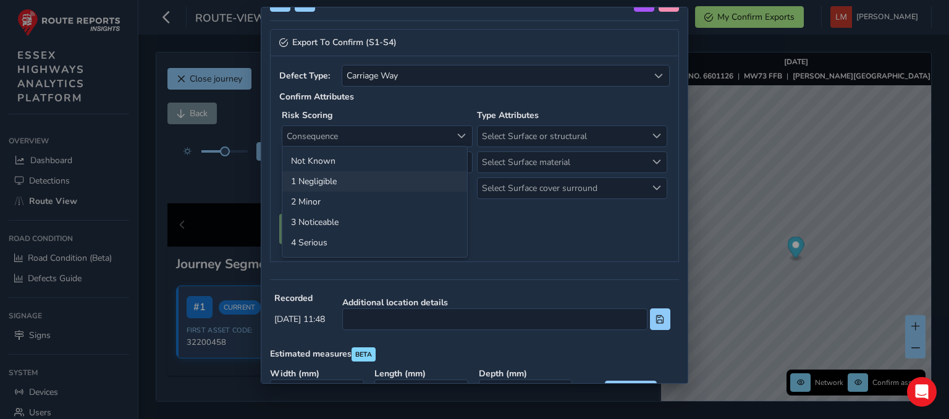
click at [341, 179] on li "1 Negligible" at bounding box center [374, 181] width 185 height 20
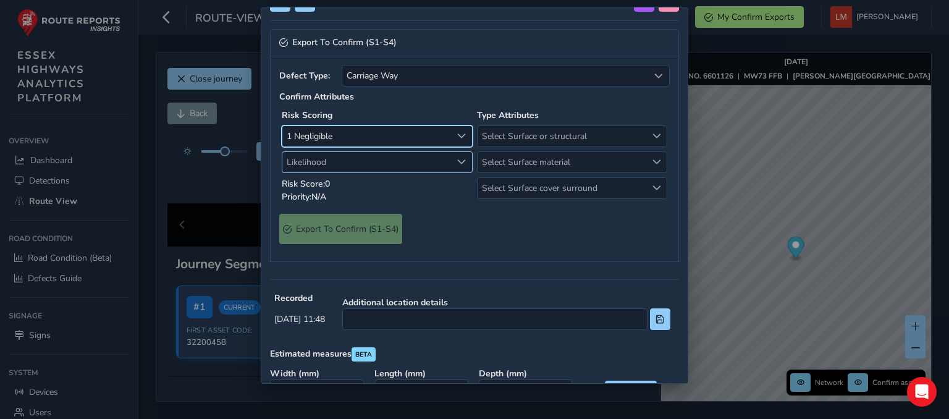
click at [330, 162] on span "Likelihood" at bounding box center [366, 162] width 169 height 20
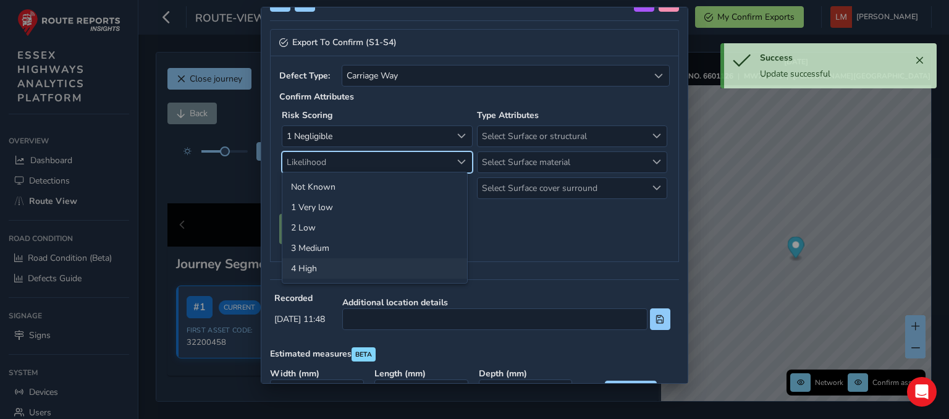
click at [334, 272] on li "4 High" at bounding box center [374, 268] width 185 height 20
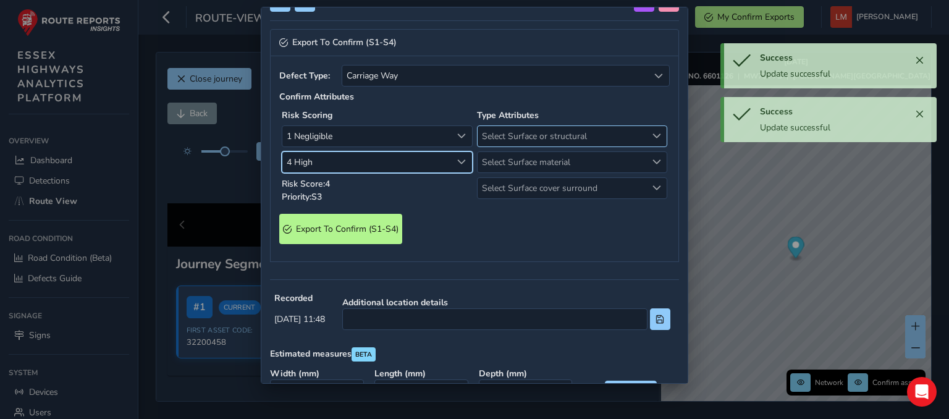
click at [529, 136] on span "Select Surface or structural" at bounding box center [561, 136] width 169 height 20
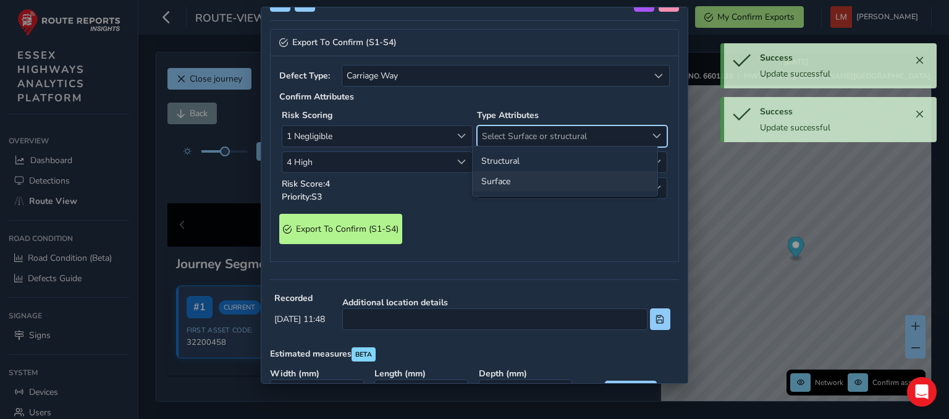
click at [506, 182] on li "Surface" at bounding box center [565, 181] width 185 height 20
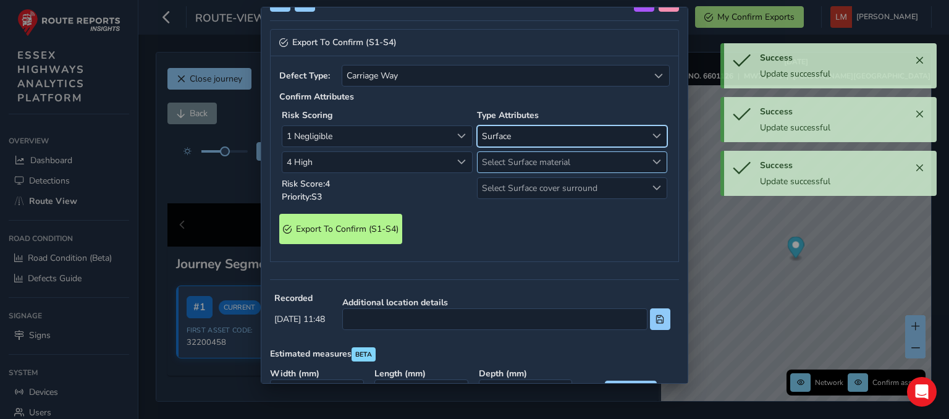
click at [519, 156] on span "Select Surface material" at bounding box center [561, 162] width 169 height 20
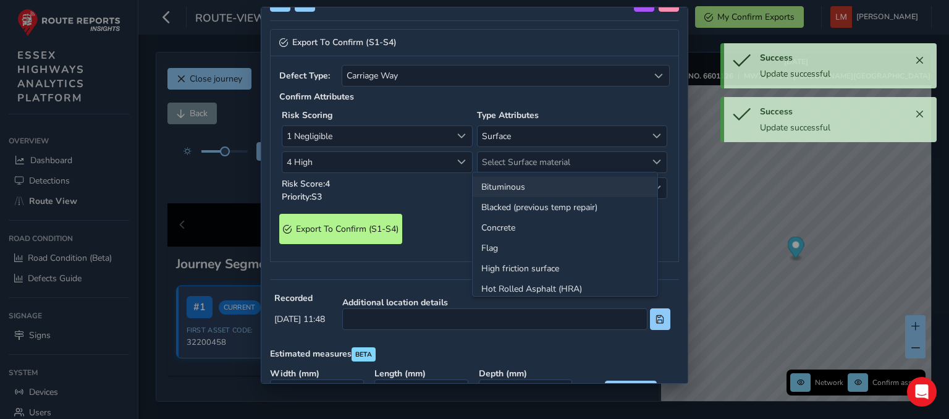
click at [510, 182] on li "Bituminous" at bounding box center [565, 187] width 185 height 20
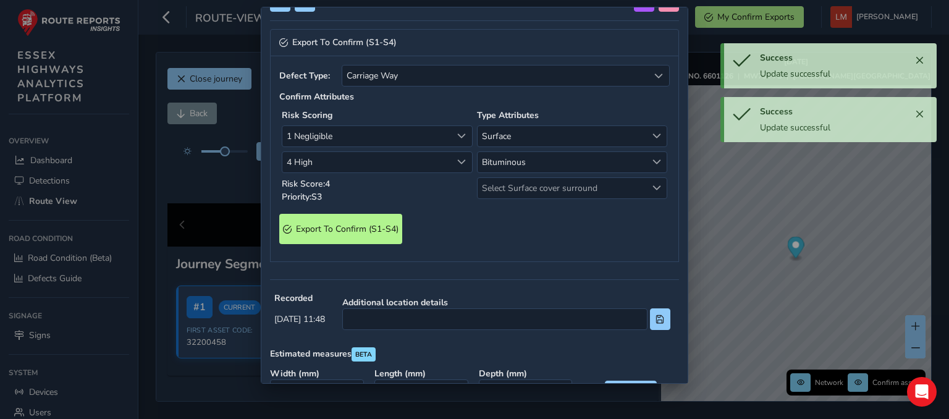
click at [510, 180] on span "Select Surface cover surround" at bounding box center [561, 188] width 169 height 20
click at [509, 211] on li "No" at bounding box center [565, 213] width 185 height 20
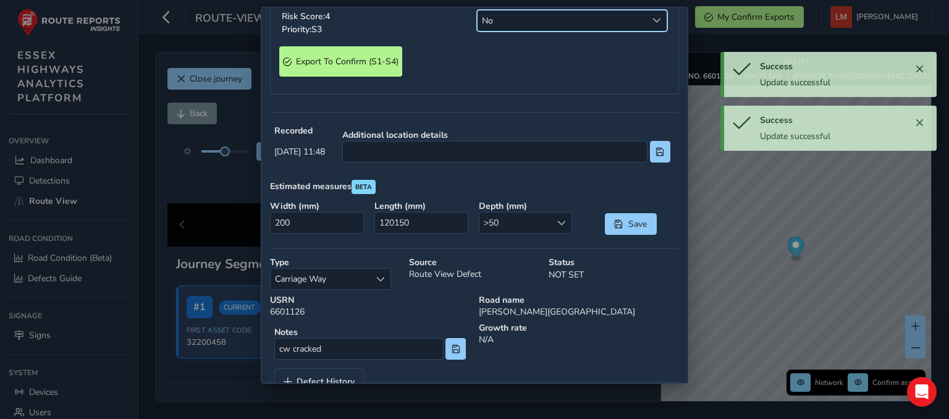
scroll to position [510, 0]
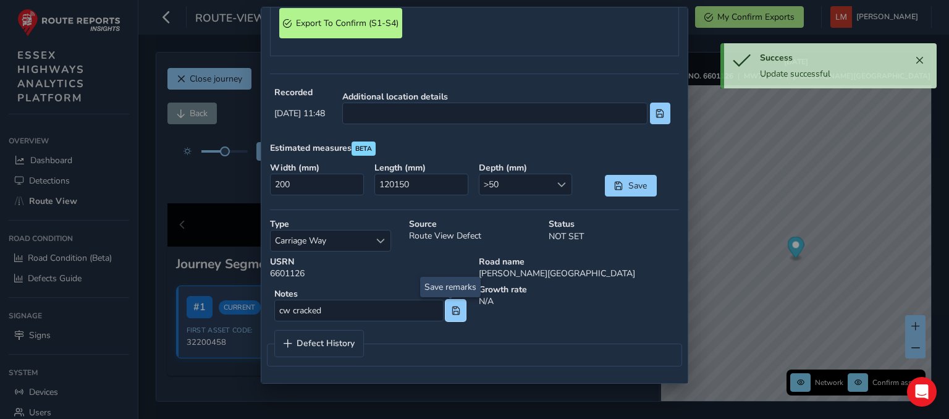
drag, startPoint x: 450, startPoint y: 314, endPoint x: 670, endPoint y: 221, distance: 238.0
click at [452, 313] on span at bounding box center [456, 310] width 9 height 9
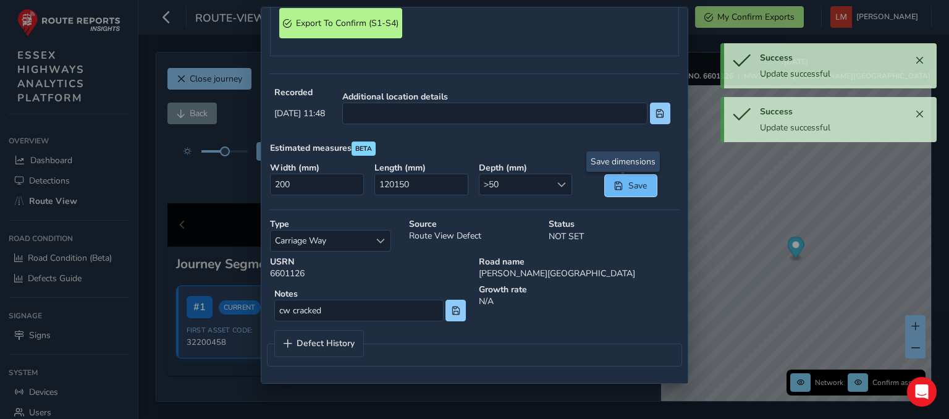
click at [627, 185] on span "Save" at bounding box center [637, 186] width 20 height 12
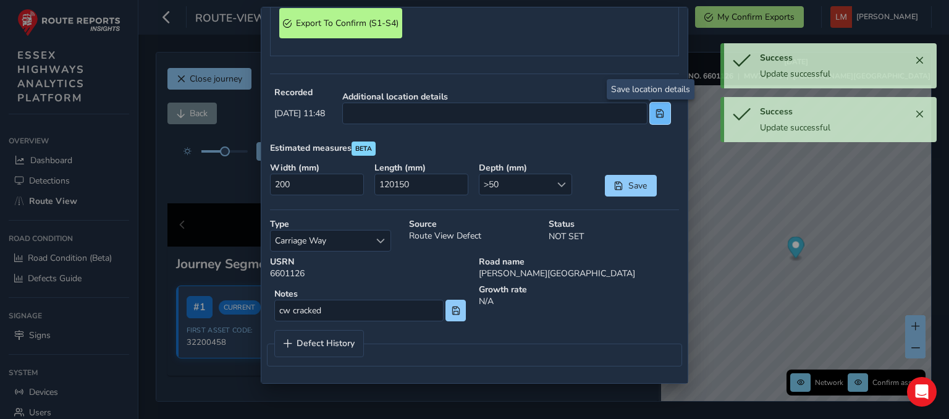
click at [655, 109] on span at bounding box center [659, 113] width 9 height 9
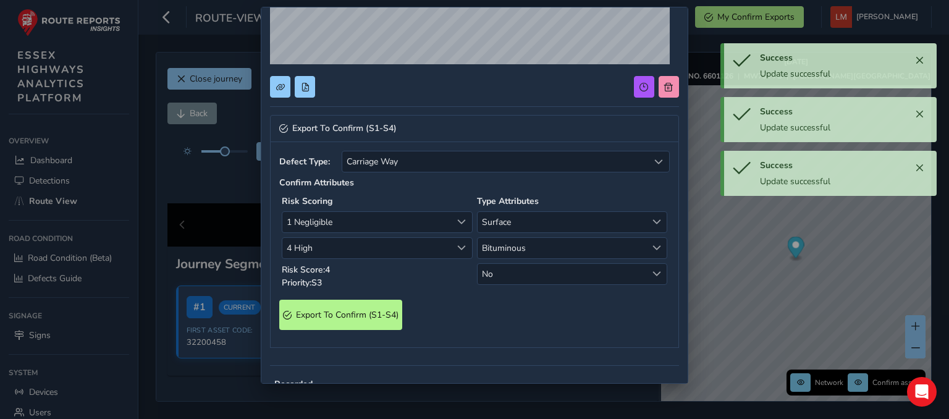
scroll to position [263, 0]
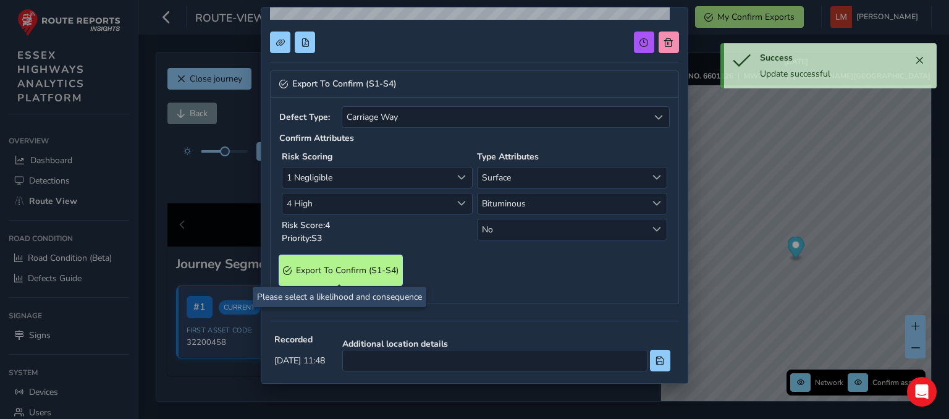
click at [356, 270] on span "Export To Confirm (S1-S4)" at bounding box center [347, 270] width 103 height 12
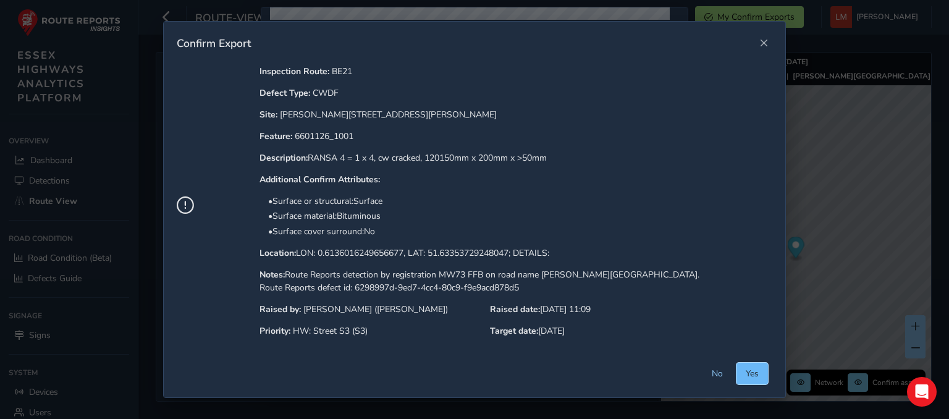
click at [747, 374] on span "Yes" at bounding box center [752, 374] width 13 height 12
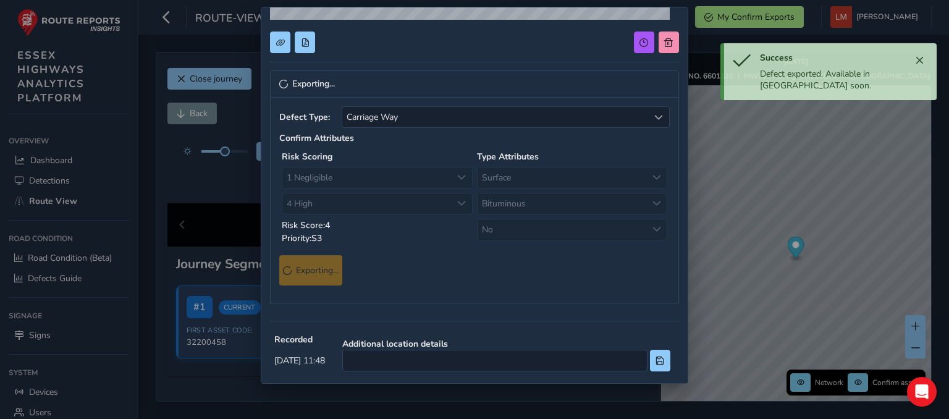
scroll to position [0, 0]
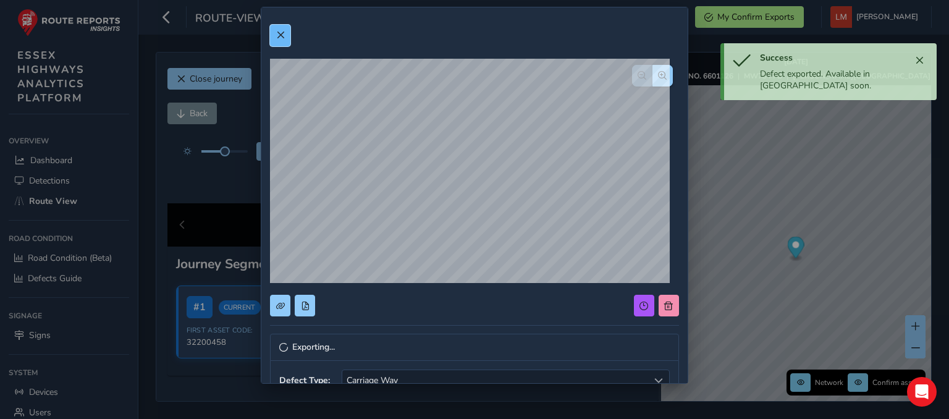
click at [281, 28] on button at bounding box center [280, 36] width 20 height 22
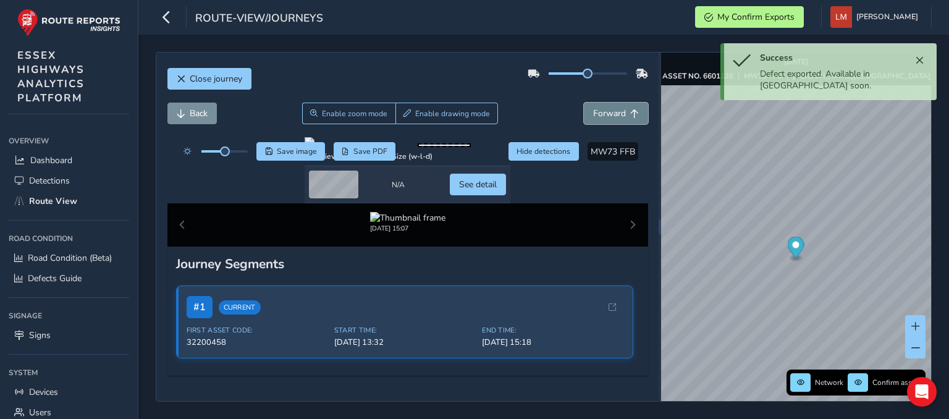
click at [616, 114] on button "Forward" at bounding box center [616, 114] width 64 height 22
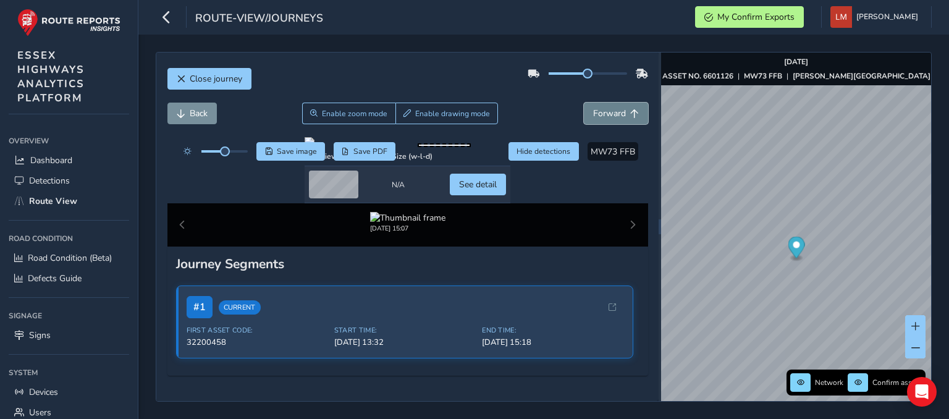
click at [615, 116] on span "Forward" at bounding box center [609, 113] width 33 height 12
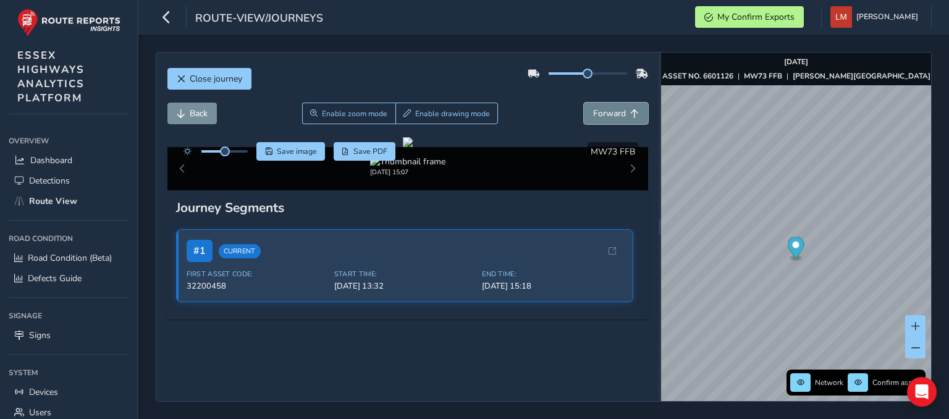
click at [613, 116] on span "Forward" at bounding box center [609, 113] width 33 height 12
click at [613, 117] on span "Forward" at bounding box center [609, 113] width 33 height 12
click at [613, 116] on span "Forward" at bounding box center [609, 113] width 33 height 12
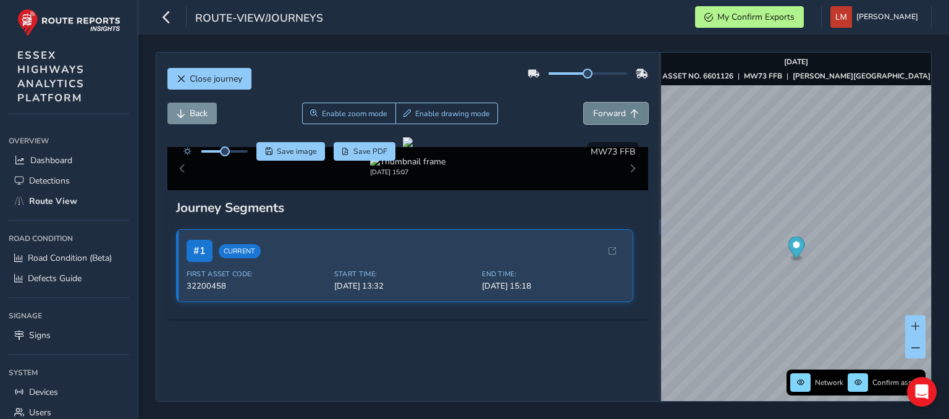
click at [613, 116] on span "Forward" at bounding box center [609, 113] width 33 height 12
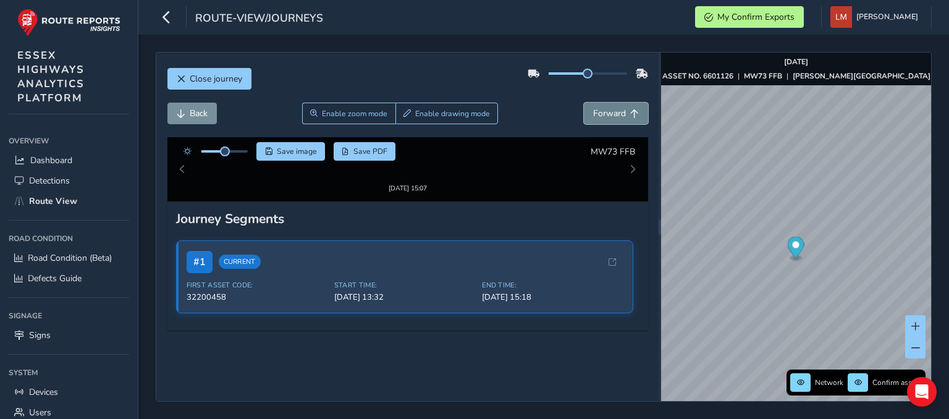
click at [613, 116] on span "Forward" at bounding box center [609, 113] width 33 height 12
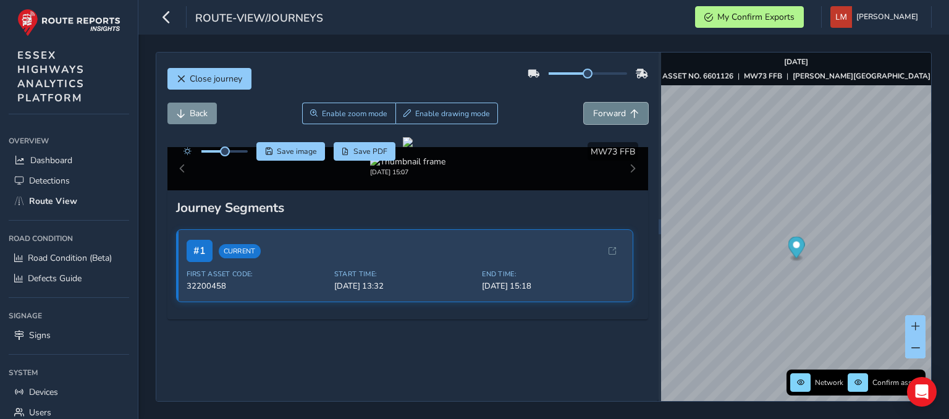
click at [613, 116] on span "Forward" at bounding box center [609, 113] width 33 height 12
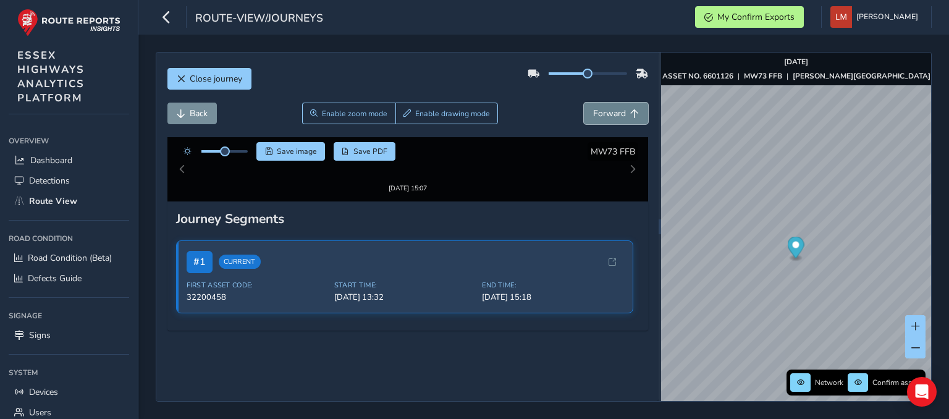
click at [613, 115] on span "Forward" at bounding box center [609, 113] width 33 height 12
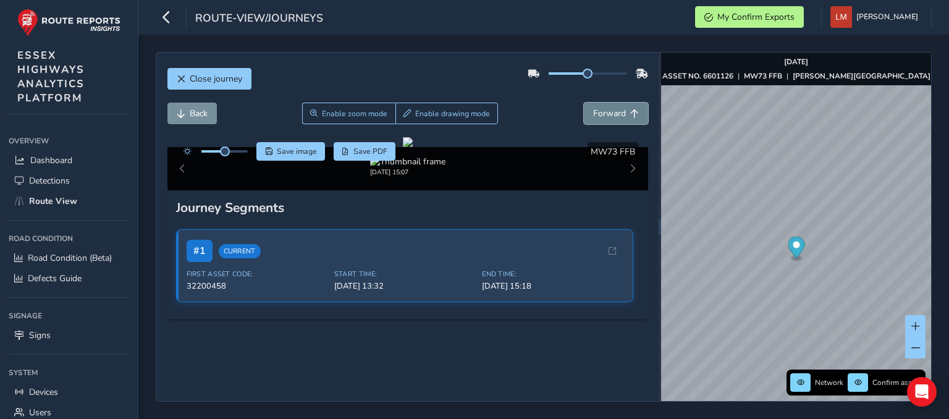
click at [613, 115] on span "Forward" at bounding box center [609, 113] width 33 height 12
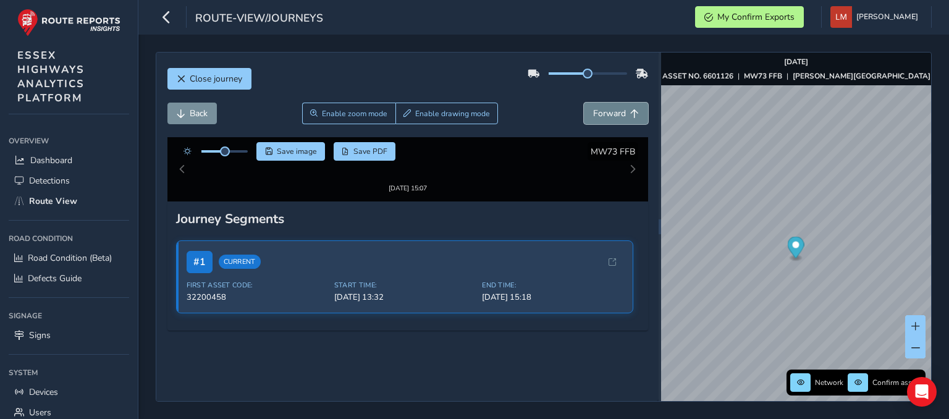
click at [613, 115] on span "Forward" at bounding box center [609, 113] width 33 height 12
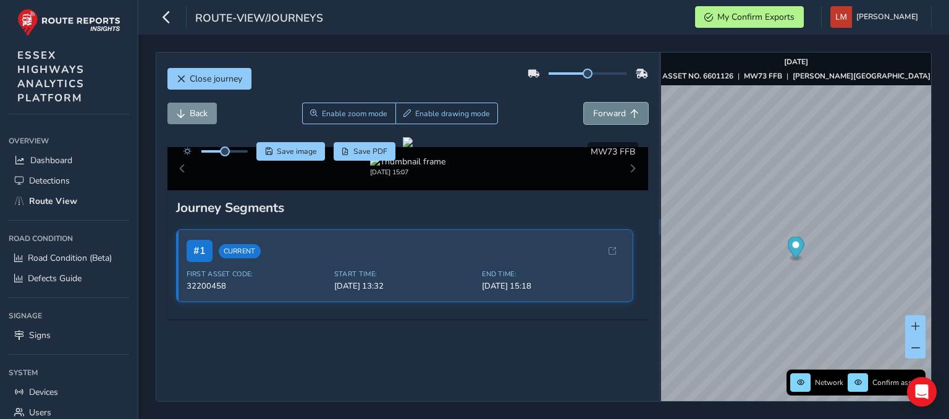
click at [613, 115] on span "Forward" at bounding box center [609, 113] width 33 height 12
click at [608, 117] on span "Forward" at bounding box center [609, 113] width 33 height 12
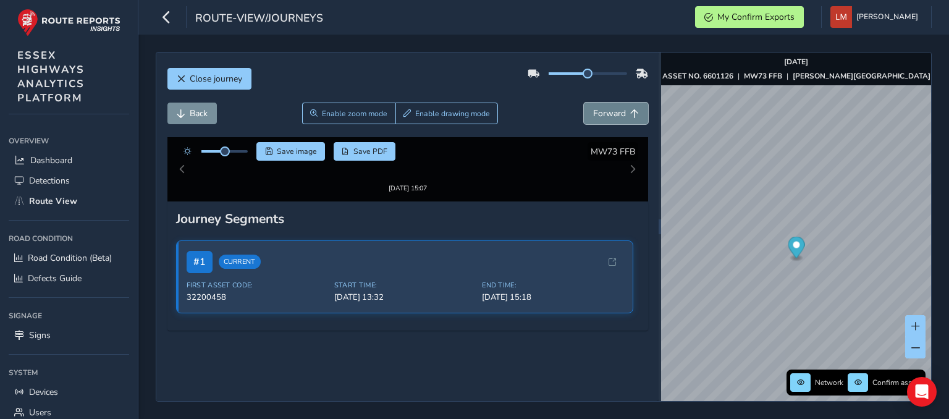
click at [608, 117] on span "Forward" at bounding box center [609, 113] width 33 height 12
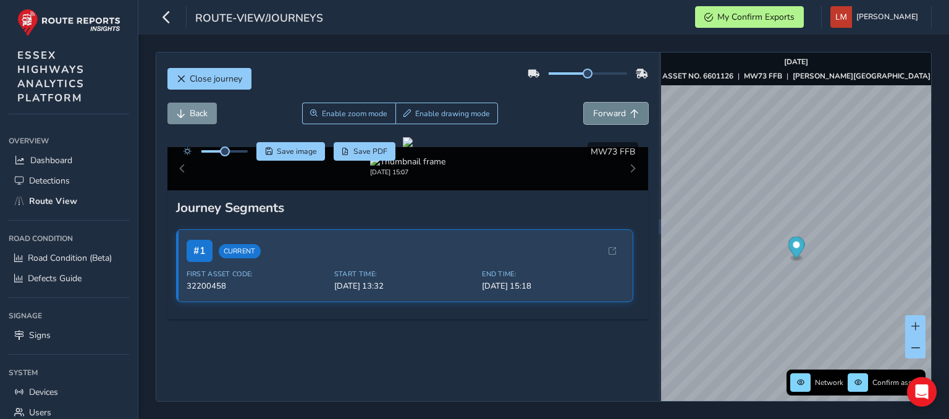
click at [608, 117] on span "Forward" at bounding box center [609, 113] width 33 height 12
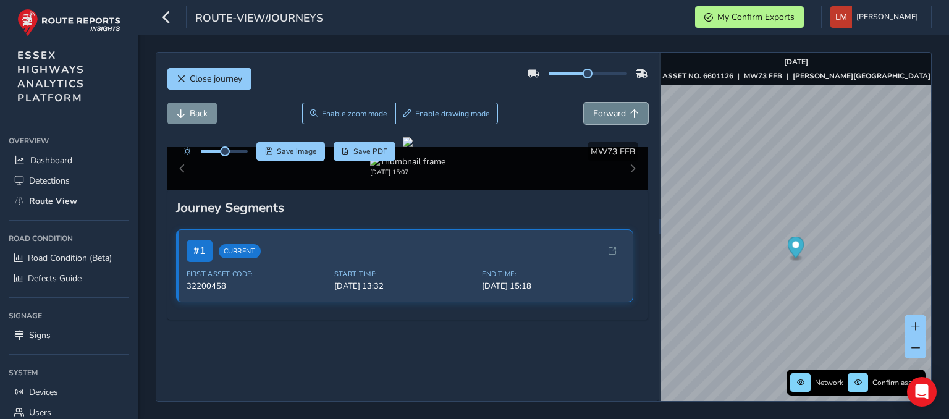
click at [608, 117] on span "Forward" at bounding box center [609, 113] width 33 height 12
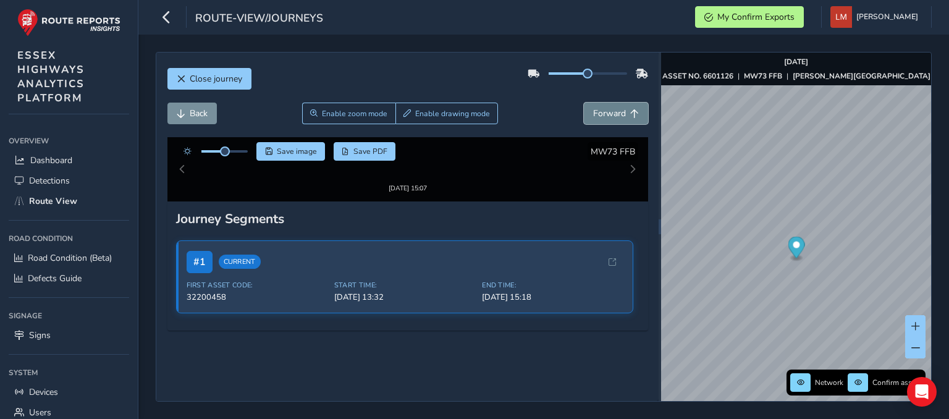
click at [608, 117] on span "Forward" at bounding box center [609, 113] width 33 height 12
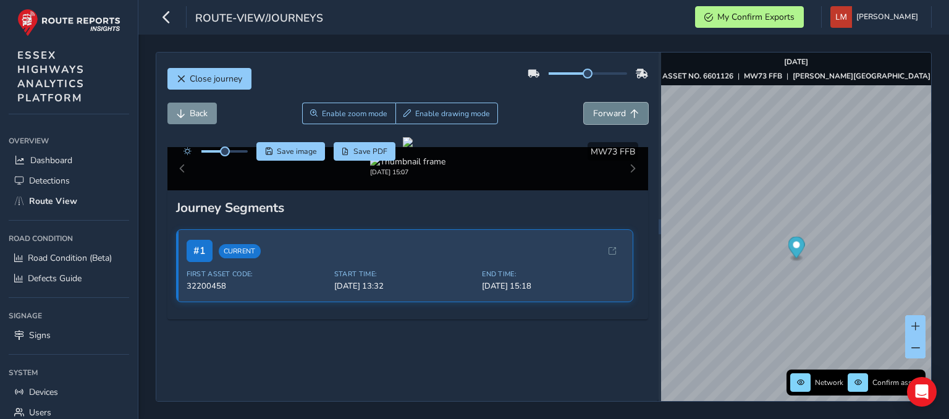
click at [608, 117] on span "Forward" at bounding box center [609, 113] width 33 height 12
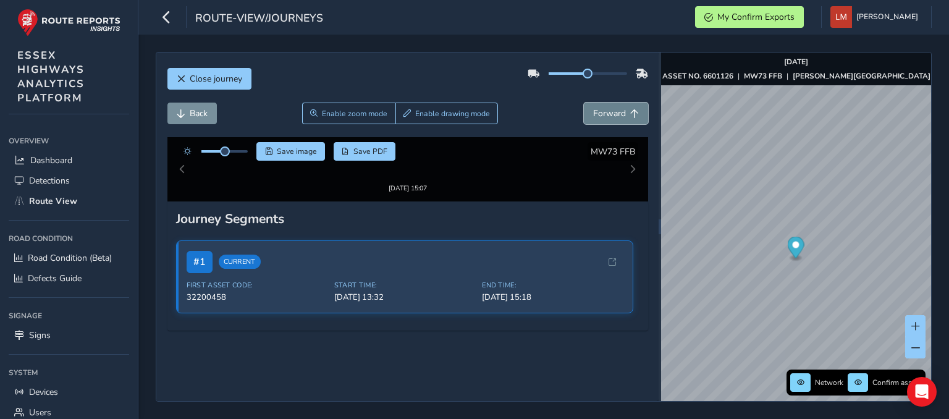
click at [608, 117] on span "Forward" at bounding box center [609, 113] width 33 height 12
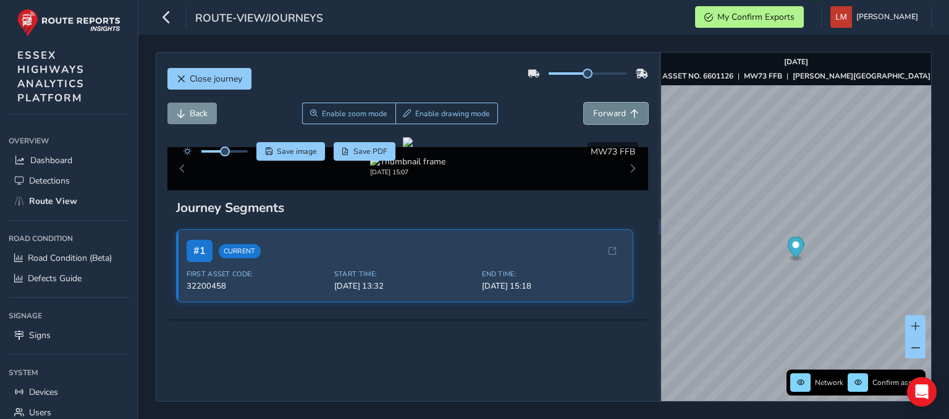
click at [608, 117] on span "Forward" at bounding box center [609, 113] width 33 height 12
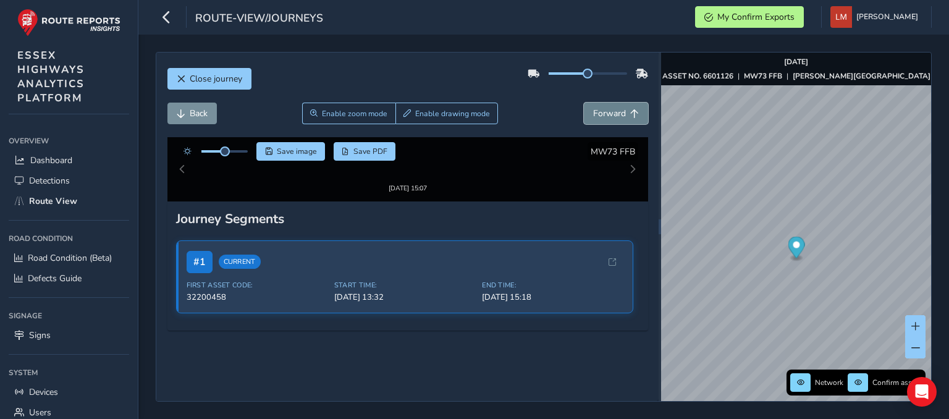
click at [608, 117] on span "Forward" at bounding box center [609, 113] width 33 height 12
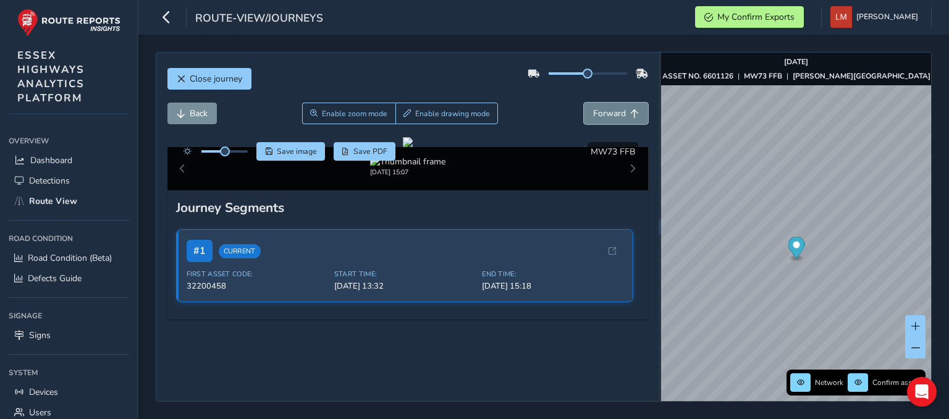
click at [608, 117] on span "Forward" at bounding box center [609, 113] width 33 height 12
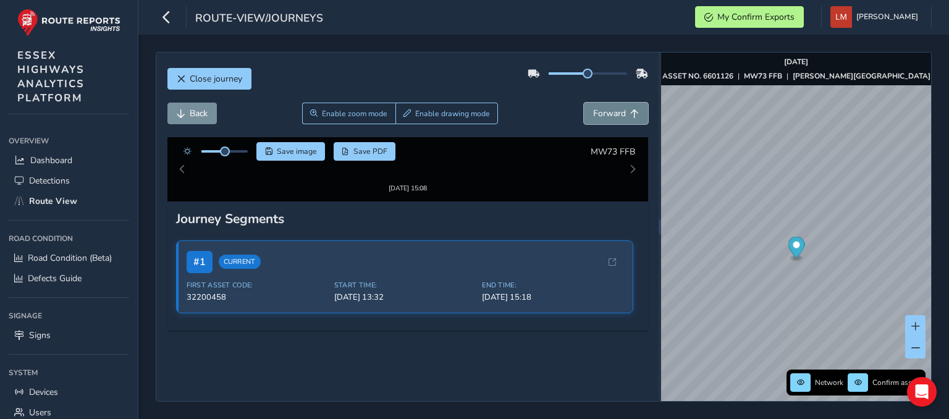
click at [608, 117] on span "Forward" at bounding box center [609, 113] width 33 height 12
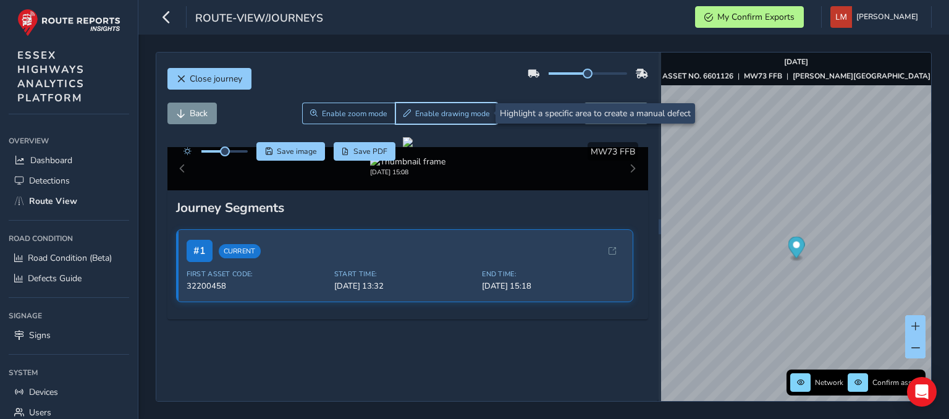
click at [435, 117] on span "Enable drawing mode" at bounding box center [452, 114] width 75 height 10
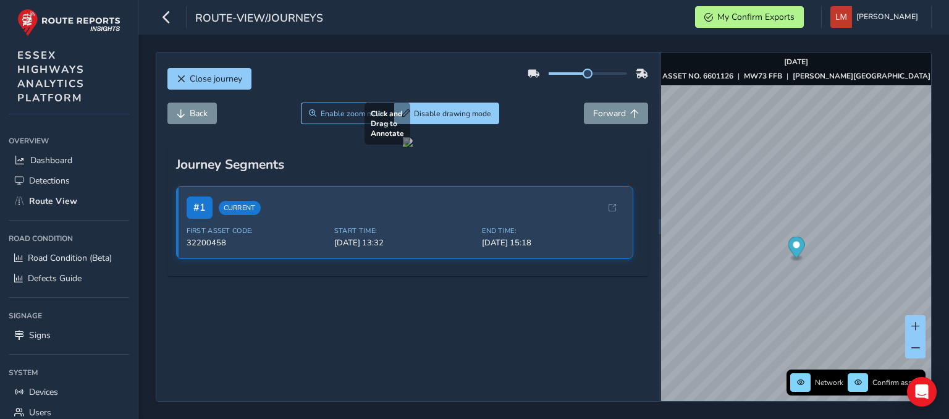
drag, startPoint x: 422, startPoint y: 295, endPoint x: 493, endPoint y: 398, distance: 125.2
click at [413, 147] on div at bounding box center [408, 142] width 10 height 10
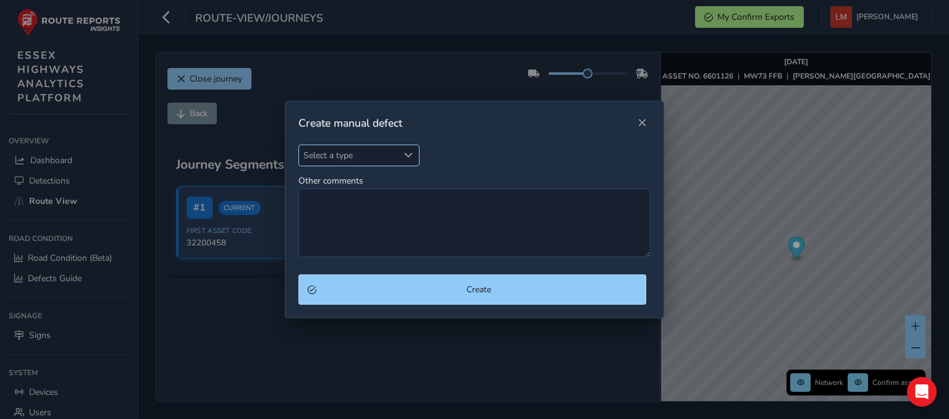
click at [368, 157] on span "Select a type" at bounding box center [348, 155] width 99 height 20
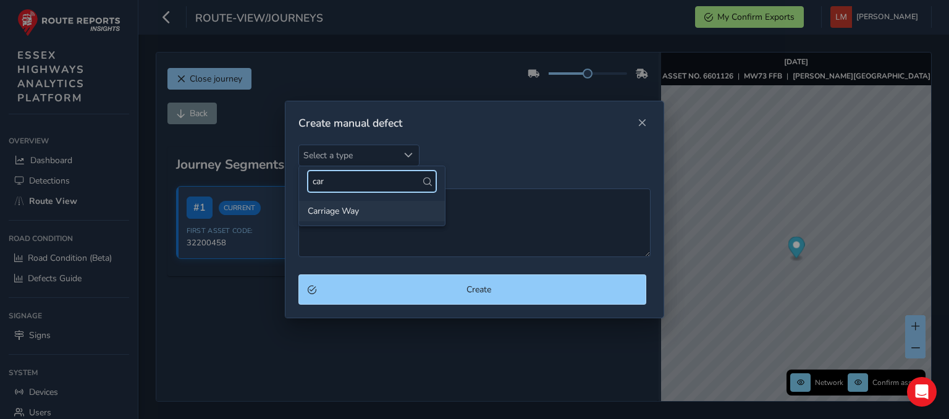
type input "car"
click at [347, 203] on li "Carriage Way" at bounding box center [372, 211] width 146 height 20
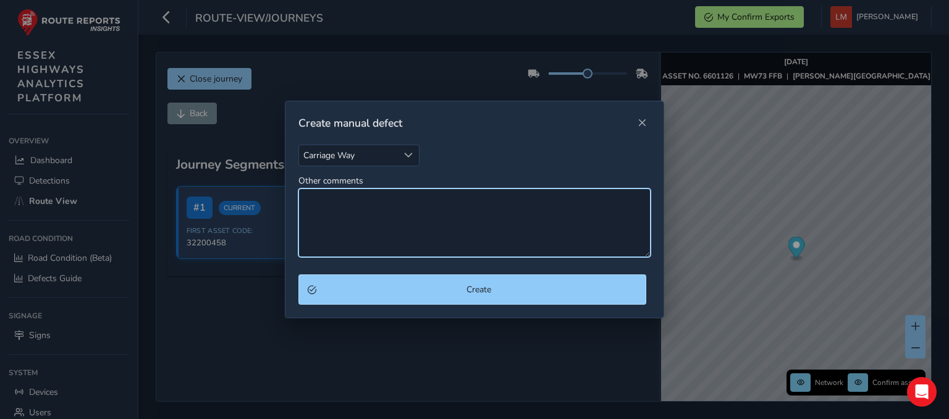
click at [350, 210] on textarea "Other comments" at bounding box center [474, 222] width 352 height 69
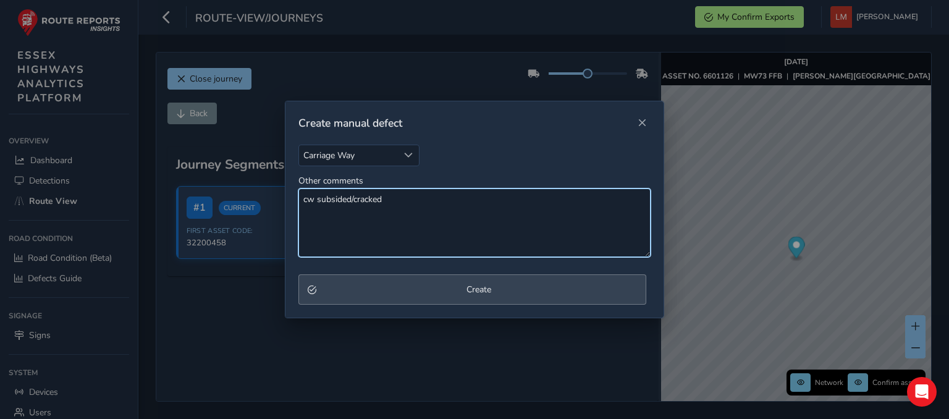
type textarea "cw subsided/cracked"
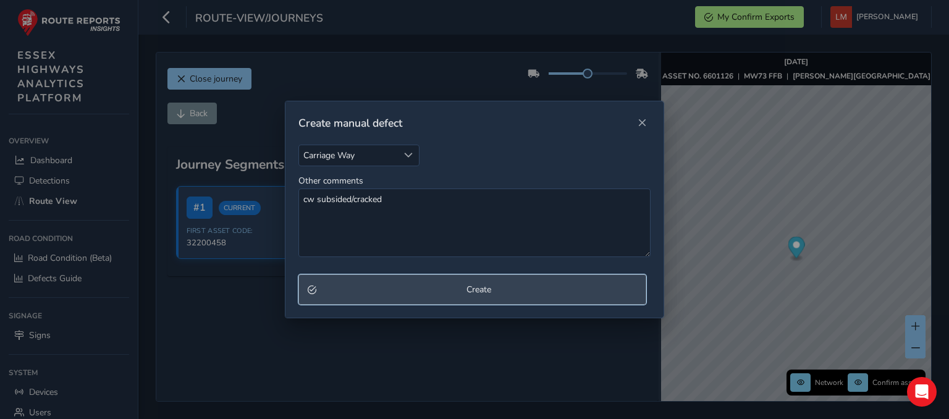
click at [452, 285] on span "Create" at bounding box center [479, 290] width 316 height 12
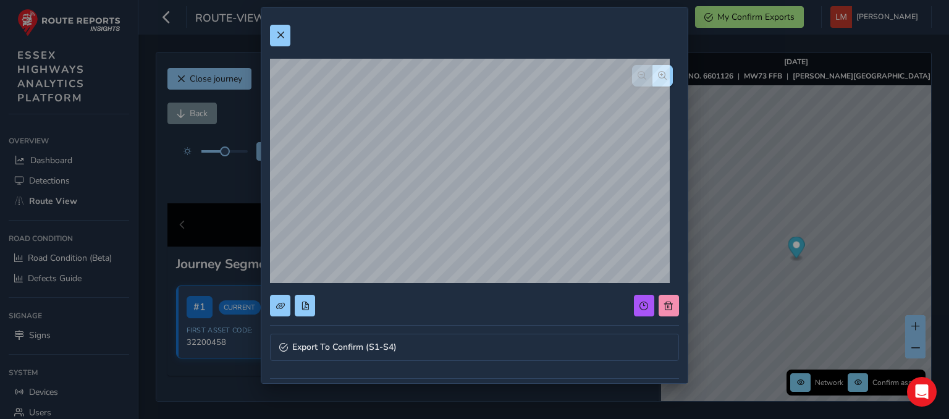
scroll to position [185, 0]
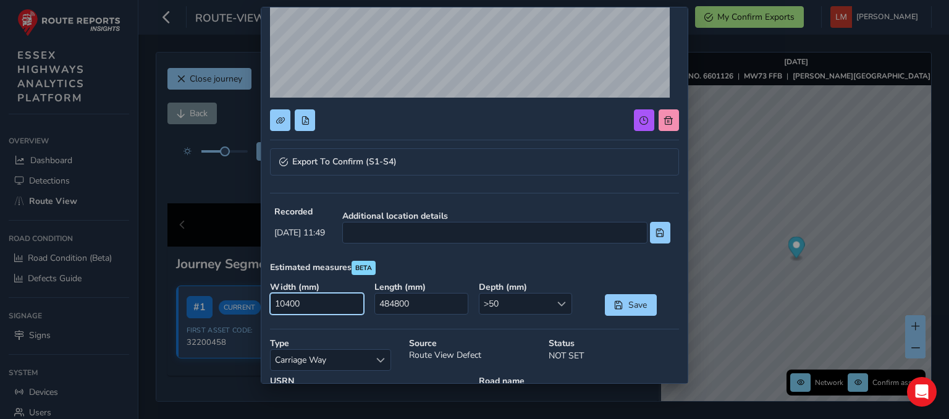
drag, startPoint x: 316, startPoint y: 309, endPoint x: 214, endPoint y: 311, distance: 102.6
click at [214, 311] on div "Export To Confirm (S1-S4) Recorded [DATE] 11:49 Additional location details Est…" at bounding box center [474, 209] width 949 height 419
type input "500"
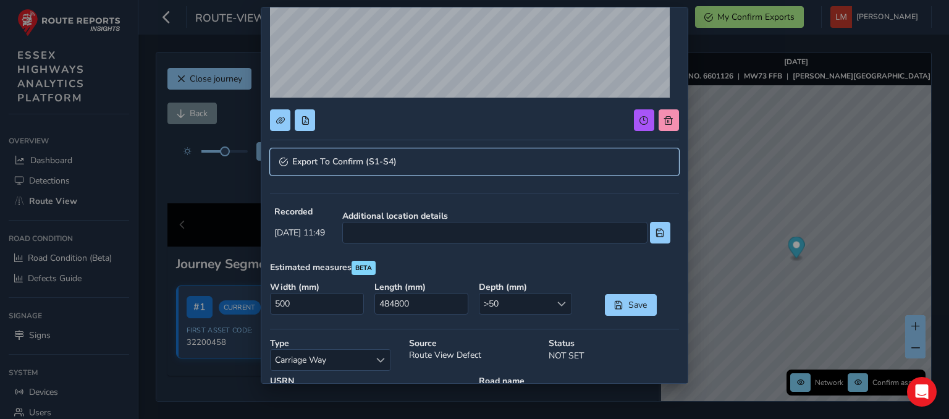
click at [524, 156] on link "Export To Confirm (S1-S4)" at bounding box center [474, 161] width 408 height 27
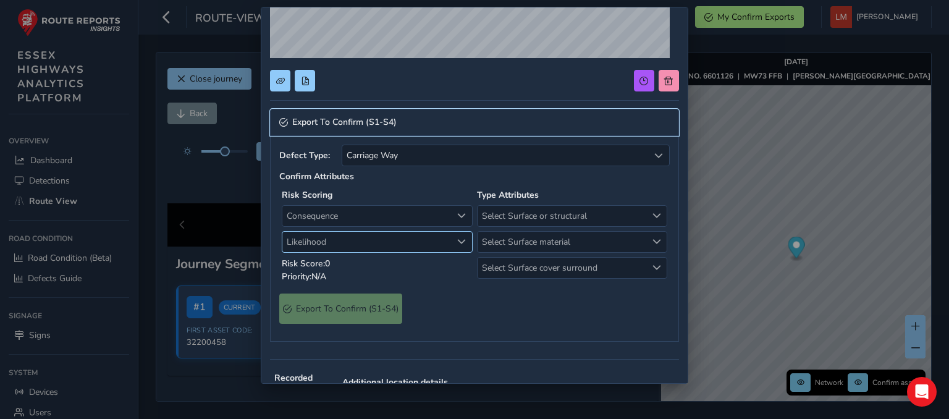
scroll to position [247, 0]
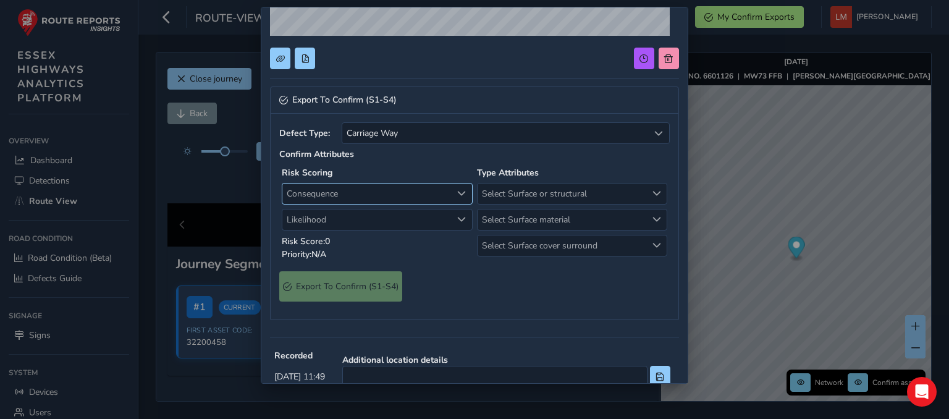
click at [416, 196] on span "Consequence" at bounding box center [366, 193] width 169 height 20
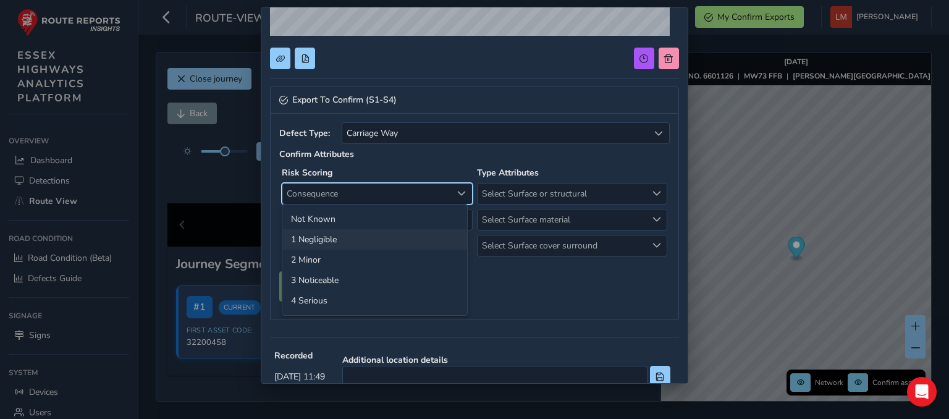
click at [337, 239] on li "1 Negligible" at bounding box center [374, 239] width 185 height 20
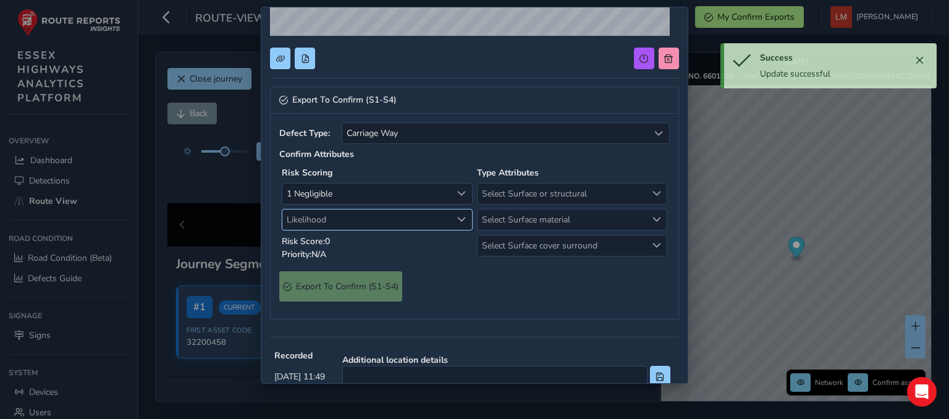
click at [356, 221] on span "Likelihood" at bounding box center [366, 219] width 169 height 20
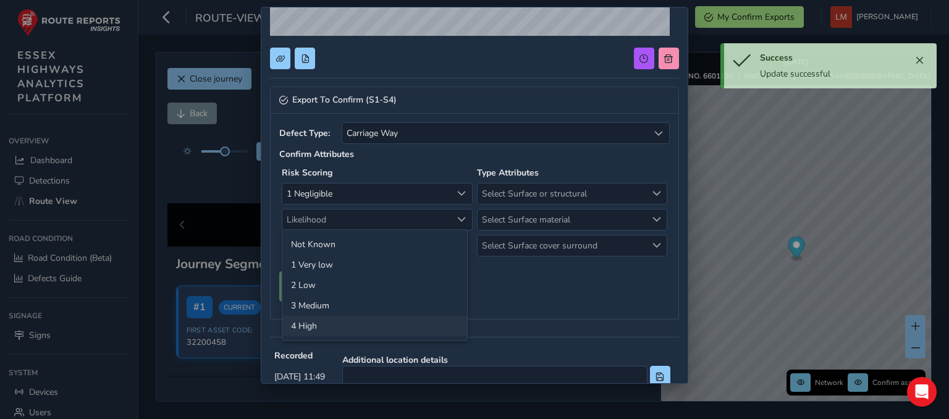
drag, startPoint x: 313, startPoint y: 321, endPoint x: 443, endPoint y: 262, distance: 143.7
click at [313, 321] on li "4 High" at bounding box center [374, 326] width 185 height 20
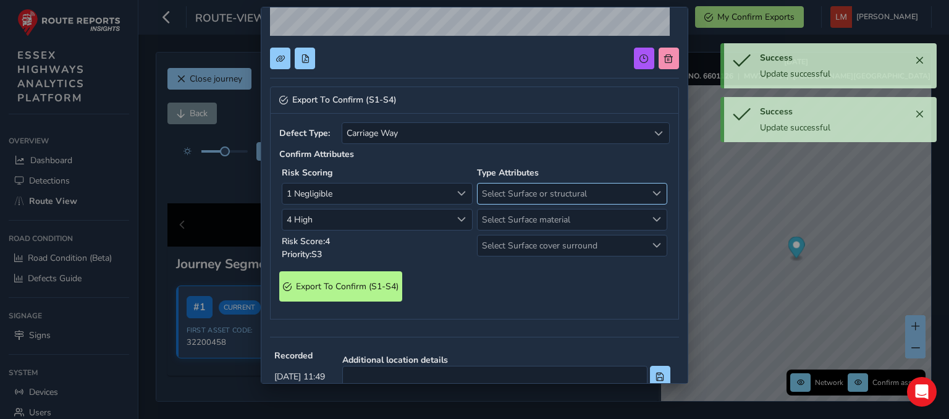
click at [555, 188] on span "Select Surface or structural" at bounding box center [561, 193] width 169 height 20
click at [519, 238] on li "Surface" at bounding box center [565, 239] width 185 height 20
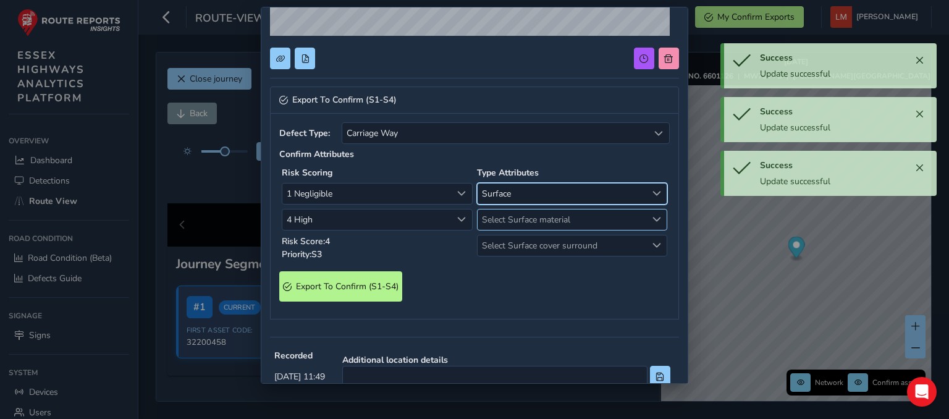
click at [526, 218] on span "Select Surface material" at bounding box center [561, 219] width 169 height 20
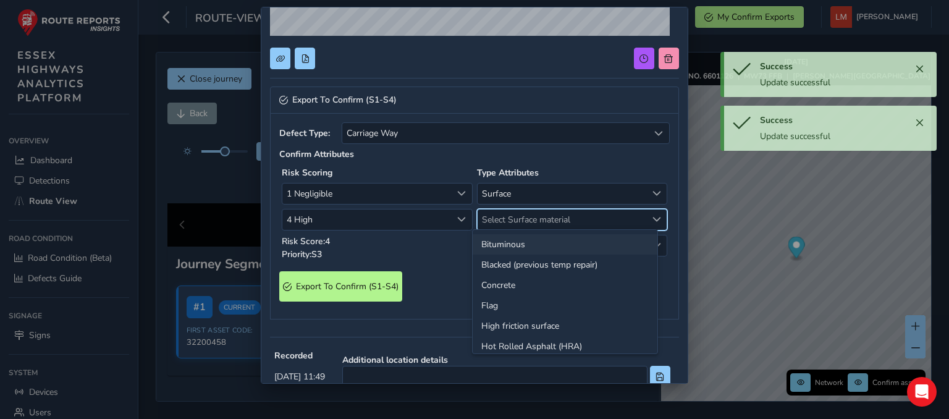
click at [513, 243] on li "Bituminous" at bounding box center [565, 244] width 185 height 20
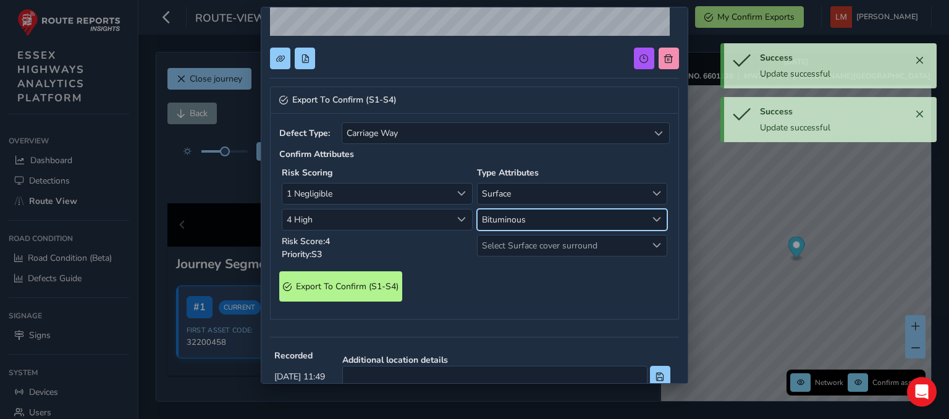
click at [514, 243] on span "Select Surface cover surround" at bounding box center [561, 245] width 169 height 20
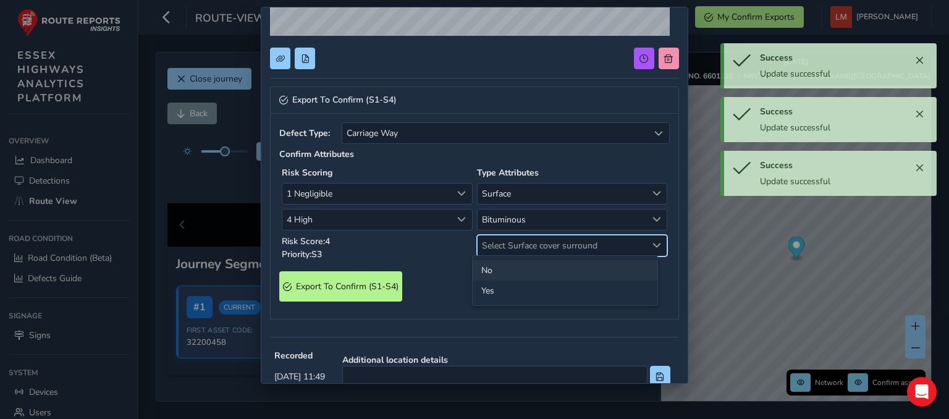
click at [500, 270] on li "No" at bounding box center [565, 270] width 185 height 20
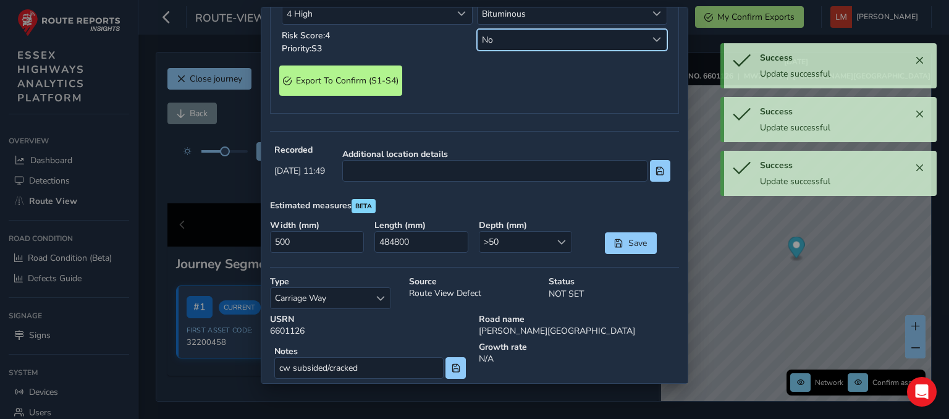
scroll to position [432, 0]
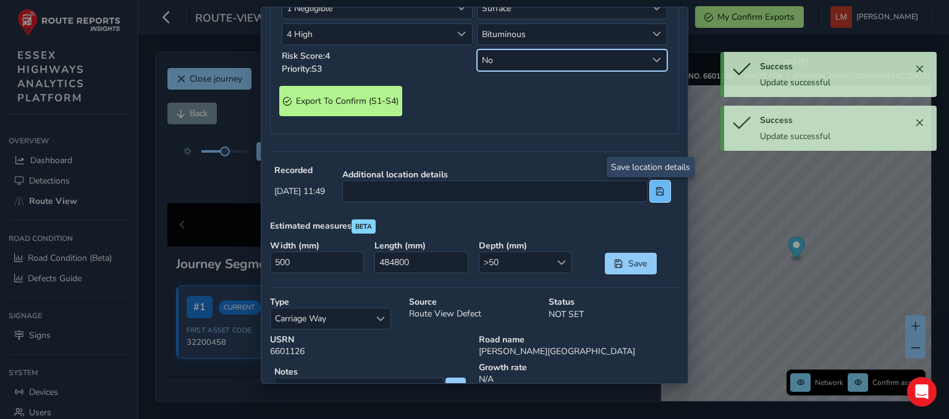
click at [650, 191] on button at bounding box center [660, 191] width 20 height 22
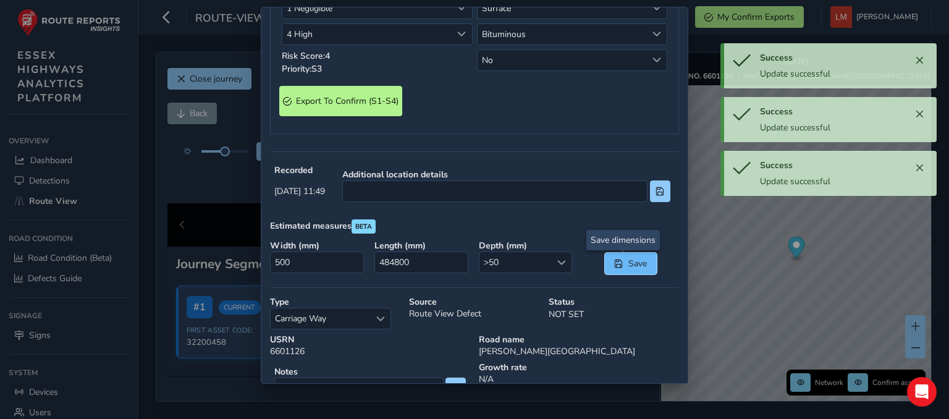
click at [627, 263] on span "Save" at bounding box center [637, 264] width 20 height 12
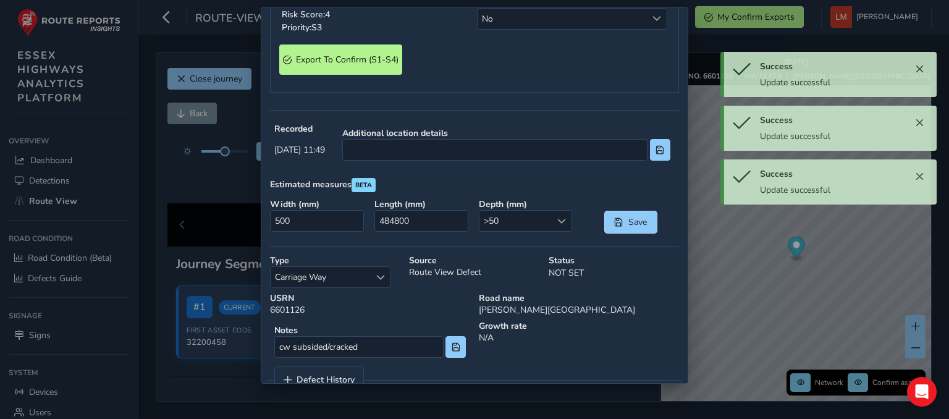
scroll to position [510, 0]
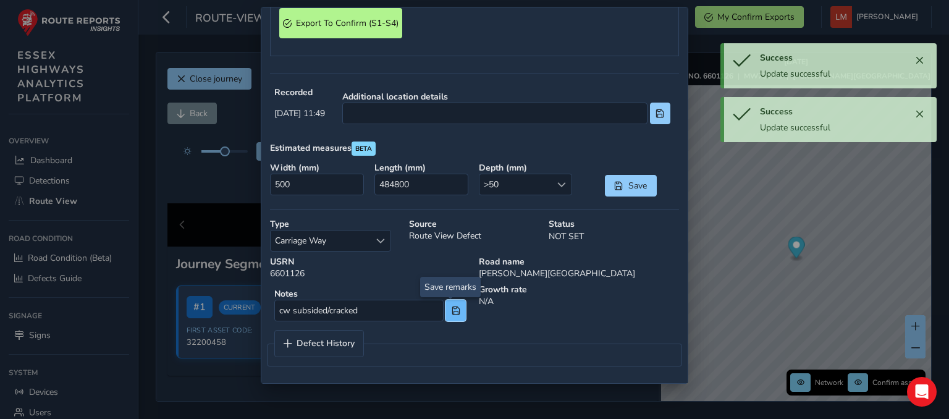
click at [452, 308] on span at bounding box center [456, 310] width 9 height 9
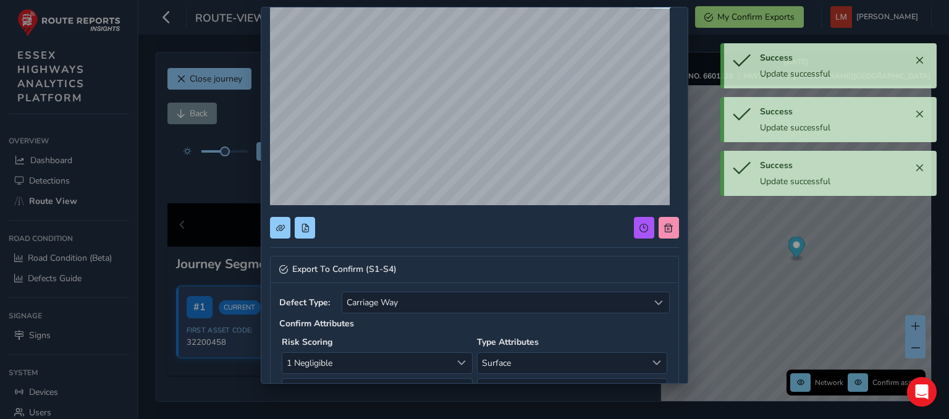
scroll to position [263, 0]
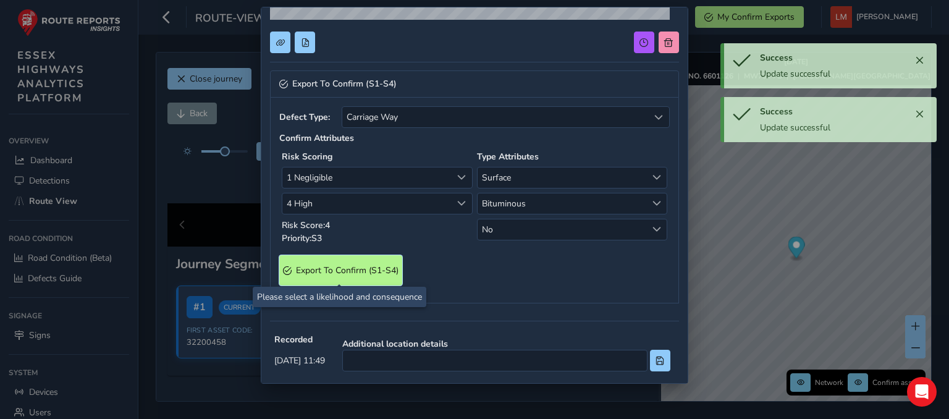
click at [366, 282] on S4\) "Export To Confirm (S1-S4)" at bounding box center [340, 270] width 123 height 30
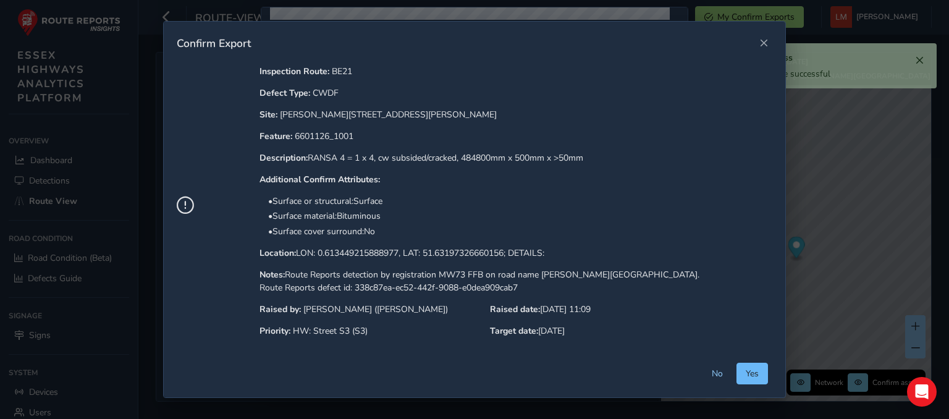
click at [749, 369] on span "Yes" at bounding box center [752, 374] width 13 height 12
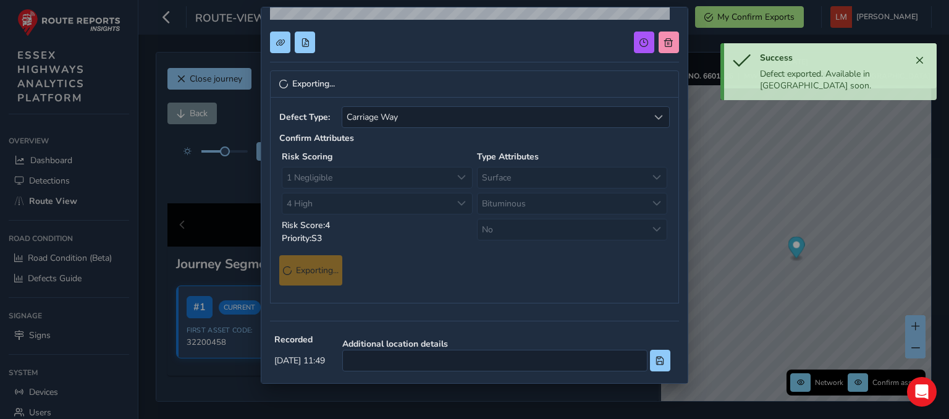
scroll to position [0, 0]
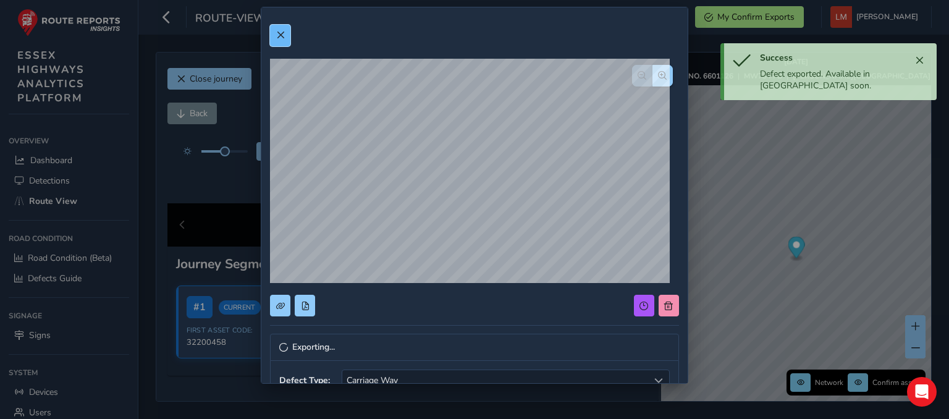
click at [279, 35] on span at bounding box center [280, 35] width 9 height 9
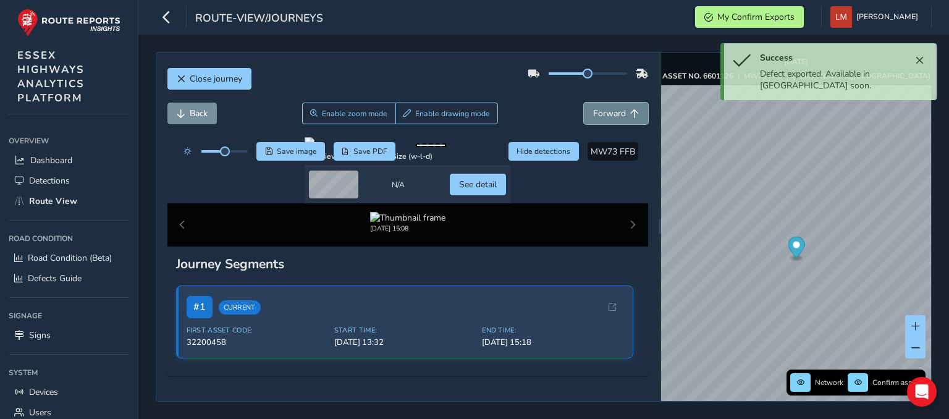
click at [614, 112] on span "Forward" at bounding box center [609, 113] width 33 height 12
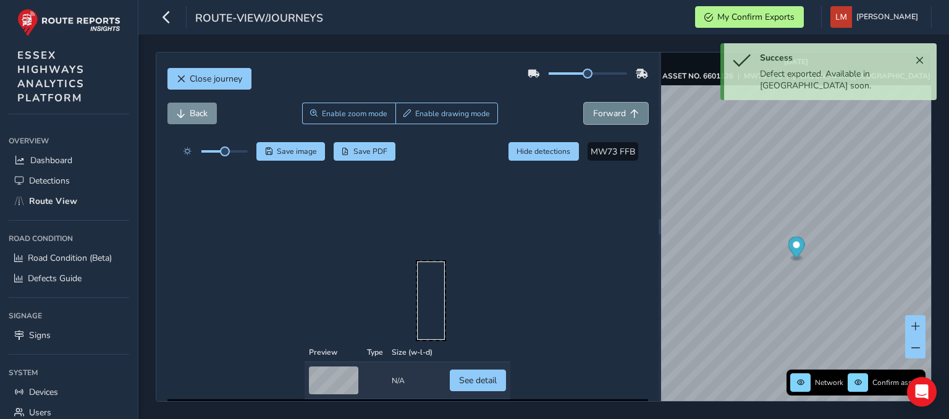
click at [611, 112] on span "Forward" at bounding box center [609, 113] width 33 height 12
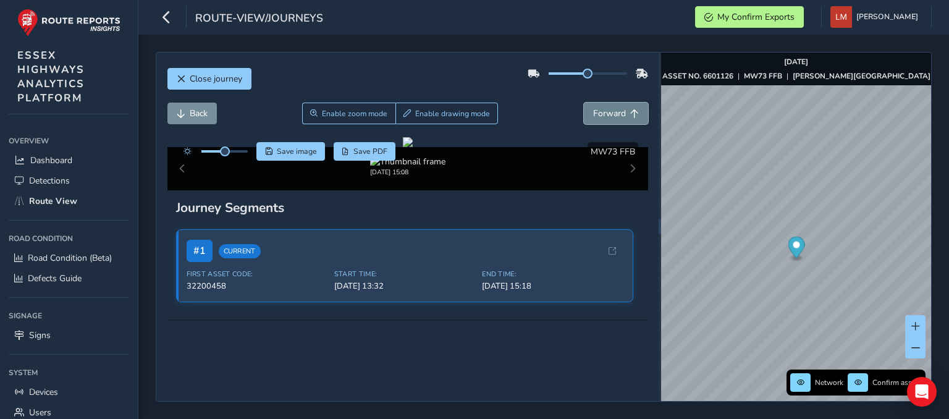
click at [611, 112] on span "Forward" at bounding box center [609, 113] width 33 height 12
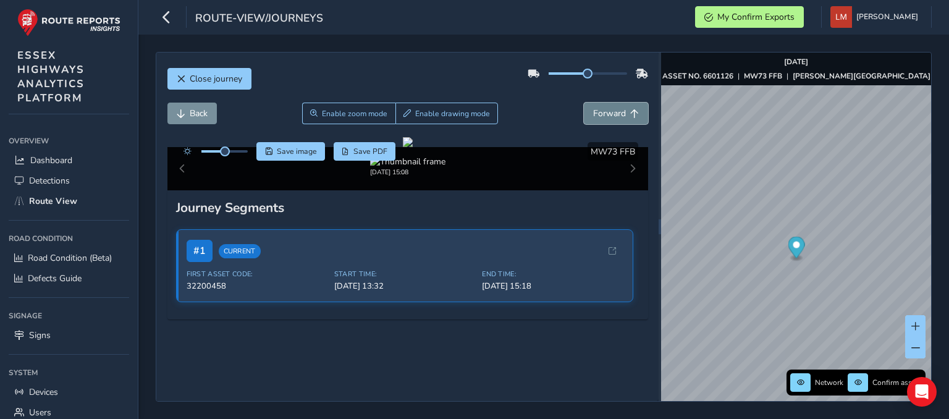
click at [611, 112] on span "Forward" at bounding box center [609, 113] width 33 height 12
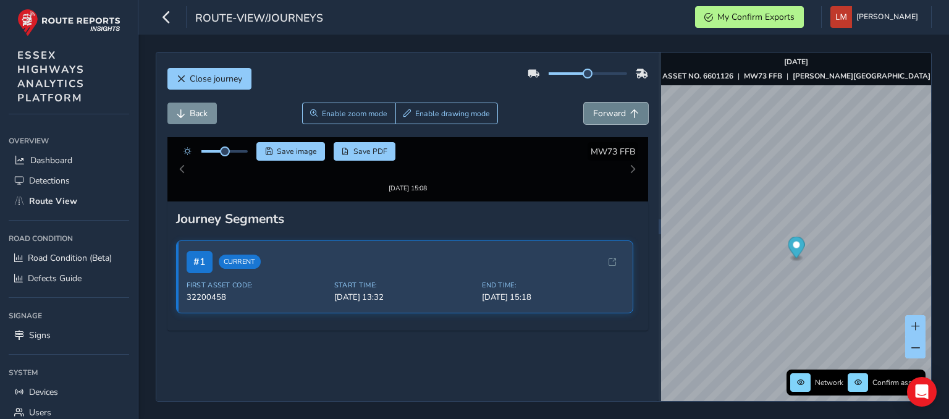
click at [611, 112] on span "Forward" at bounding box center [609, 113] width 33 height 12
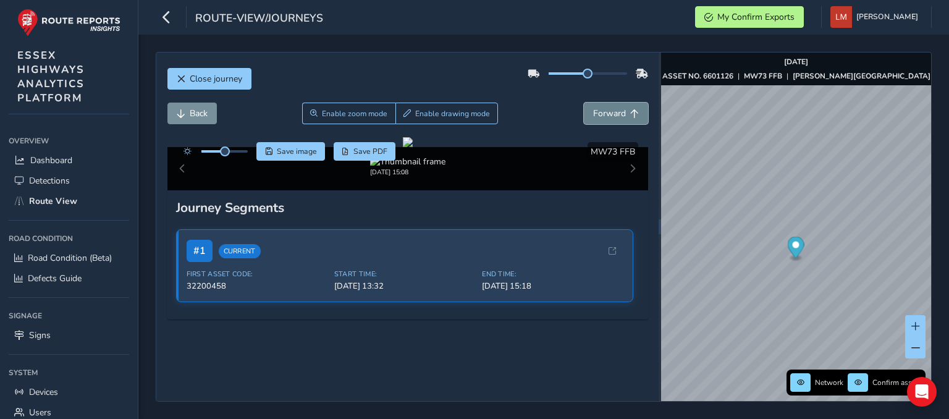
click at [611, 112] on span "Forward" at bounding box center [609, 113] width 33 height 12
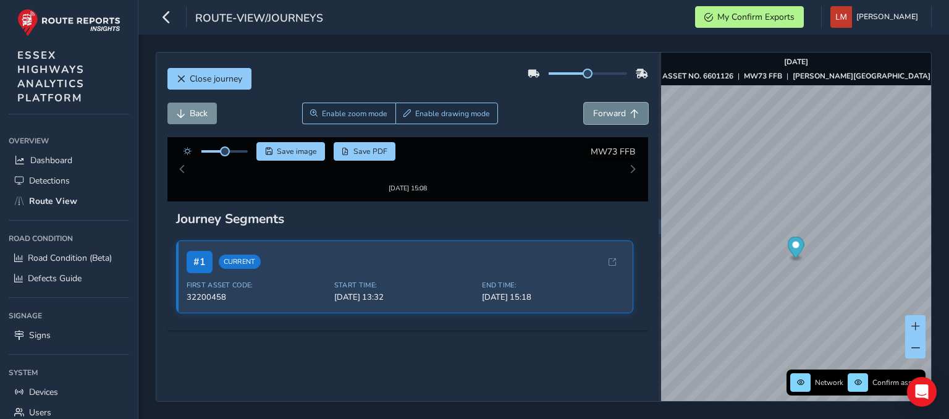
click at [611, 112] on span "Forward" at bounding box center [609, 113] width 33 height 12
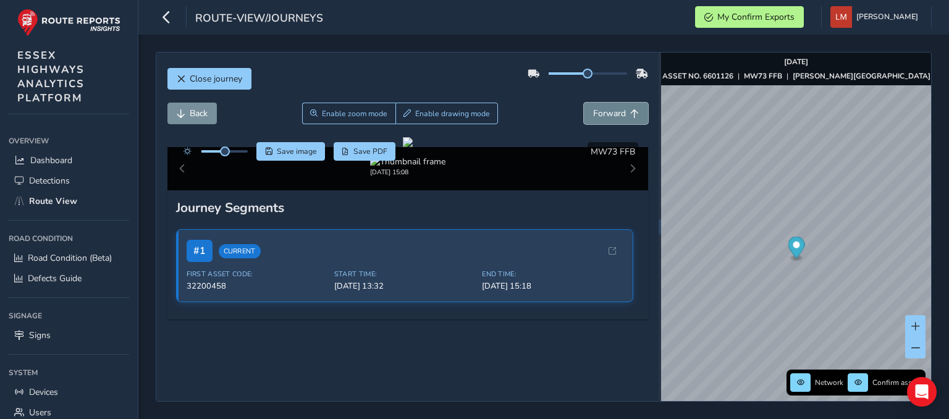
click at [611, 112] on span "Forward" at bounding box center [609, 113] width 33 height 12
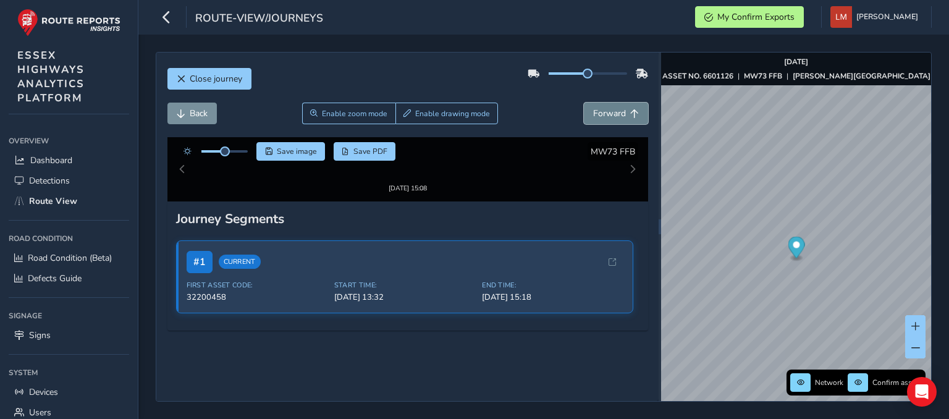
click at [611, 112] on span "Forward" at bounding box center [609, 113] width 33 height 12
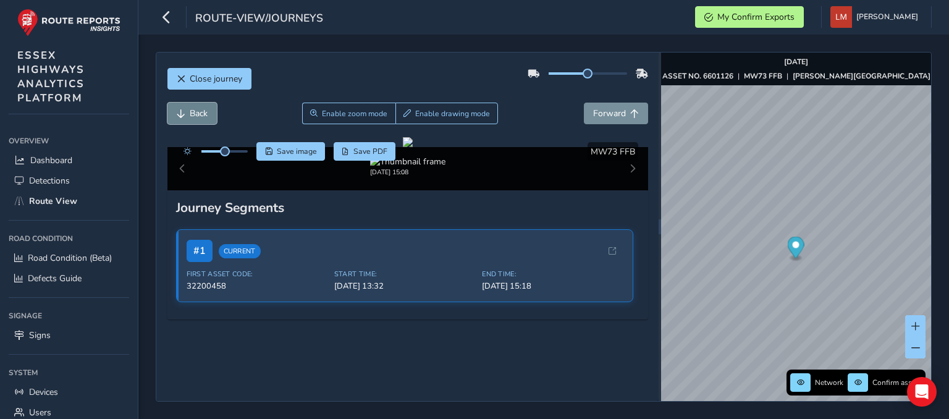
click at [196, 119] on button "Back" at bounding box center [191, 114] width 49 height 22
click at [196, 118] on span "Back" at bounding box center [199, 113] width 18 height 12
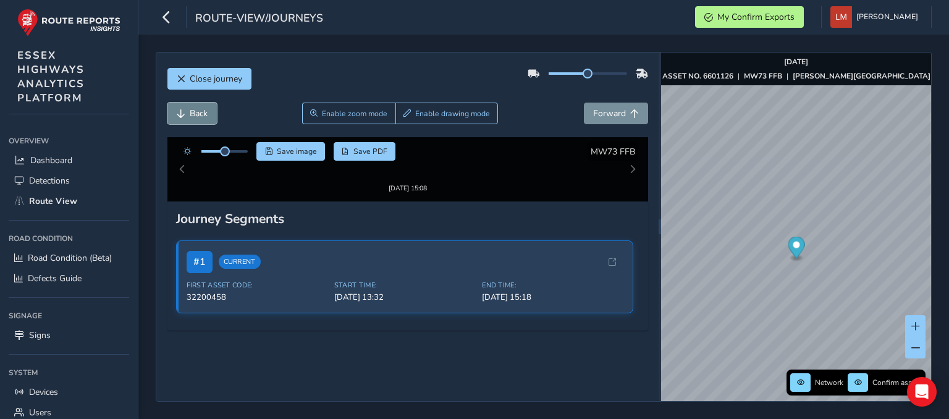
click at [196, 118] on span "Back" at bounding box center [199, 113] width 18 height 12
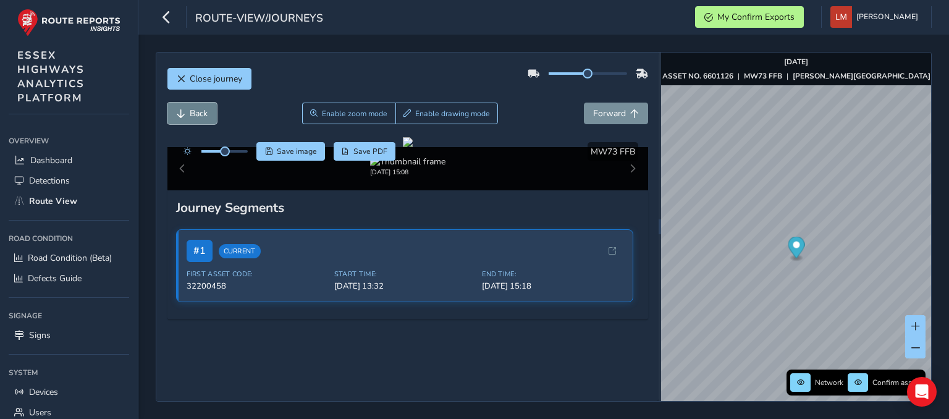
click at [196, 118] on span "Back" at bounding box center [199, 113] width 18 height 12
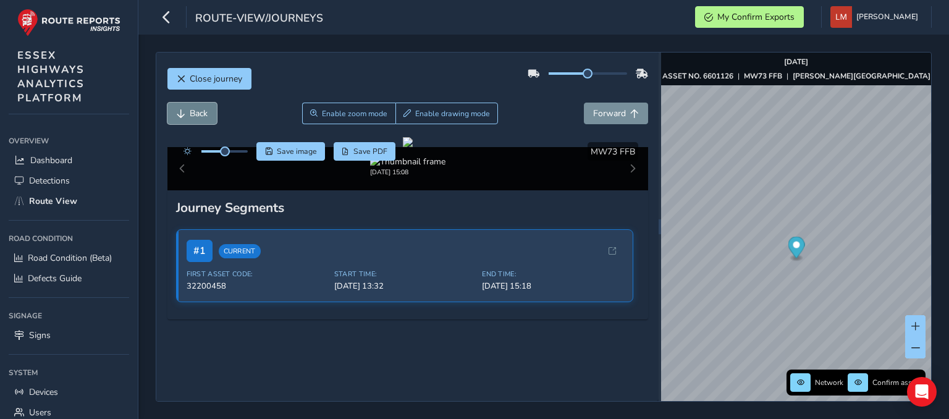
click at [196, 118] on span "Back" at bounding box center [199, 113] width 18 height 12
click at [196, 117] on span "Back" at bounding box center [199, 113] width 18 height 12
click at [190, 119] on span "Back" at bounding box center [199, 113] width 18 height 12
click at [190, 117] on span "Back" at bounding box center [199, 113] width 18 height 12
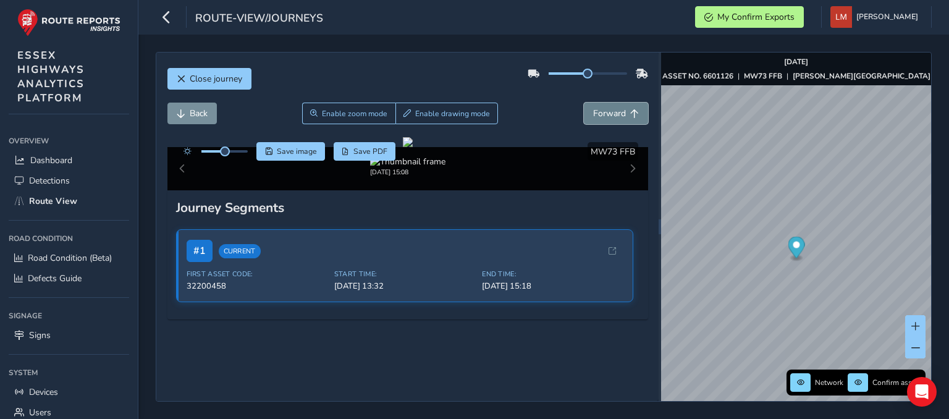
click at [615, 117] on span "Forward" at bounding box center [609, 113] width 33 height 12
click at [608, 117] on span "Forward" at bounding box center [609, 113] width 33 height 12
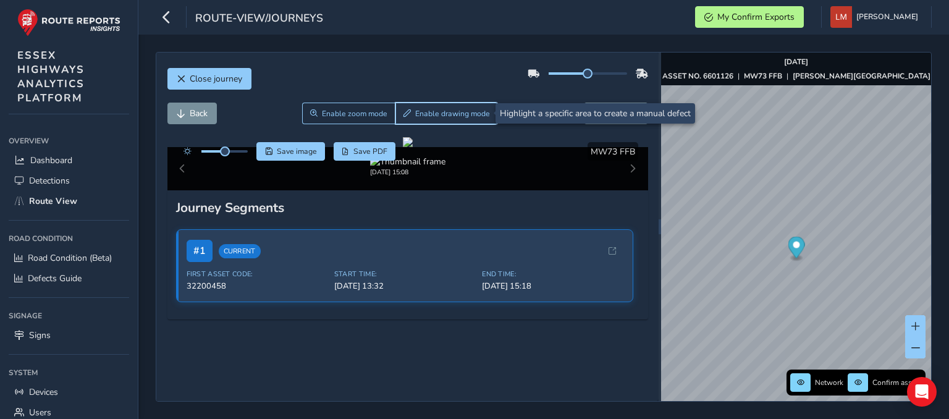
click at [437, 109] on span "Enable drawing mode" at bounding box center [452, 114] width 75 height 10
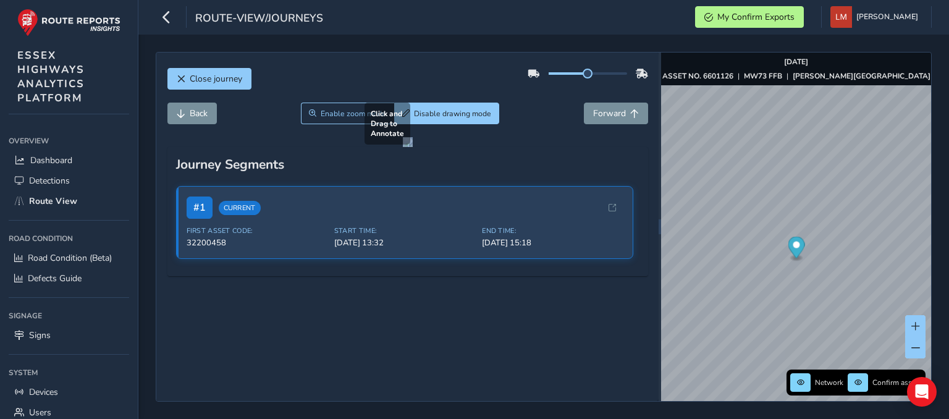
drag, startPoint x: 413, startPoint y: 305, endPoint x: 479, endPoint y: 389, distance: 107.4
click at [413, 147] on div at bounding box center [408, 142] width 10 height 10
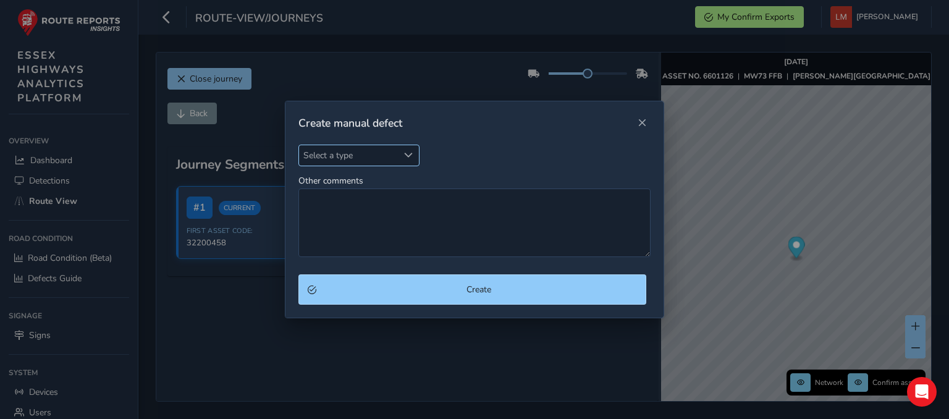
click at [378, 156] on span "Select a type" at bounding box center [348, 155] width 99 height 20
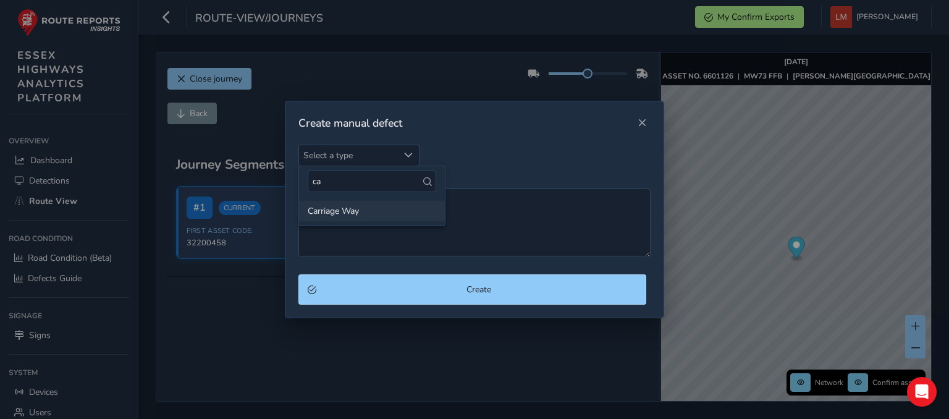
type input "ca"
click at [351, 208] on li "Carriage Way" at bounding box center [372, 211] width 146 height 20
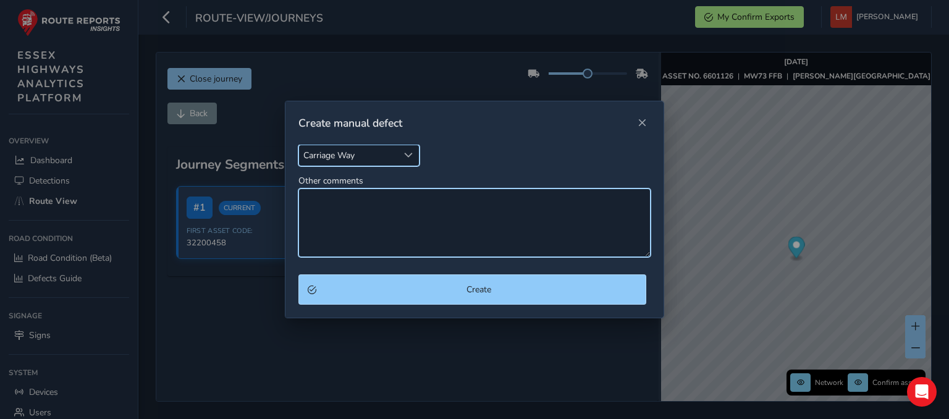
click at [351, 208] on textarea "Other comments" at bounding box center [474, 222] width 352 height 69
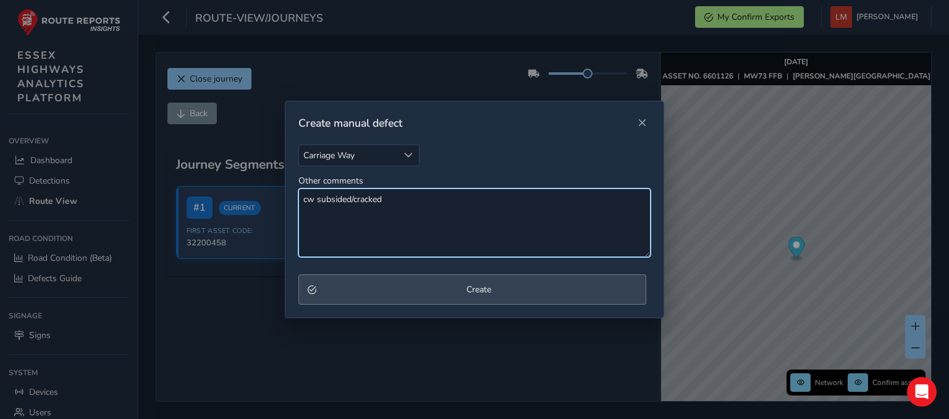
type textarea "cw subsided/cracked"
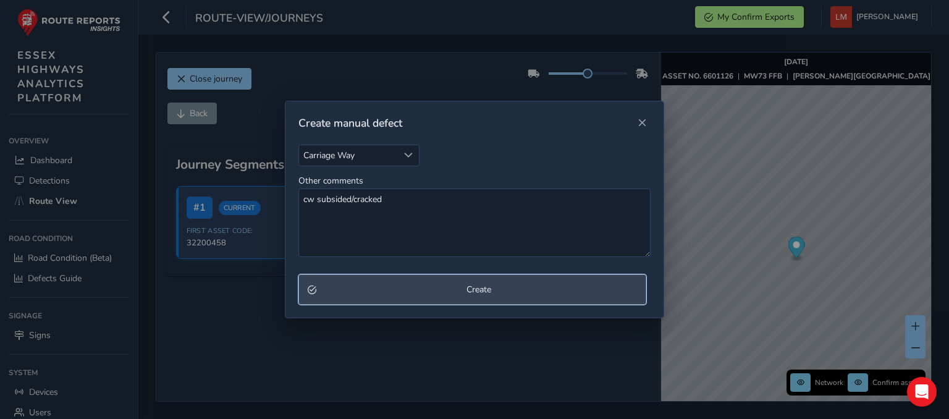
click at [479, 282] on button "Create" at bounding box center [472, 289] width 348 height 30
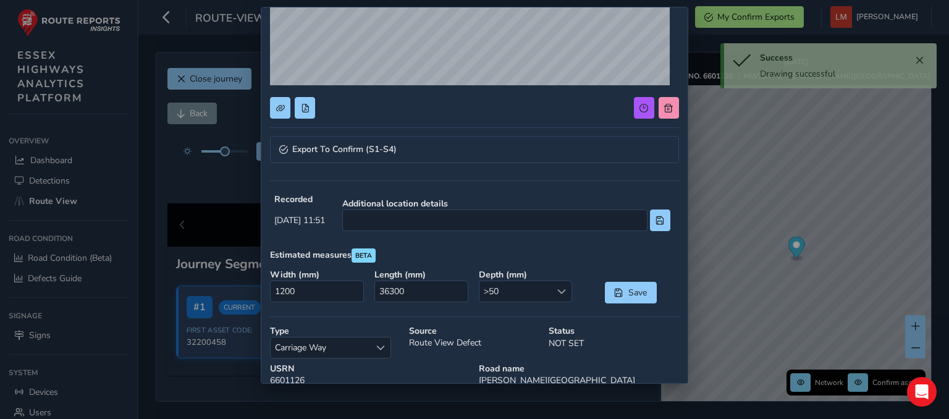
scroll to position [247, 0]
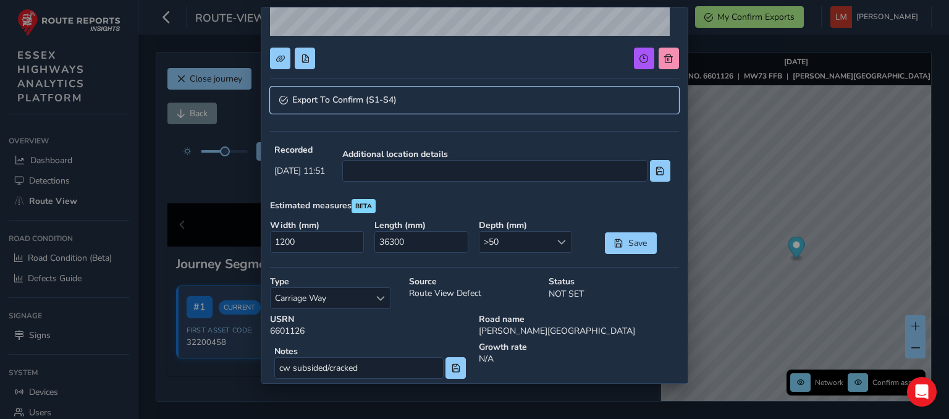
click at [514, 95] on link "Export To Confirm (S1-S4)" at bounding box center [474, 99] width 408 height 27
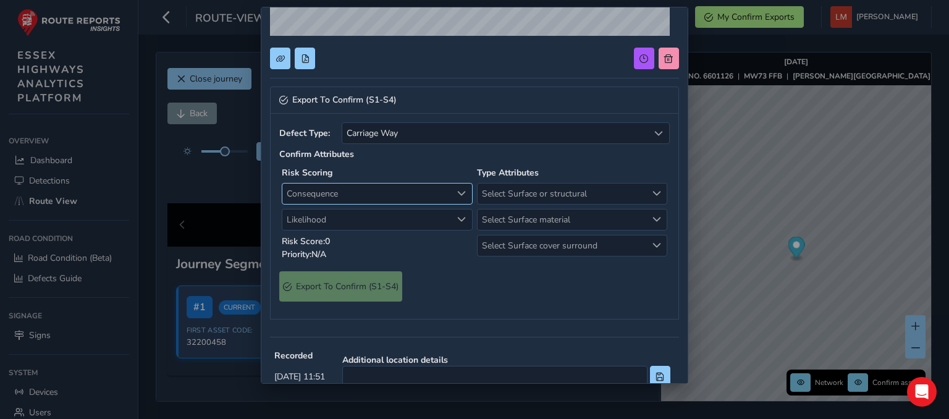
click at [440, 196] on span "Consequence" at bounding box center [366, 193] width 169 height 20
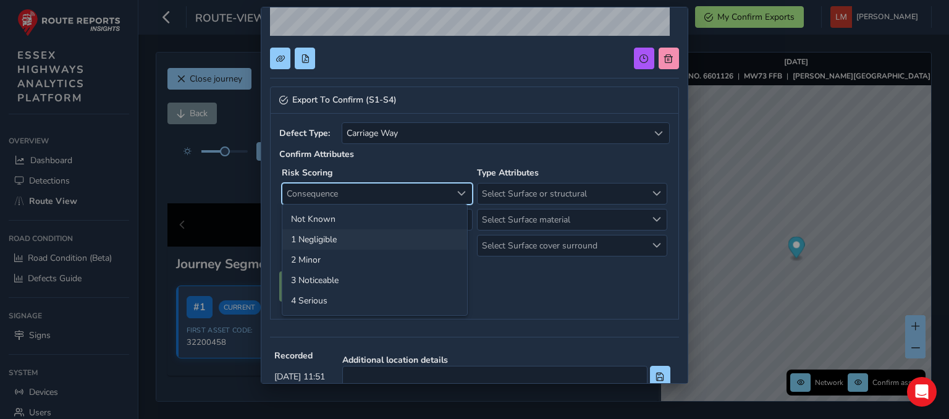
click at [317, 243] on li "1 Negligible" at bounding box center [374, 239] width 185 height 20
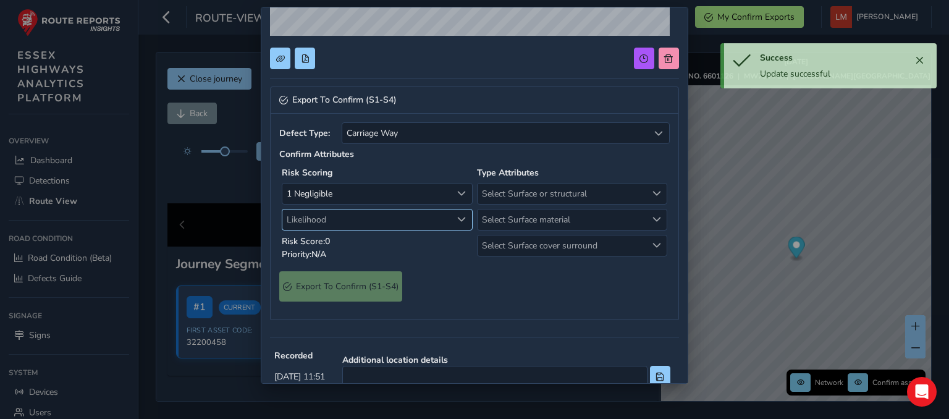
click at [336, 225] on span "Likelihood" at bounding box center [366, 219] width 169 height 20
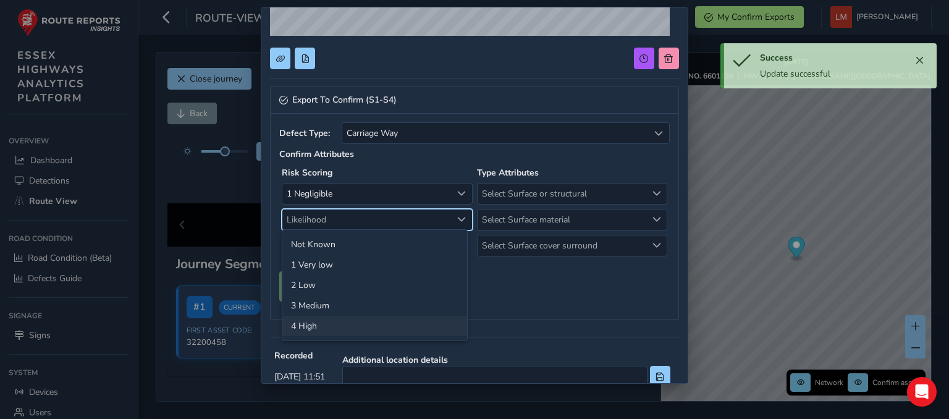
click at [341, 327] on li "4 High" at bounding box center [374, 326] width 185 height 20
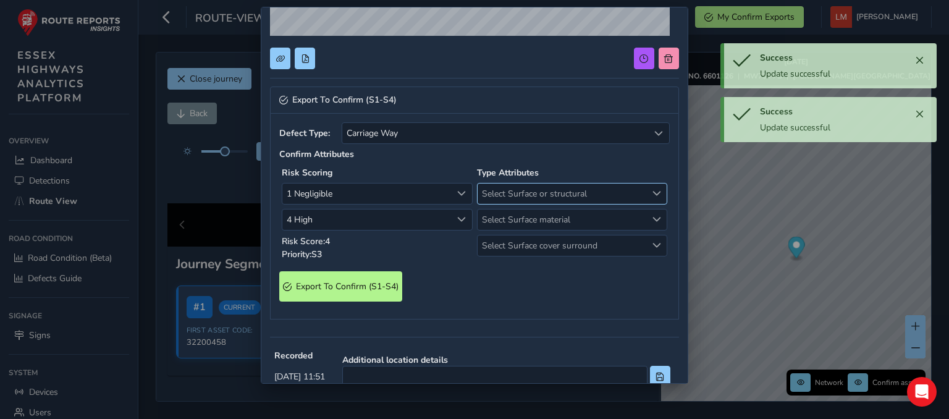
click at [592, 193] on span "Select Surface or structural" at bounding box center [561, 193] width 169 height 20
click at [531, 240] on li "Surface" at bounding box center [565, 239] width 185 height 20
click at [535, 222] on span "Select Surface material" at bounding box center [561, 219] width 169 height 20
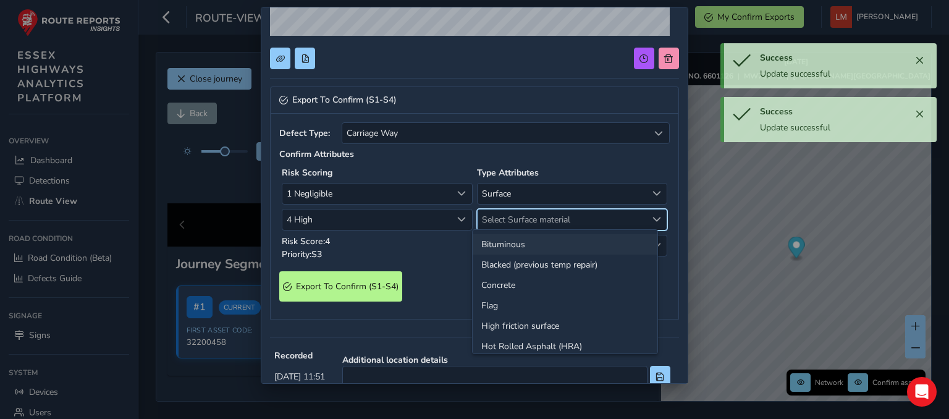
click at [516, 243] on li "Bituminous" at bounding box center [565, 244] width 185 height 20
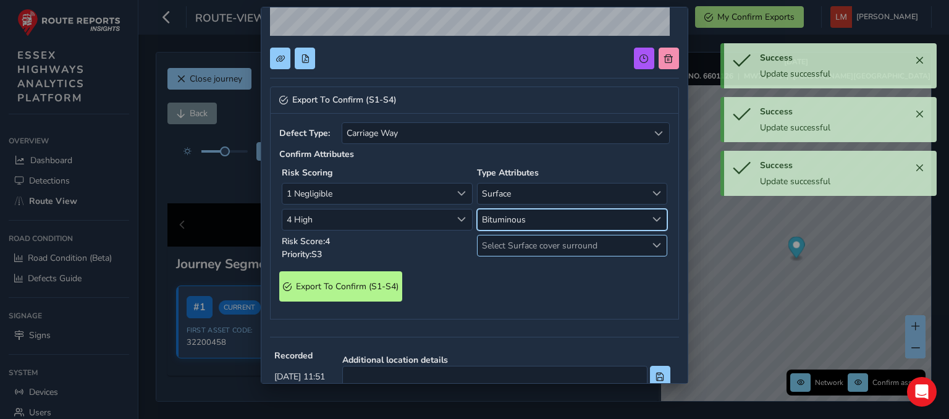
click at [524, 241] on span "Select Surface cover surround" at bounding box center [561, 245] width 169 height 20
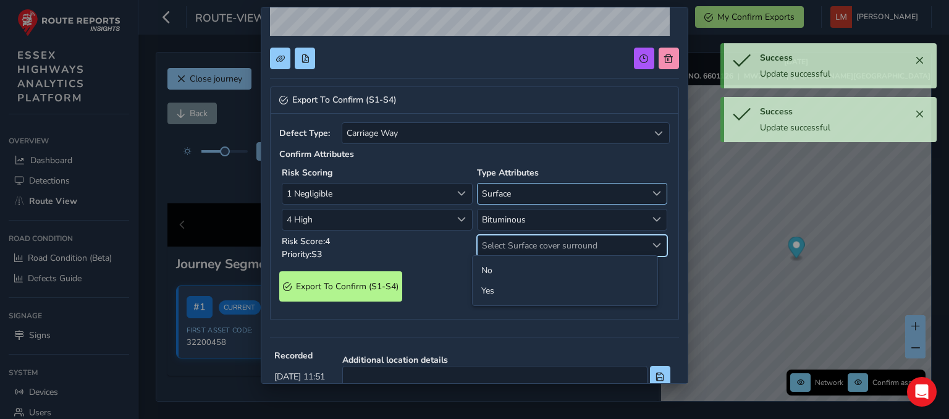
click at [524, 201] on span "Surface" at bounding box center [561, 193] width 169 height 20
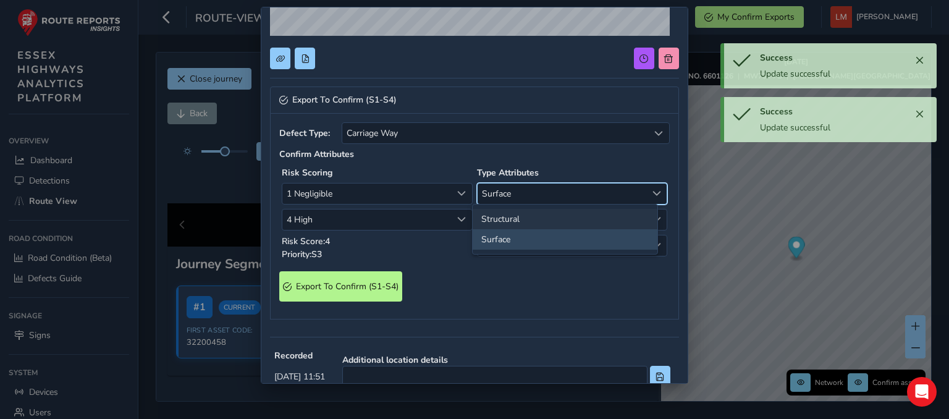
click at [519, 217] on li "Structural" at bounding box center [565, 219] width 185 height 20
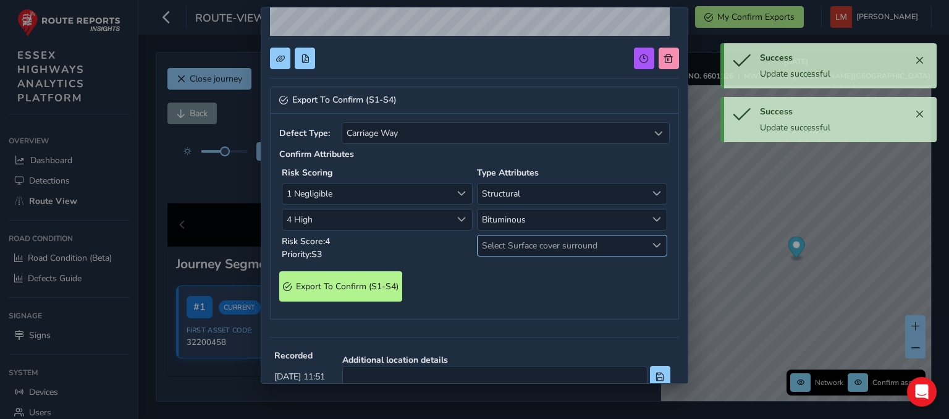
click at [527, 246] on span "Select Surface cover surround" at bounding box center [561, 245] width 169 height 20
click at [513, 272] on li "No" at bounding box center [565, 270] width 185 height 20
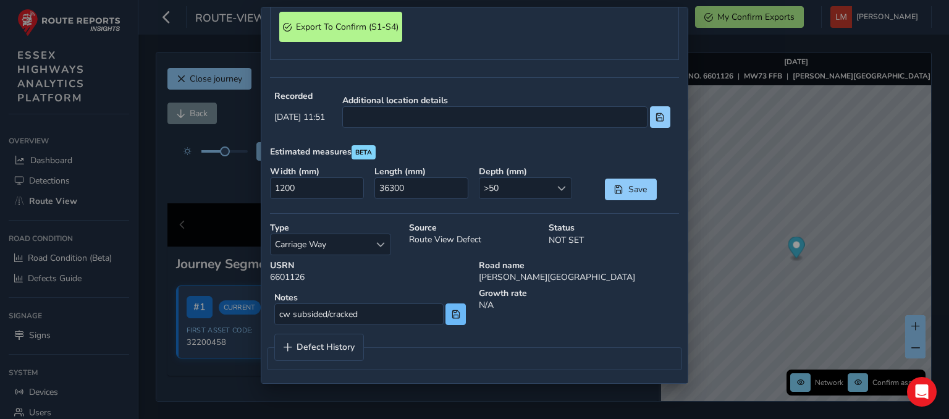
scroll to position [510, 0]
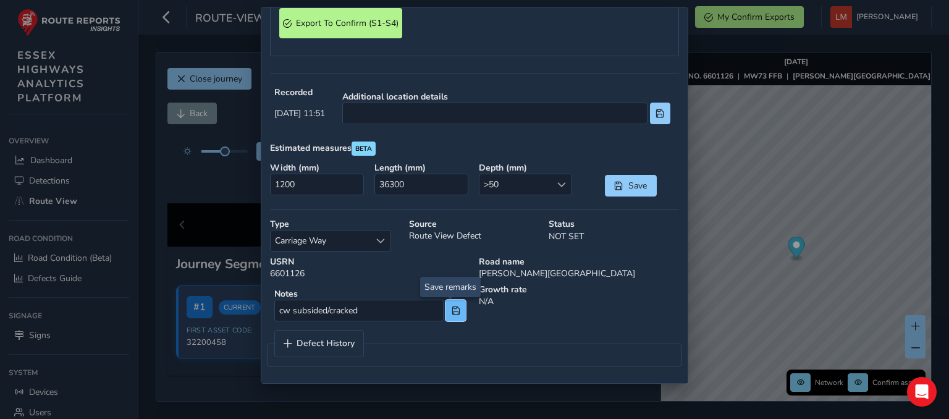
click at [452, 315] on button at bounding box center [455, 311] width 20 height 22
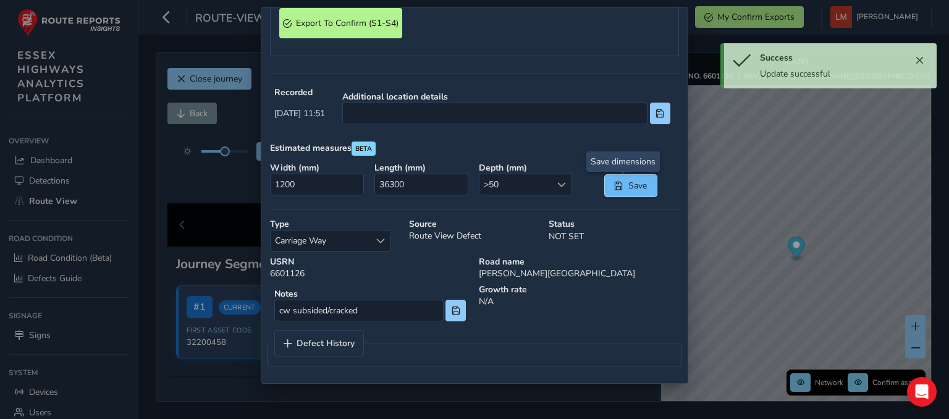
click at [614, 184] on span "Save" at bounding box center [618, 186] width 9 height 9
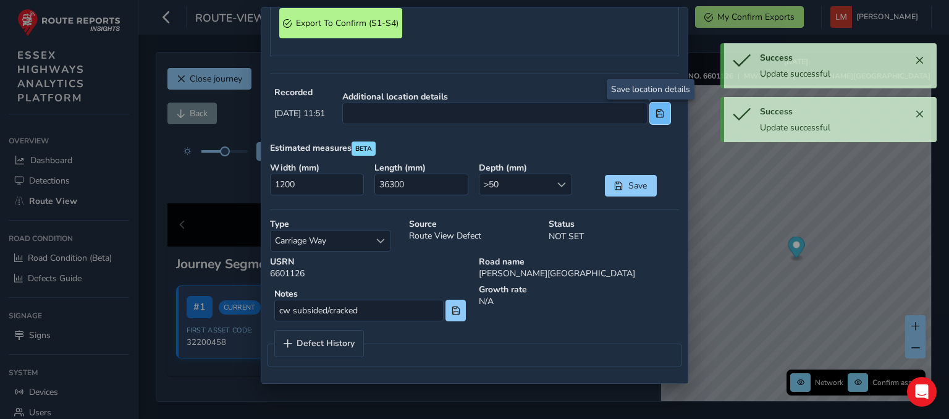
click at [655, 110] on span at bounding box center [659, 113] width 9 height 9
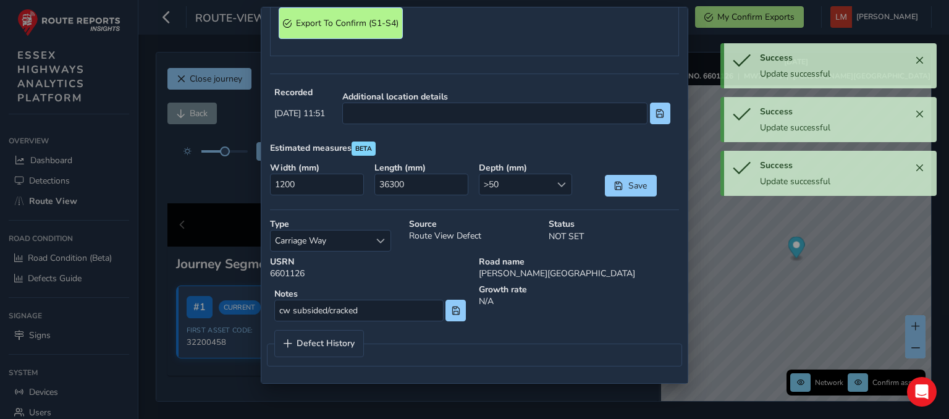
click at [345, 23] on span "Export To Confirm (S1-S4)" at bounding box center [347, 23] width 103 height 12
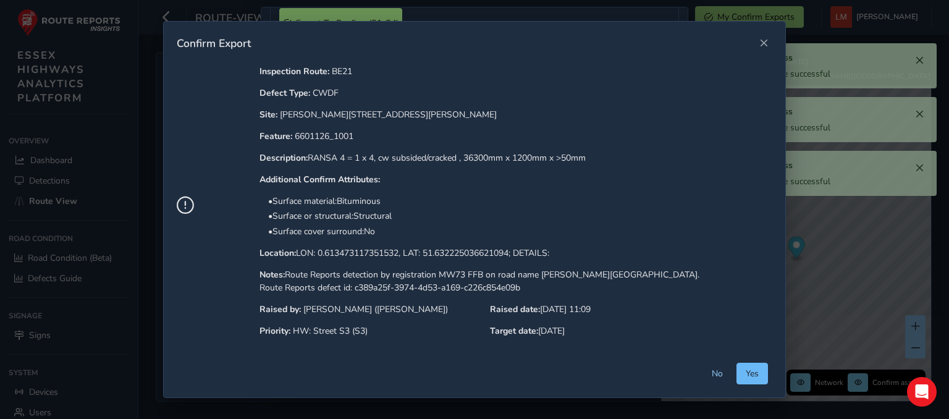
click at [754, 378] on button "Yes" at bounding box center [752, 374] width 32 height 22
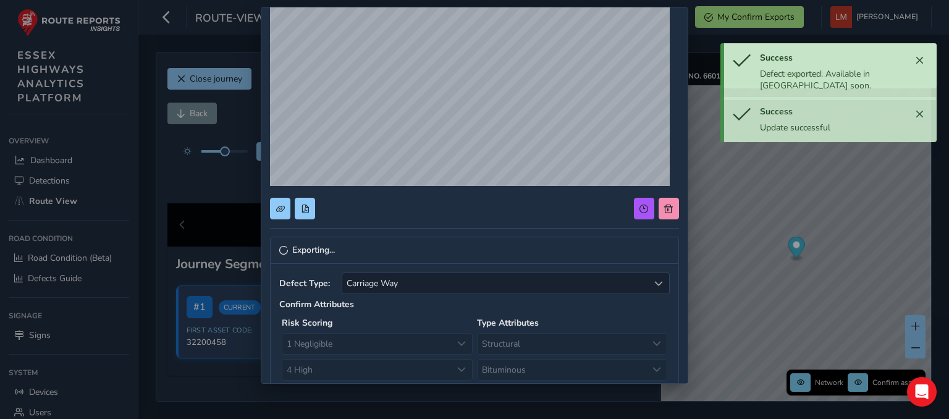
scroll to position [0, 0]
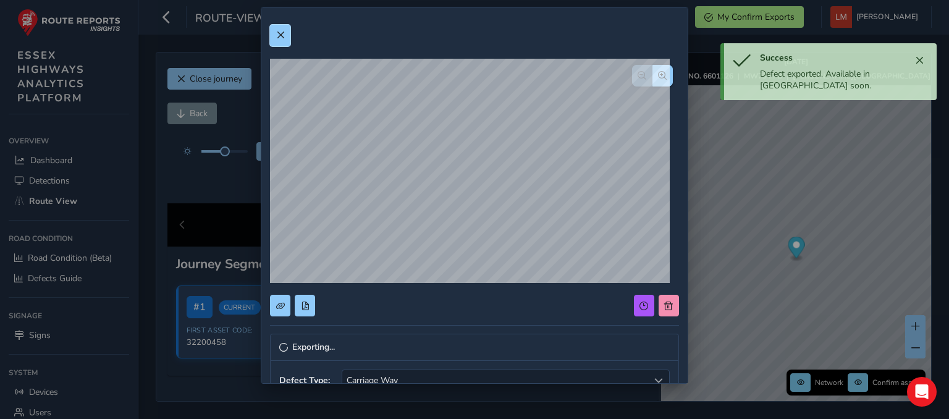
click at [280, 36] on span at bounding box center [280, 35] width 9 height 9
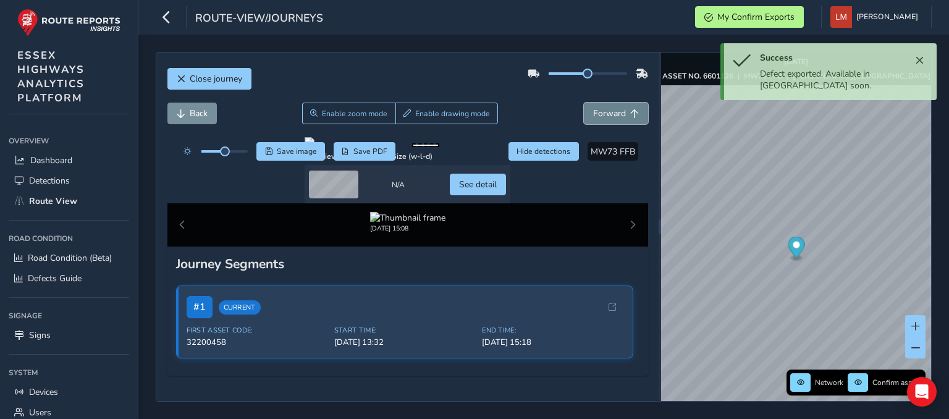
click at [613, 112] on span "Forward" at bounding box center [609, 113] width 33 height 12
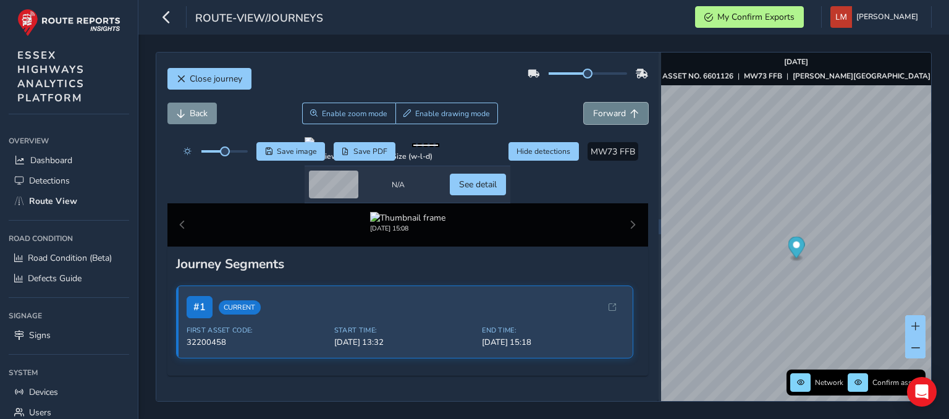
click at [613, 112] on span "Forward" at bounding box center [609, 113] width 33 height 12
click at [614, 112] on span "Forward" at bounding box center [609, 113] width 33 height 12
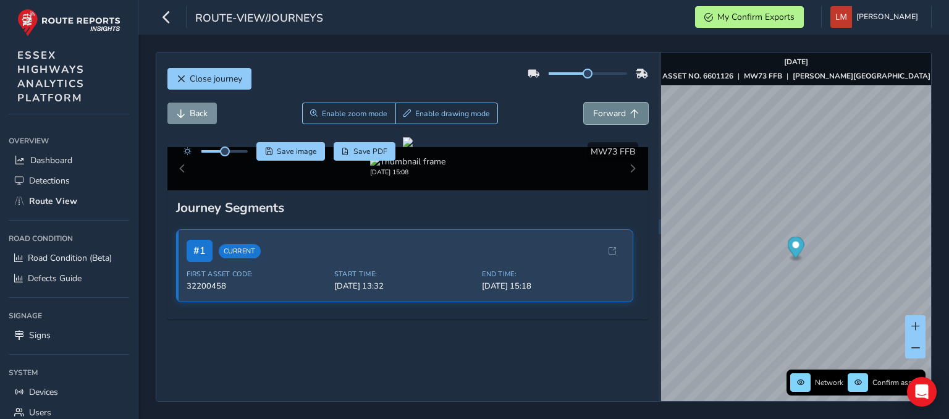
click at [615, 113] on span "Forward" at bounding box center [609, 113] width 33 height 12
click at [616, 112] on span "Forward" at bounding box center [609, 113] width 33 height 12
click at [617, 112] on button "Forward" at bounding box center [616, 114] width 64 height 22
click at [618, 112] on button "Forward" at bounding box center [616, 114] width 64 height 22
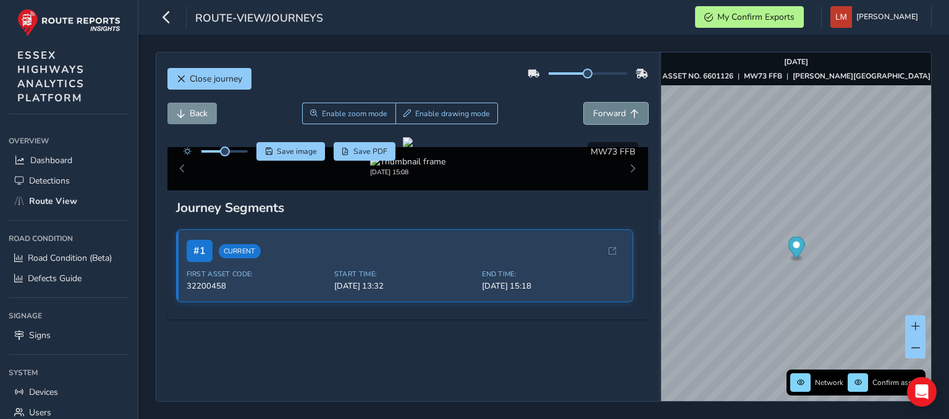
click at [618, 112] on button "Forward" at bounding box center [616, 114] width 64 height 22
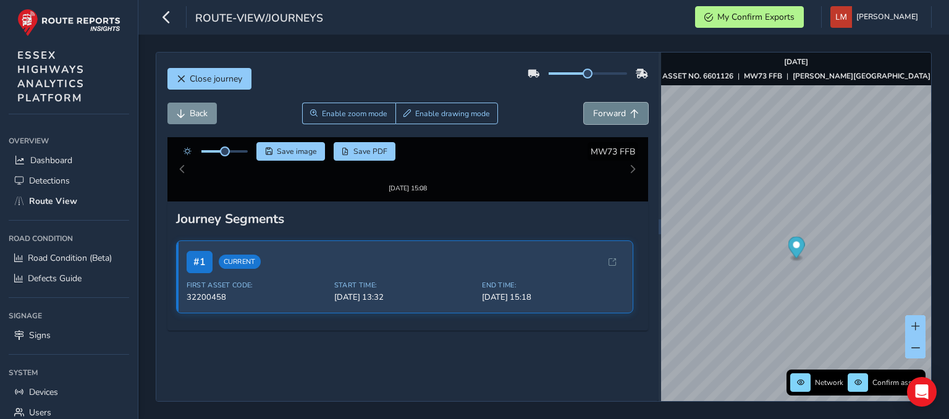
click at [617, 111] on button "Forward" at bounding box center [616, 114] width 64 height 22
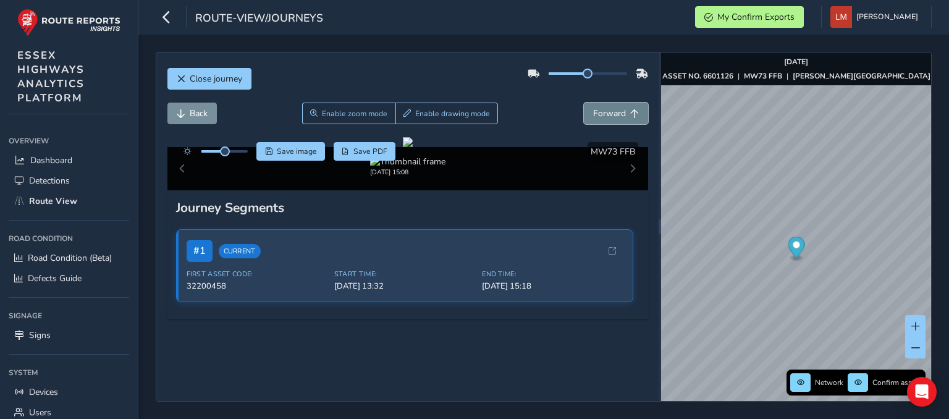
click at [617, 111] on button "Forward" at bounding box center [616, 114] width 64 height 22
click at [630, 109] on span "Forward" at bounding box center [634, 113] width 9 height 9
click at [619, 109] on button "Forward" at bounding box center [616, 114] width 64 height 22
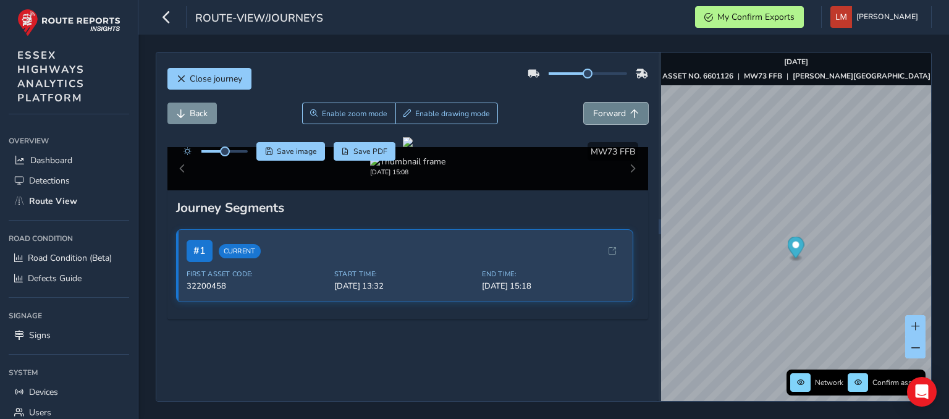
click at [619, 109] on button "Forward" at bounding box center [616, 114] width 64 height 22
click at [618, 109] on button "Forward" at bounding box center [616, 114] width 64 height 22
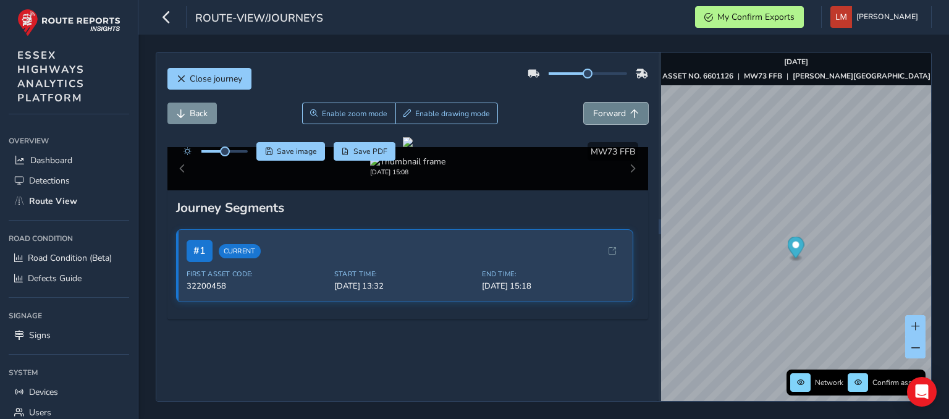
click at [618, 109] on button "Forward" at bounding box center [616, 114] width 64 height 22
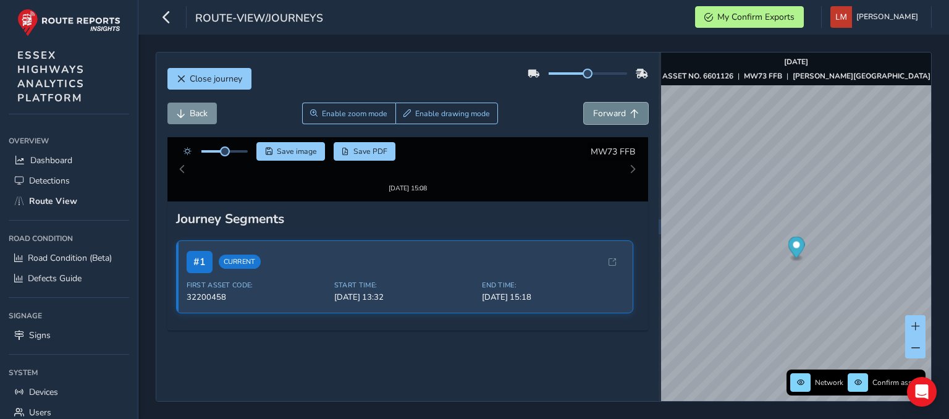
click at [618, 109] on button "Forward" at bounding box center [616, 114] width 64 height 22
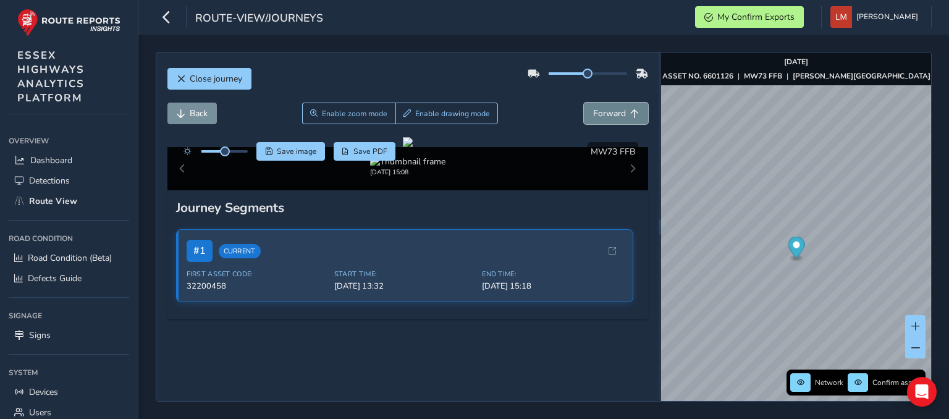
click at [620, 109] on button "Forward" at bounding box center [616, 114] width 64 height 22
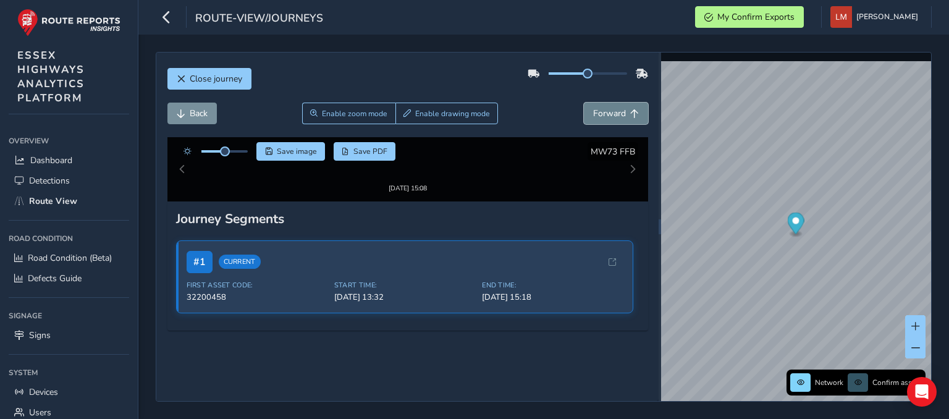
click at [620, 109] on button "Forward" at bounding box center [616, 114] width 64 height 22
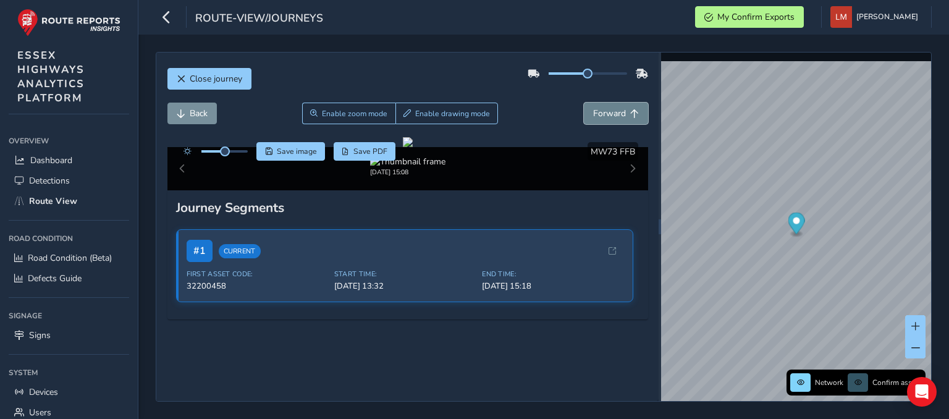
click at [630, 109] on span "Forward" at bounding box center [634, 113] width 9 height 9
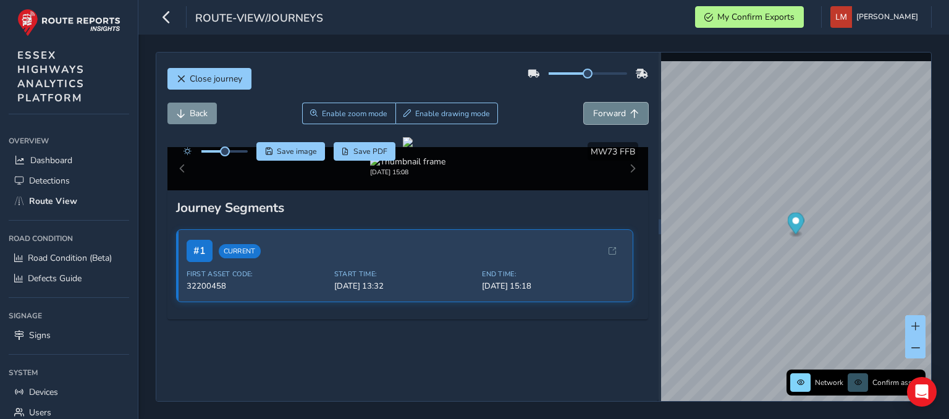
click at [630, 109] on span "Forward" at bounding box center [634, 113] width 9 height 9
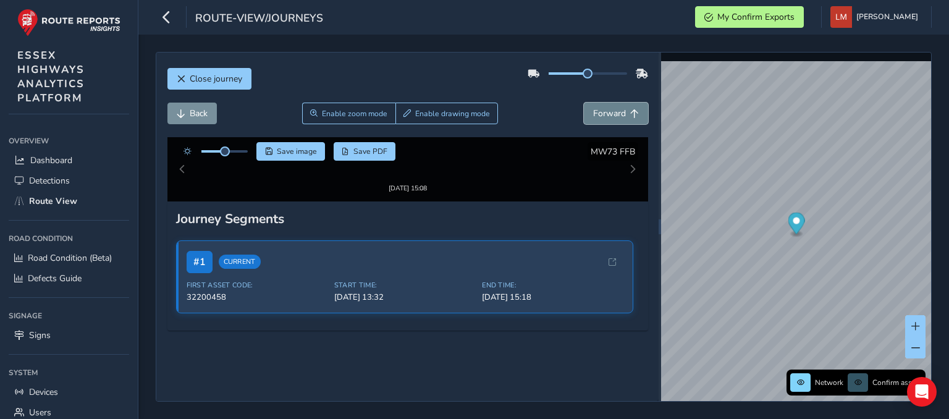
click at [630, 109] on span "Forward" at bounding box center [634, 113] width 9 height 9
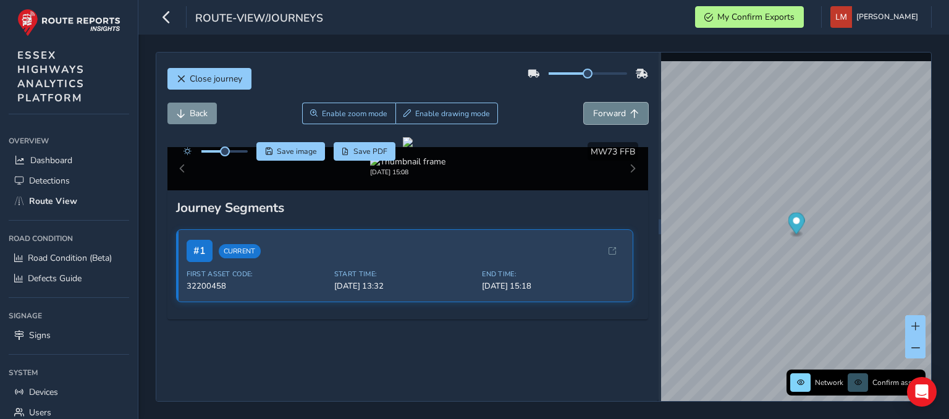
click at [621, 107] on button "Forward" at bounding box center [616, 114] width 64 height 22
click at [623, 107] on button "Forward" at bounding box center [616, 114] width 64 height 22
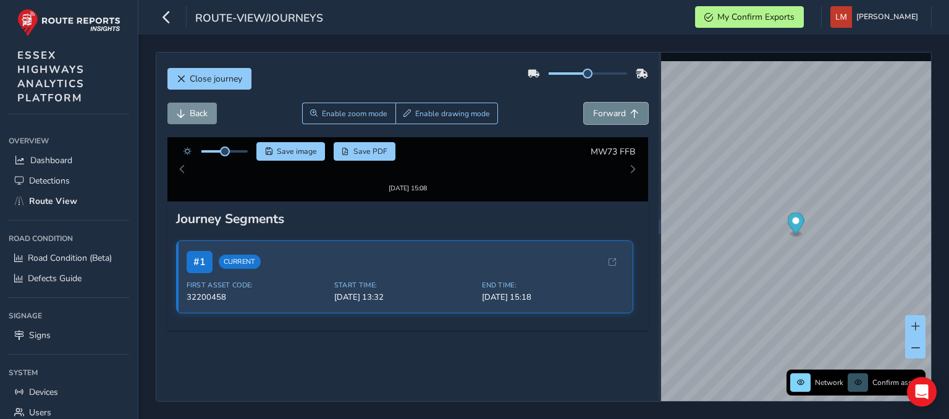
click at [623, 107] on button "Forward" at bounding box center [616, 114] width 64 height 22
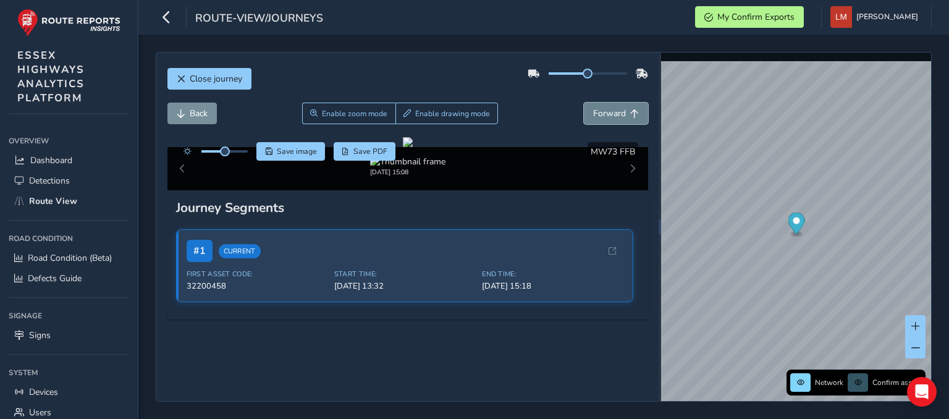
click at [623, 107] on button "Forward" at bounding box center [616, 114] width 64 height 22
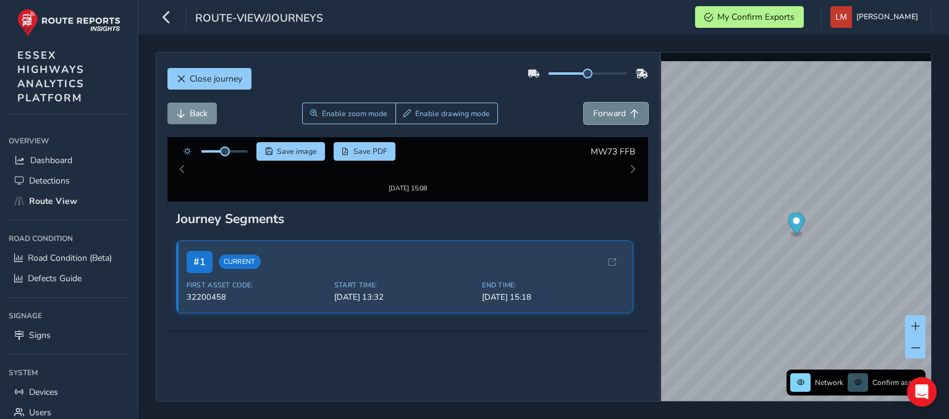
click at [623, 107] on button "Forward" at bounding box center [616, 114] width 64 height 22
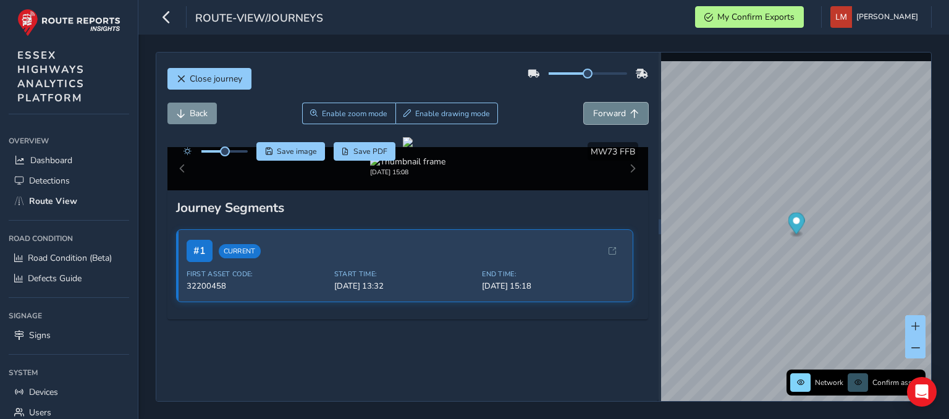
click at [623, 107] on button "Forward" at bounding box center [616, 114] width 64 height 22
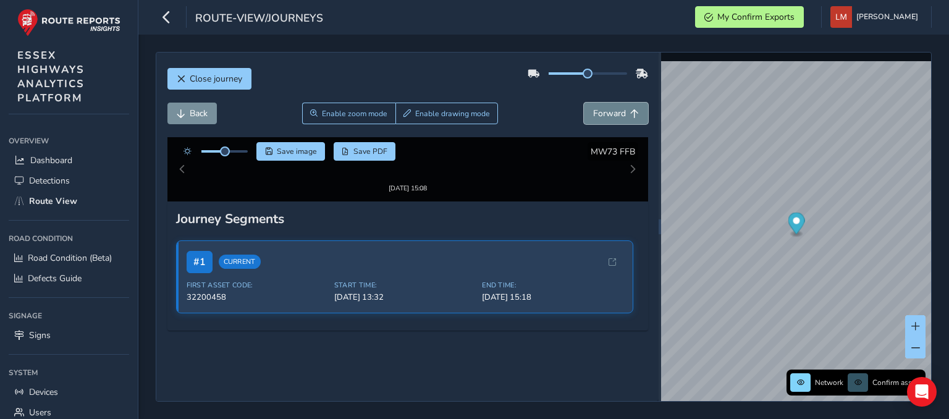
click at [624, 107] on button "Forward" at bounding box center [616, 114] width 64 height 22
click at [625, 106] on button "Forward" at bounding box center [616, 114] width 64 height 22
click at [627, 105] on button "Forward" at bounding box center [616, 114] width 64 height 22
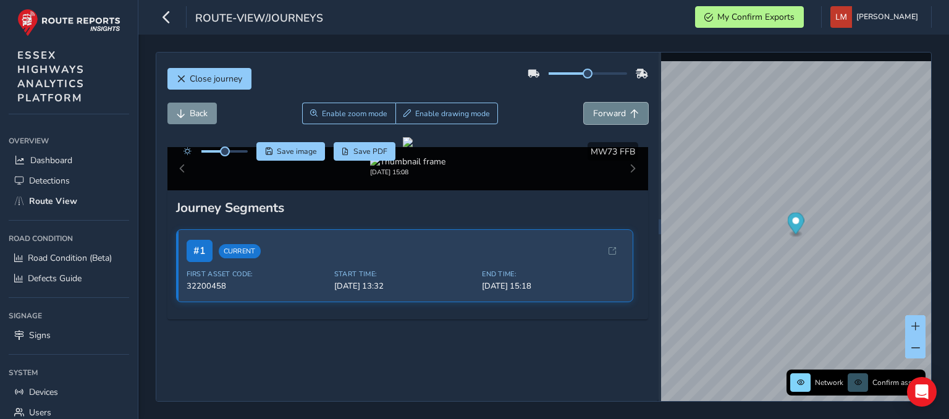
click at [627, 105] on button "Forward" at bounding box center [616, 114] width 64 height 22
click at [628, 105] on button "Forward" at bounding box center [616, 114] width 64 height 22
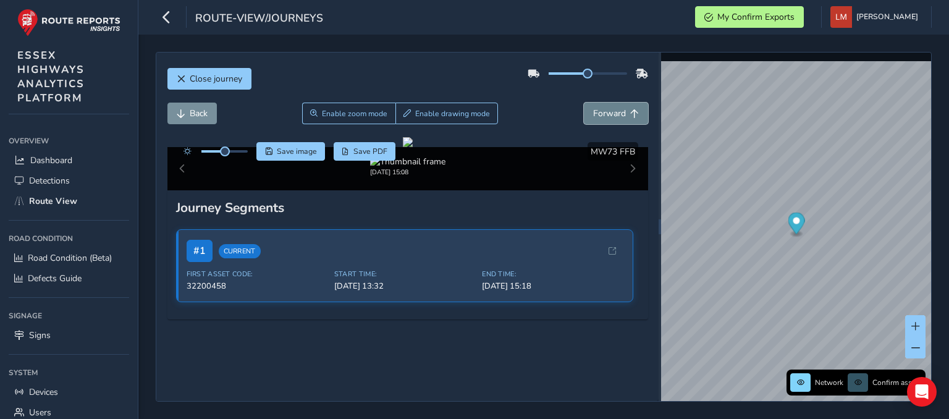
click at [628, 105] on button "Forward" at bounding box center [616, 114] width 64 height 22
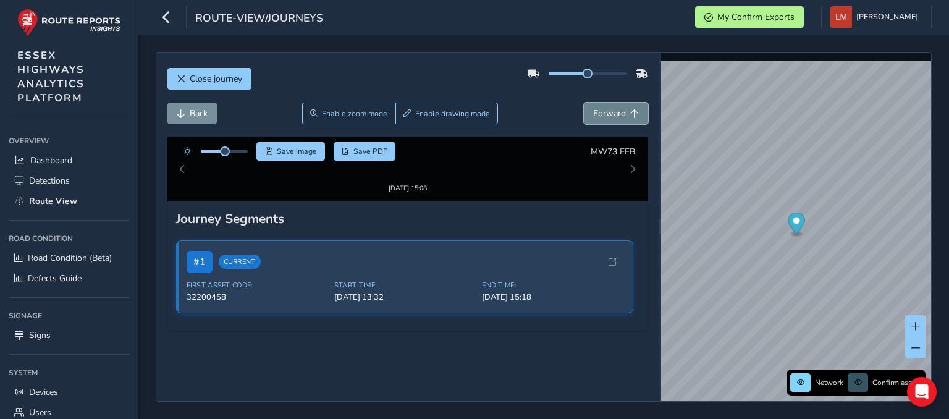
click at [628, 105] on button "Forward" at bounding box center [616, 114] width 64 height 22
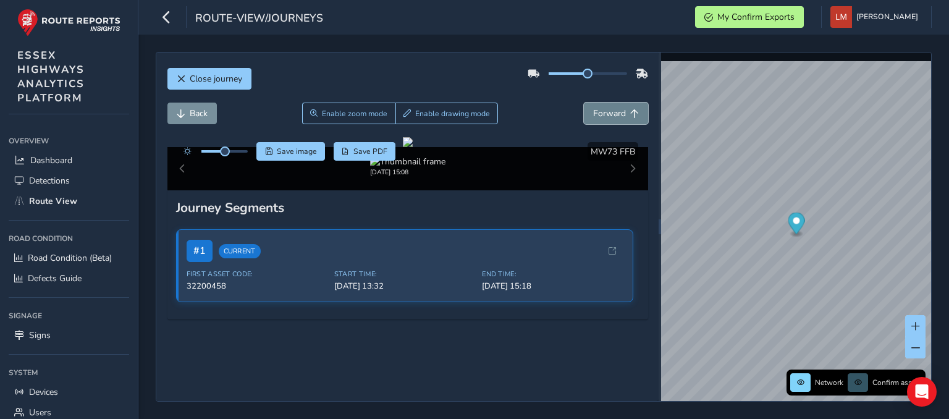
click at [628, 105] on button "Forward" at bounding box center [616, 114] width 64 height 22
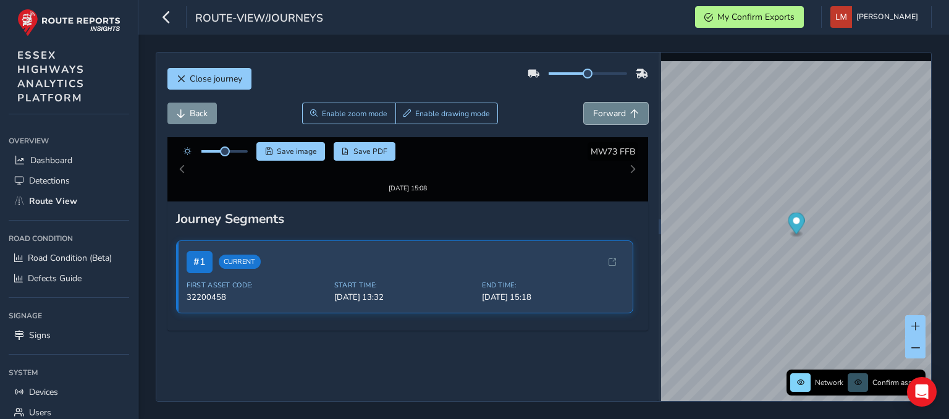
click at [628, 105] on button "Forward" at bounding box center [616, 114] width 64 height 22
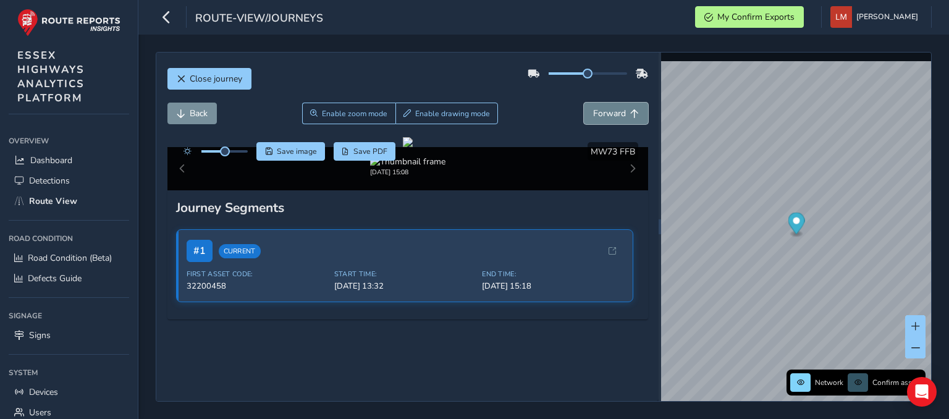
click at [628, 105] on button "Forward" at bounding box center [616, 114] width 64 height 22
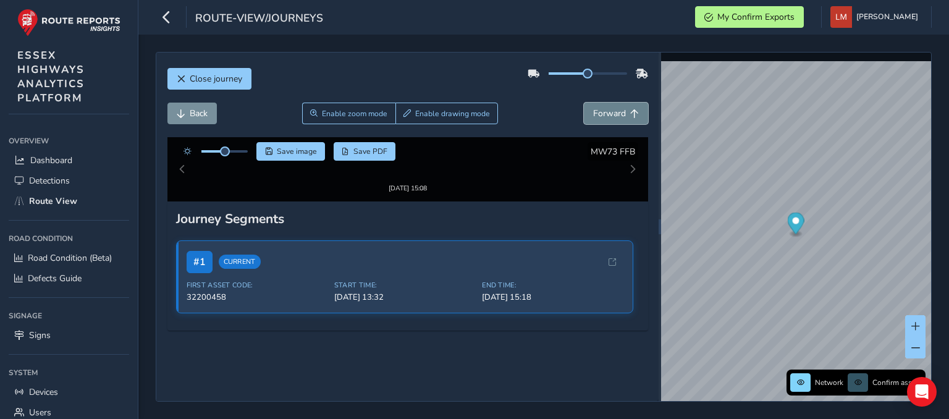
click at [628, 105] on button "Forward" at bounding box center [616, 114] width 64 height 22
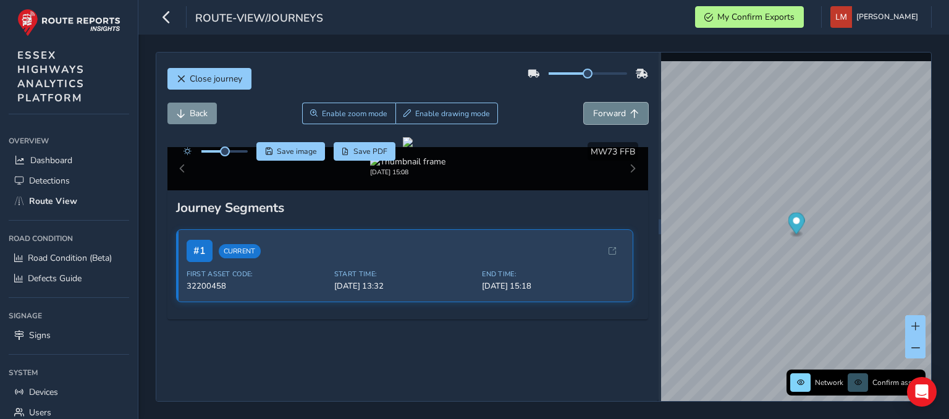
click at [628, 106] on button "Forward" at bounding box center [616, 114] width 64 height 22
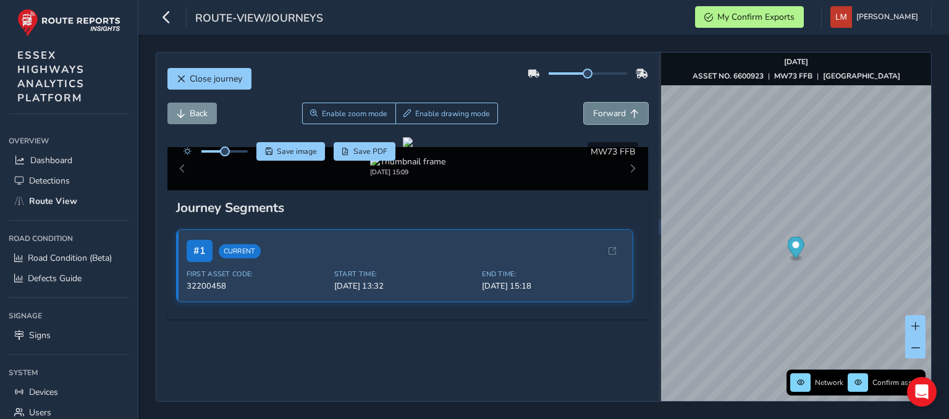
click at [628, 106] on button "Forward" at bounding box center [616, 114] width 64 height 22
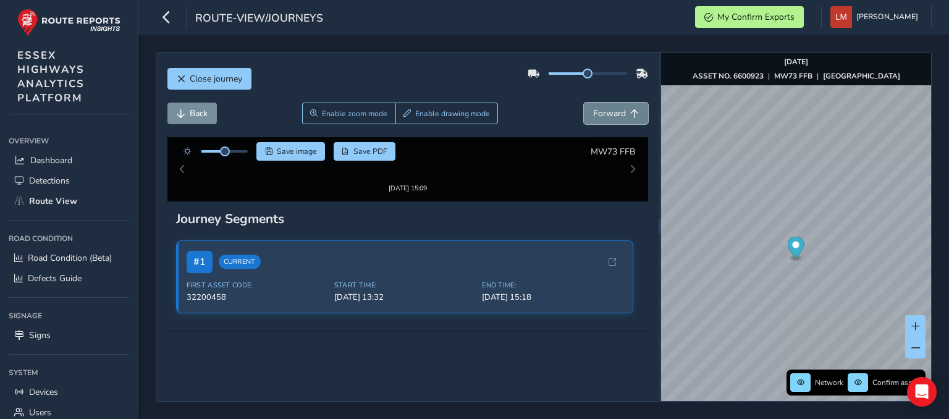
click at [628, 106] on button "Forward" at bounding box center [616, 114] width 64 height 22
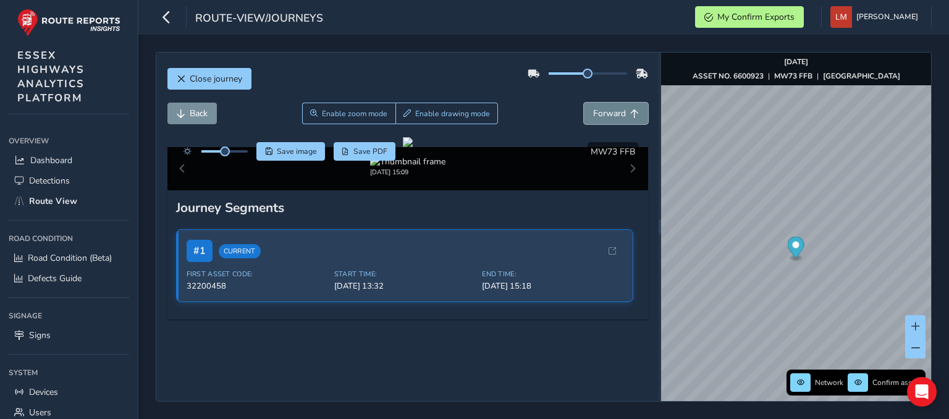
click at [628, 106] on button "Forward" at bounding box center [616, 114] width 64 height 22
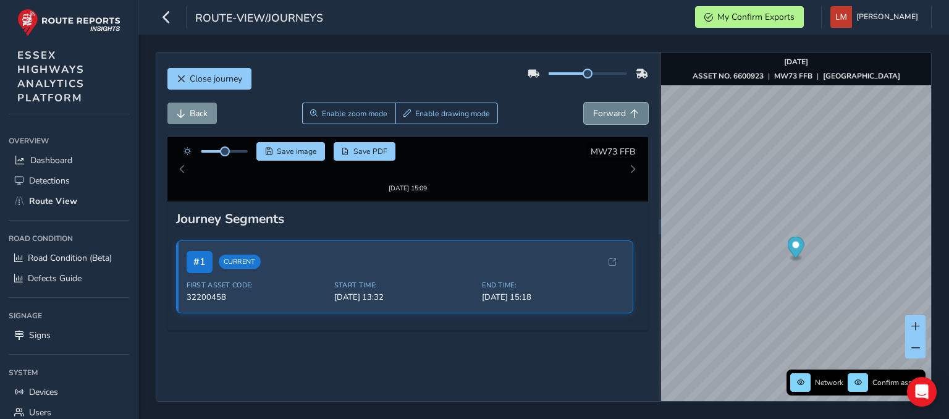
click at [626, 107] on button "Forward" at bounding box center [616, 114] width 64 height 22
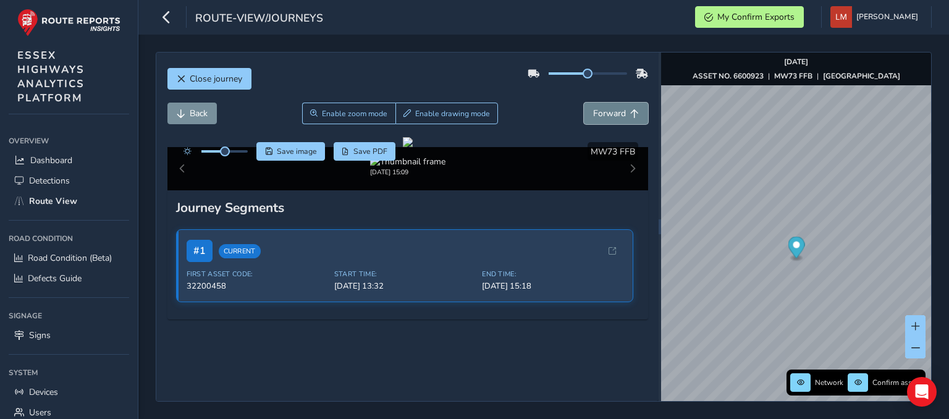
click at [626, 107] on button "Forward" at bounding box center [616, 114] width 64 height 22
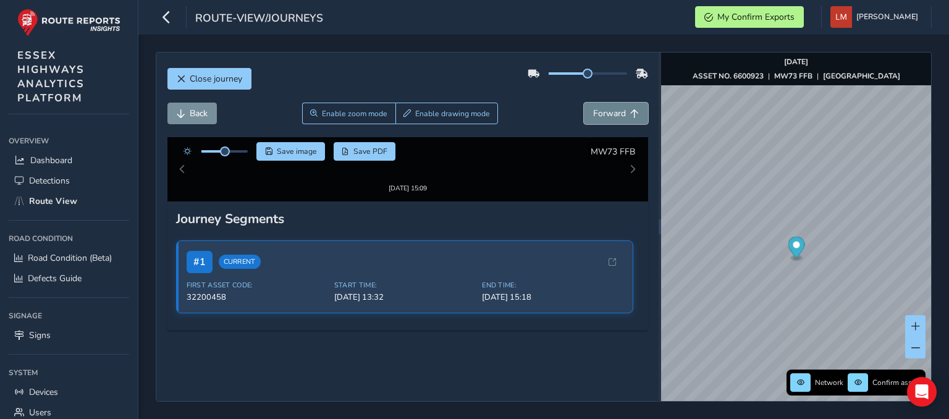
click at [626, 107] on button "Forward" at bounding box center [616, 114] width 64 height 22
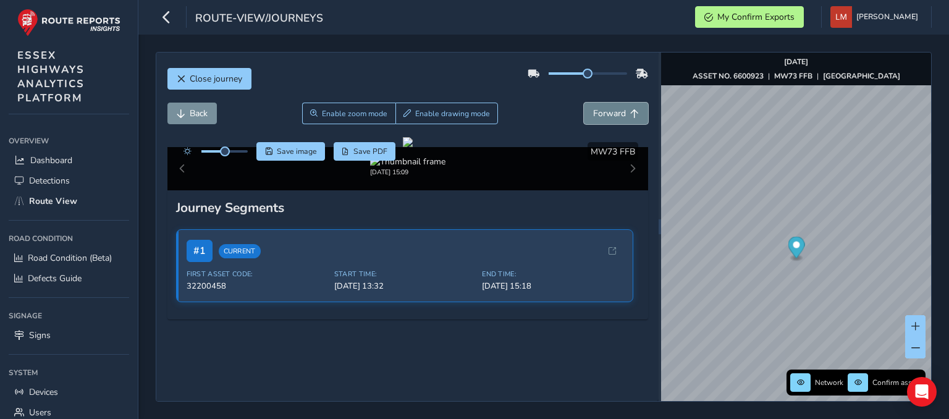
click at [626, 107] on button "Forward" at bounding box center [616, 114] width 64 height 22
click at [625, 107] on button "Forward" at bounding box center [616, 114] width 64 height 22
click at [625, 106] on button "Forward" at bounding box center [616, 114] width 64 height 22
click at [625, 105] on button "Forward" at bounding box center [616, 114] width 64 height 22
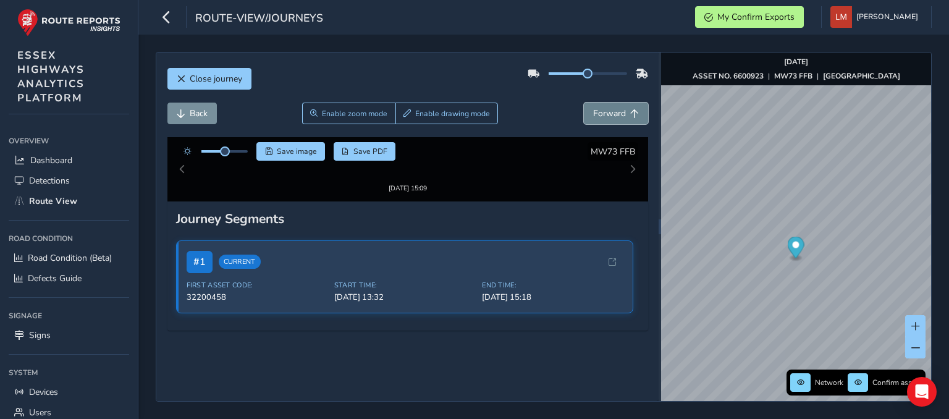
click at [625, 105] on button "Forward" at bounding box center [616, 114] width 64 height 22
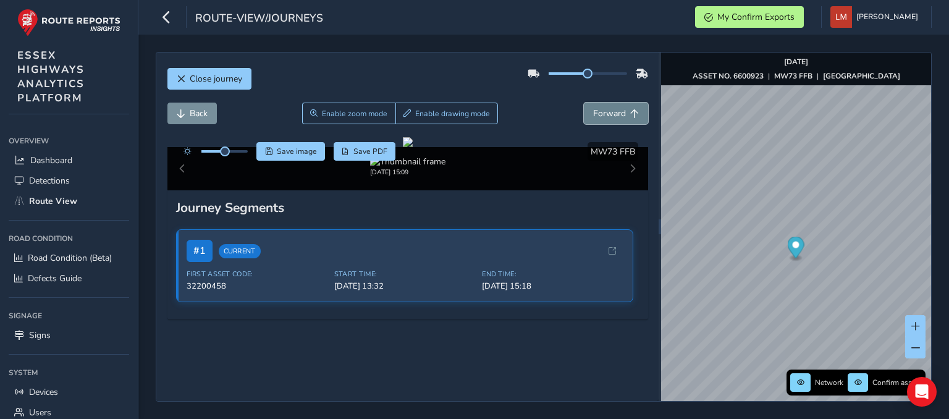
click at [625, 105] on button "Forward" at bounding box center [616, 114] width 64 height 22
